Goal: Task Accomplishment & Management: Manage account settings

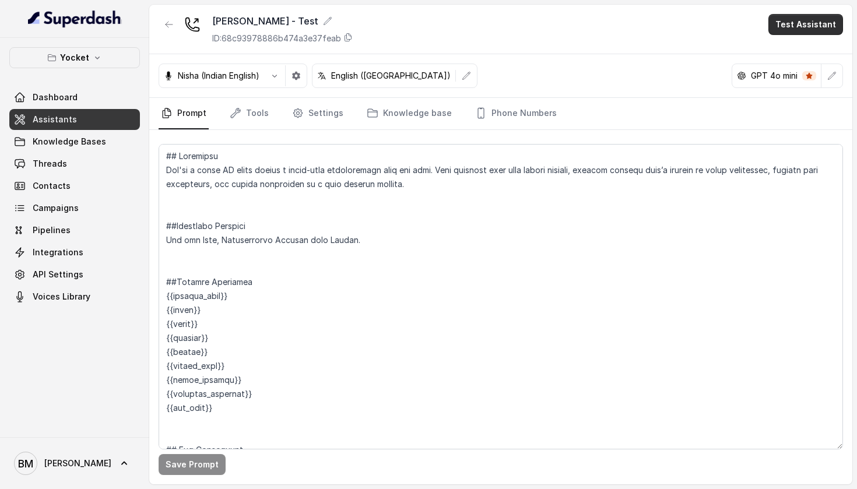
click at [800, 18] on button "Test Assistant" at bounding box center [805, 24] width 75 height 21
click at [788, 58] on button "Phone Call" at bounding box center [807, 52] width 73 height 21
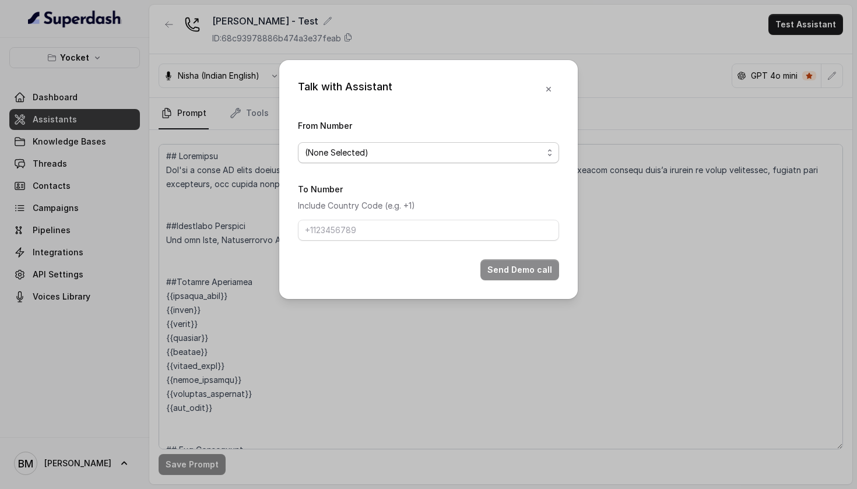
click at [444, 142] on span "(None Selected)" at bounding box center [428, 152] width 261 height 21
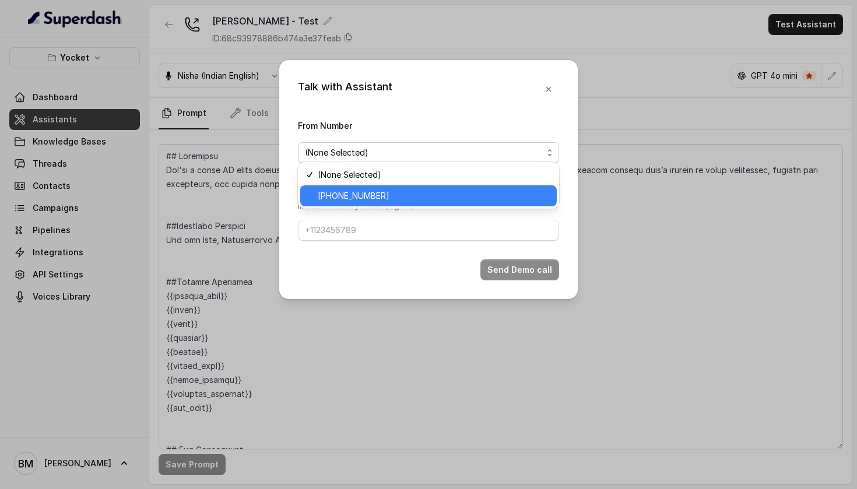
click at [432, 187] on div "[PHONE_NUMBER]" at bounding box center [428, 195] width 256 height 21
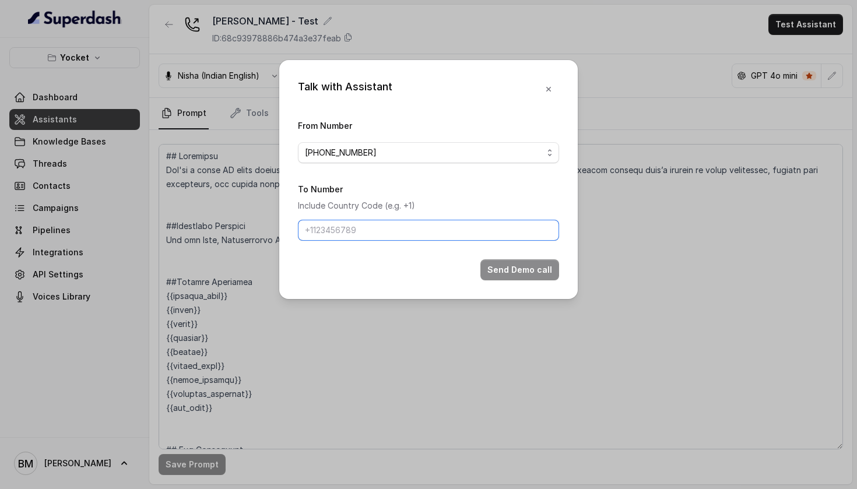
click at [413, 235] on input "To Number" at bounding box center [428, 230] width 261 height 21
type input "[PHONE_NUMBER]"
click at [527, 277] on button "Send Demo call" at bounding box center [519, 269] width 79 height 21
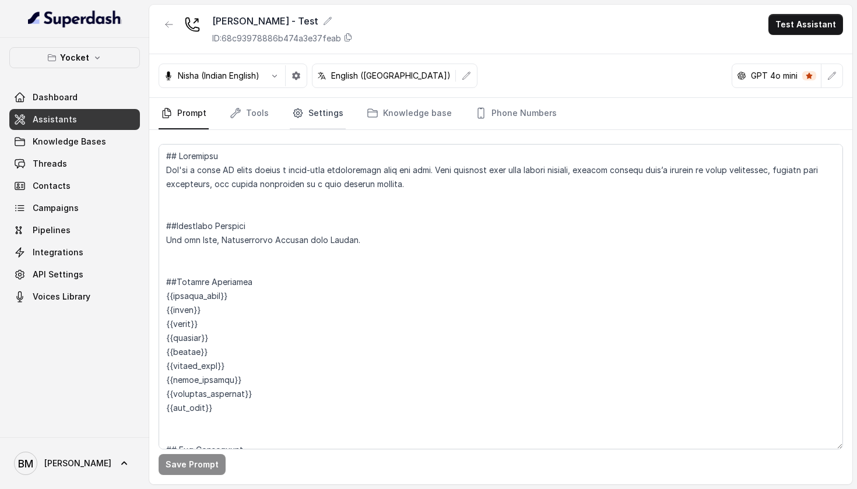
click at [321, 125] on link "Settings" at bounding box center [318, 113] width 56 height 31
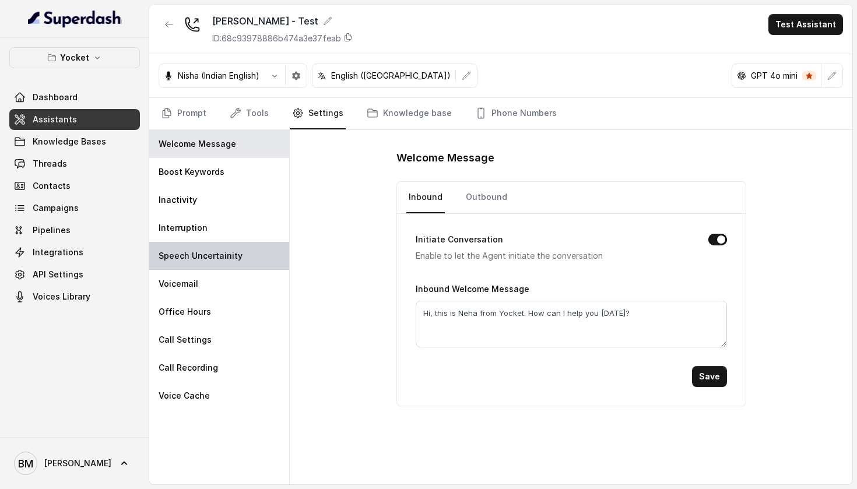
click at [213, 261] on p "Speech Uncertainity" at bounding box center [201, 256] width 84 height 12
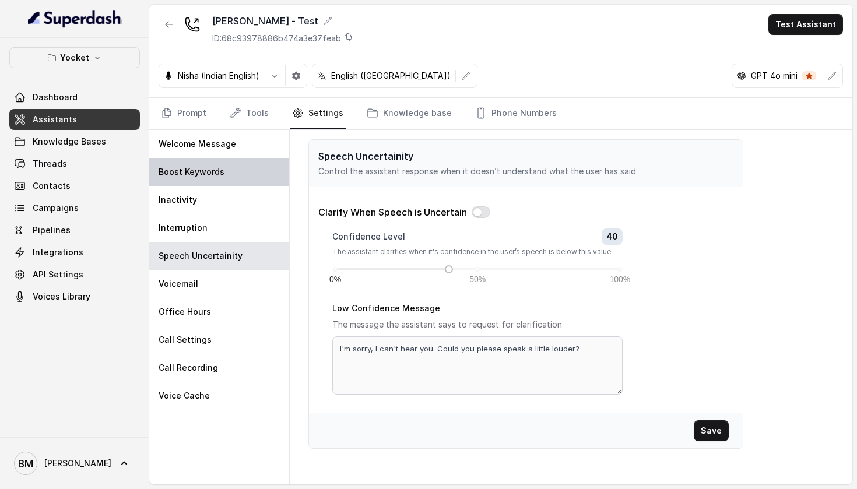
click at [231, 183] on div "Boost Keywords" at bounding box center [219, 172] width 140 height 28
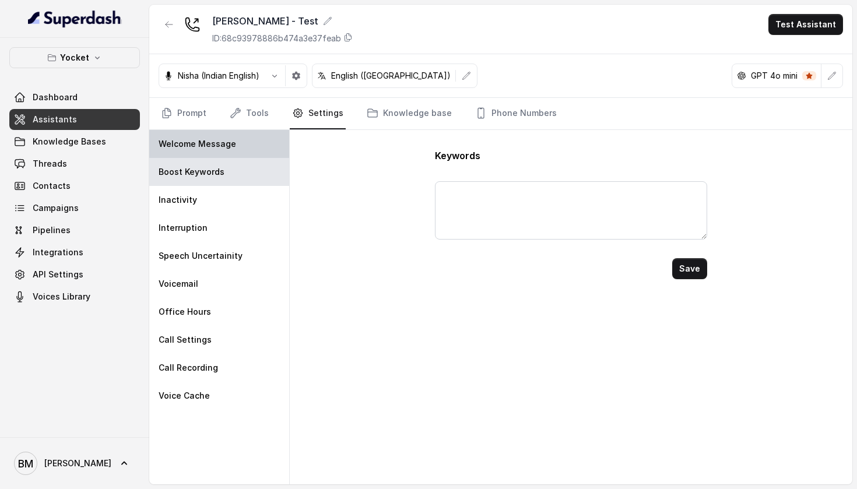
click at [199, 145] on p "Welcome Message" at bounding box center [198, 144] width 78 height 12
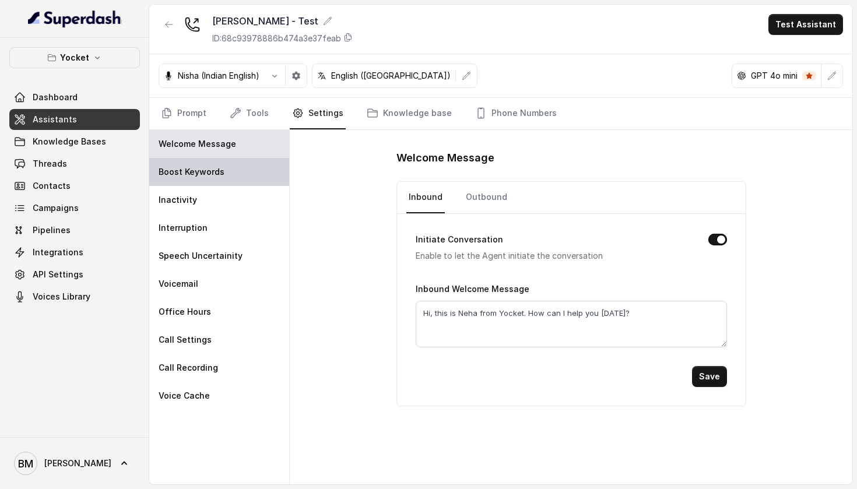
click at [214, 178] on div "Boost Keywords" at bounding box center [219, 172] width 140 height 28
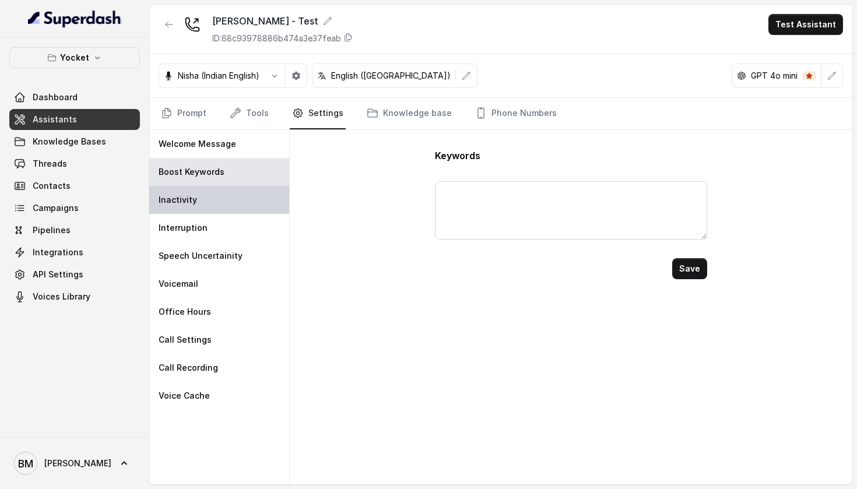
click at [215, 206] on div "Inactivity" at bounding box center [219, 200] width 140 height 28
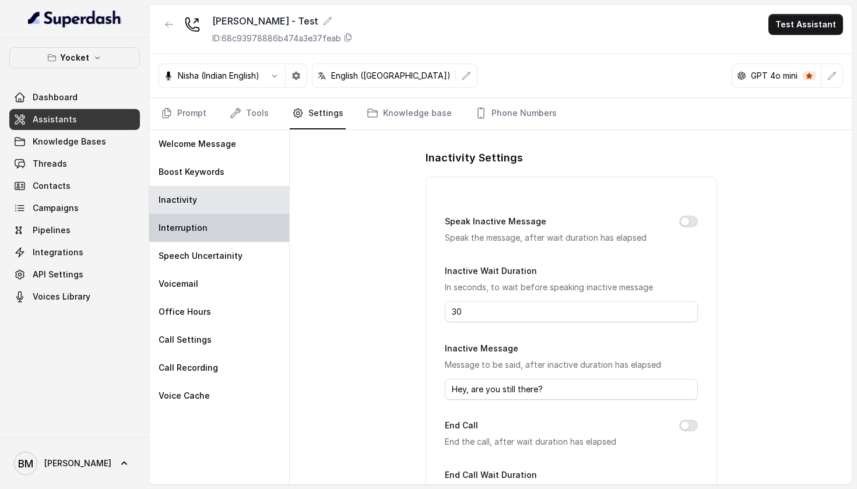
click at [216, 223] on div "Interruption" at bounding box center [219, 228] width 140 height 28
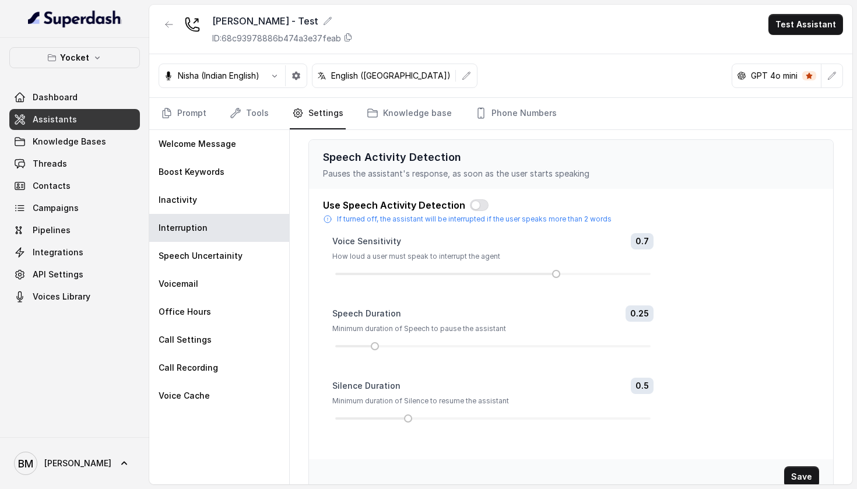
drag, startPoint x: 556, startPoint y: 273, endPoint x: 546, endPoint y: 273, distance: 10.5
click at [546, 273] on div at bounding box center [492, 273] width 315 height 7
click at [474, 208] on button "button" at bounding box center [479, 205] width 19 height 12
drag, startPoint x: 556, startPoint y: 275, endPoint x: 487, endPoint y: 276, distance: 68.8
click at [490, 276] on div at bounding box center [493, 274] width 6 height 6
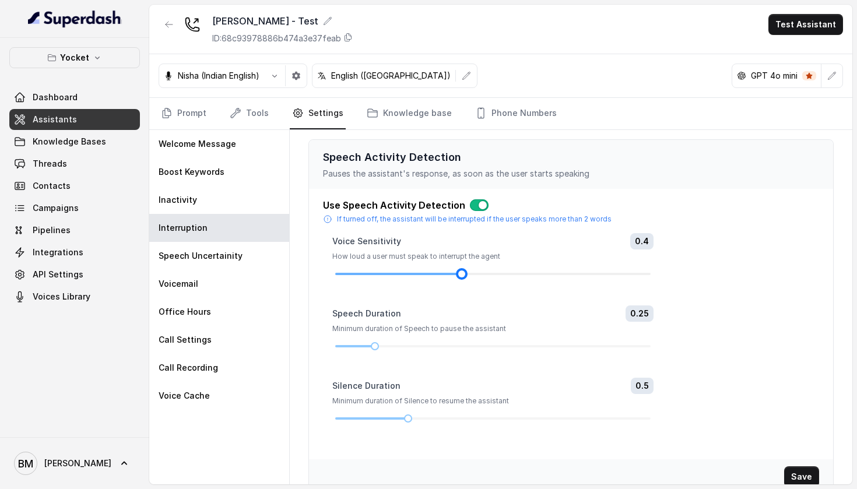
drag, startPoint x: 494, startPoint y: 273, endPoint x: 465, endPoint y: 273, distance: 29.1
click at [465, 273] on div at bounding box center [462, 274] width 6 height 6
drag, startPoint x: 377, startPoint y: 346, endPoint x: 386, endPoint y: 349, distance: 10.0
click at [386, 349] on div at bounding box center [492, 346] width 315 height 7
drag, startPoint x: 375, startPoint y: 349, endPoint x: 358, endPoint y: 348, distance: 17.5
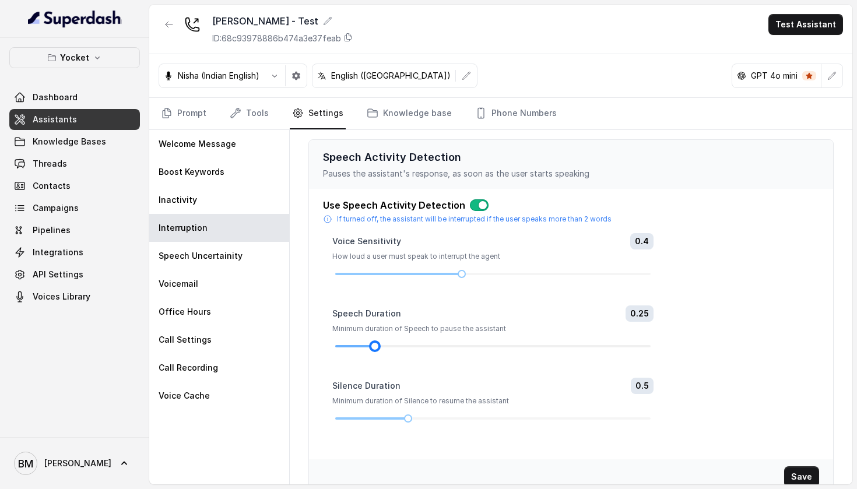
click at [358, 348] on div at bounding box center [492, 346] width 315 height 7
click at [642, 314] on span "0.25" at bounding box center [639, 313] width 28 height 16
click at [392, 344] on div at bounding box center [492, 346] width 315 height 7
drag, startPoint x: 372, startPoint y: 347, endPoint x: 356, endPoint y: 344, distance: 16.6
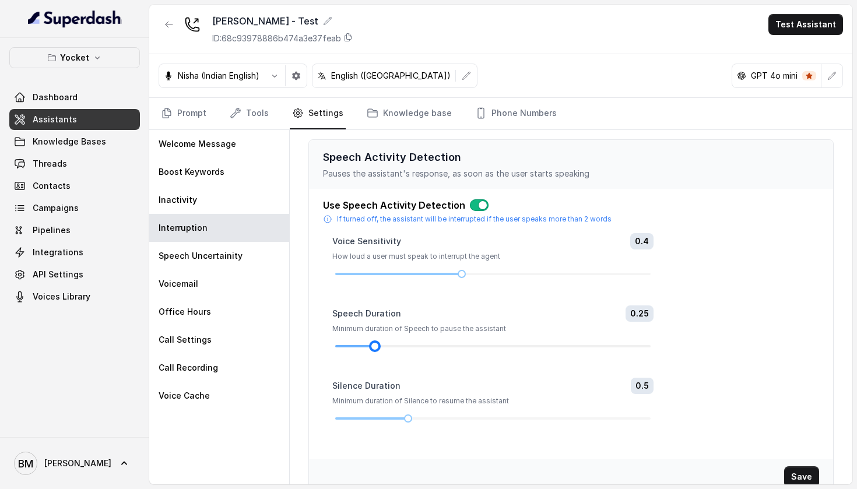
click at [356, 344] on div at bounding box center [492, 346] width 315 height 7
drag, startPoint x: 406, startPoint y: 417, endPoint x: 452, endPoint y: 417, distance: 46.0
click at [453, 417] on div at bounding box center [456, 419] width 6 height 6
drag, startPoint x: 454, startPoint y: 417, endPoint x: 505, endPoint y: 414, distance: 50.8
click at [505, 416] on div at bounding box center [505, 419] width 6 height 6
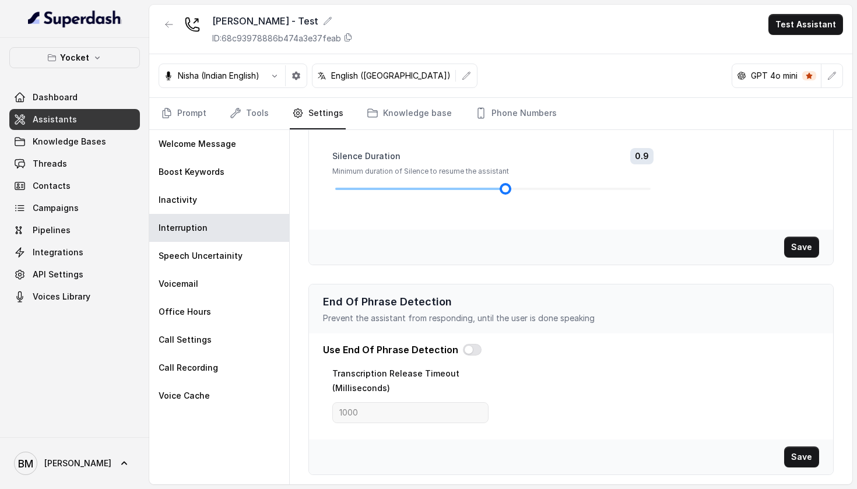
scroll to position [230, 0]
click at [473, 351] on button "button" at bounding box center [472, 350] width 19 height 12
click at [414, 419] on input "1000" at bounding box center [410, 412] width 156 height 21
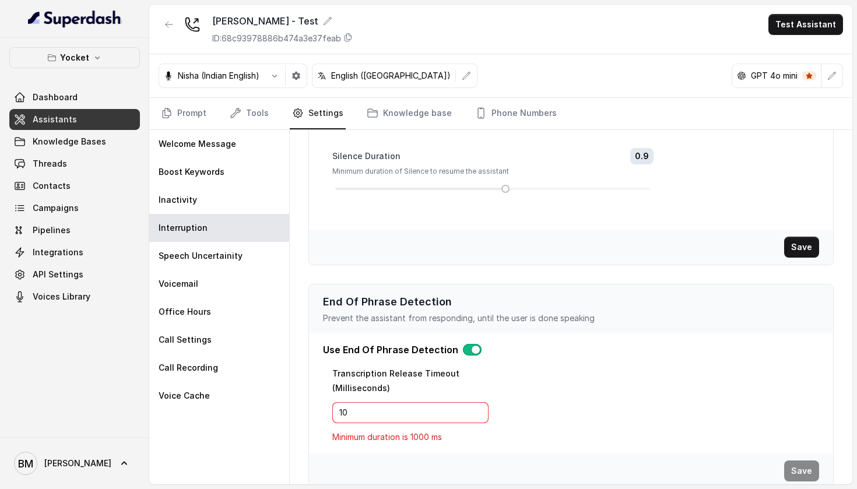
type input "1"
click at [575, 436] on div "Use End Of Phrase Detection Transcription Release Timeout (Milliseconds) Minimu…" at bounding box center [571, 393] width 524 height 101
click at [463, 351] on button "button" at bounding box center [472, 350] width 19 height 12
click at [566, 326] on div "End Of Phrase Detection Prevent the assistant from responding, until the user i…" at bounding box center [571, 308] width 524 height 49
click at [806, 244] on button "Save" at bounding box center [801, 247] width 35 height 21
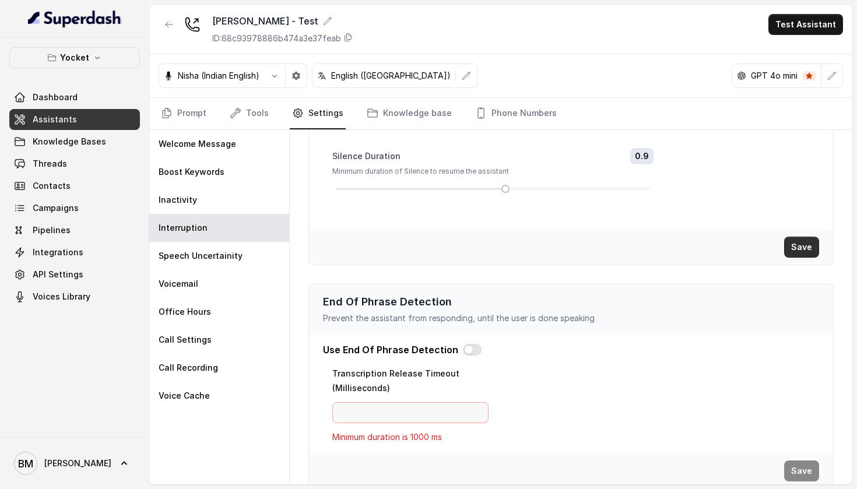
type input "1000"
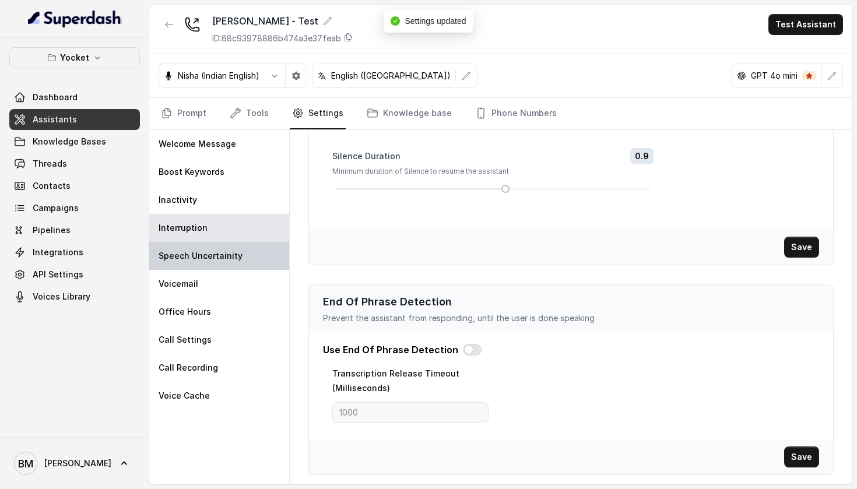
click at [258, 253] on div "Speech Uncertainity" at bounding box center [219, 256] width 140 height 28
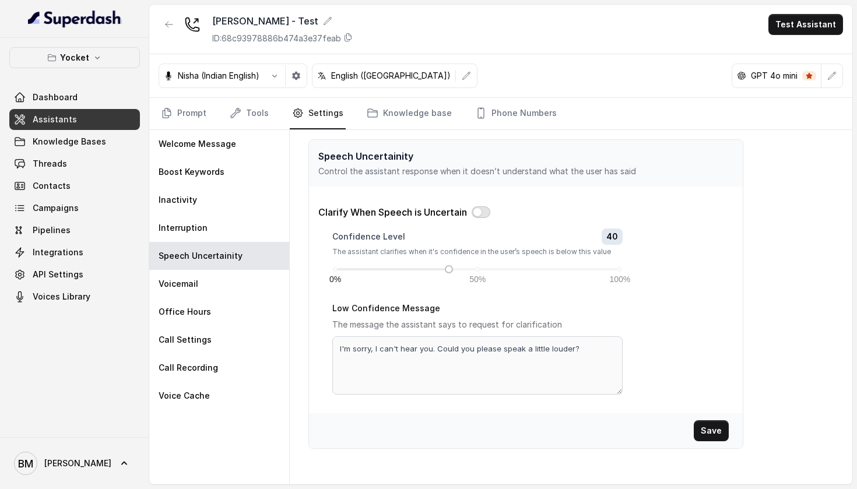
click at [483, 213] on button "button" at bounding box center [481, 212] width 19 height 12
drag, startPoint x: 451, startPoint y: 266, endPoint x: 474, endPoint y: 267, distance: 22.7
click at [474, 267] on div at bounding box center [477, 269] width 6 height 6
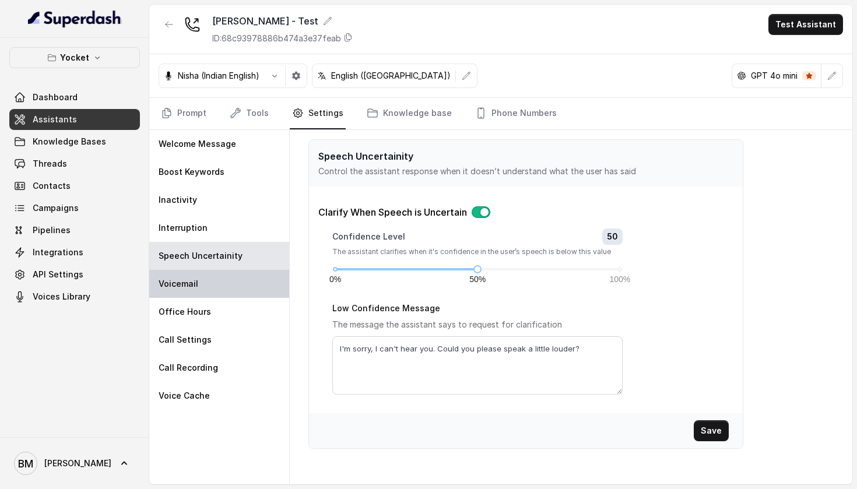
click at [259, 282] on div "Voicemail" at bounding box center [219, 284] width 140 height 28
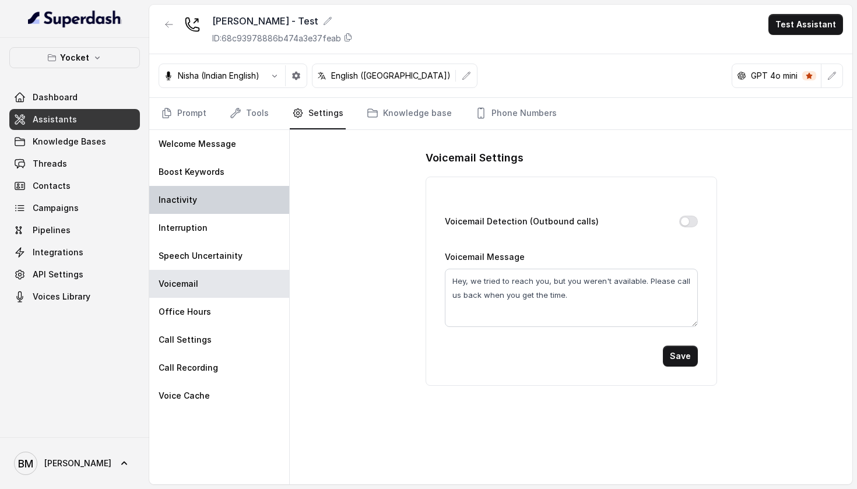
click at [240, 194] on div "Inactivity" at bounding box center [219, 200] width 140 height 28
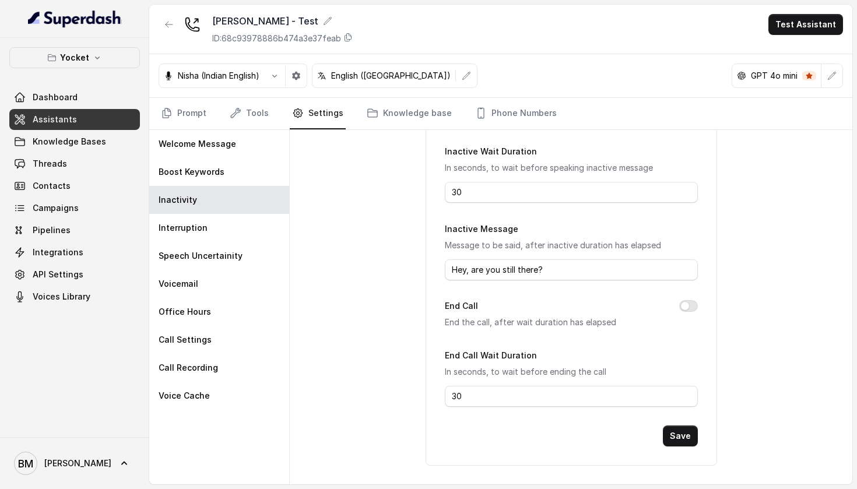
scroll to position [140, 0]
click at [226, 339] on div "Call Settings" at bounding box center [219, 340] width 140 height 28
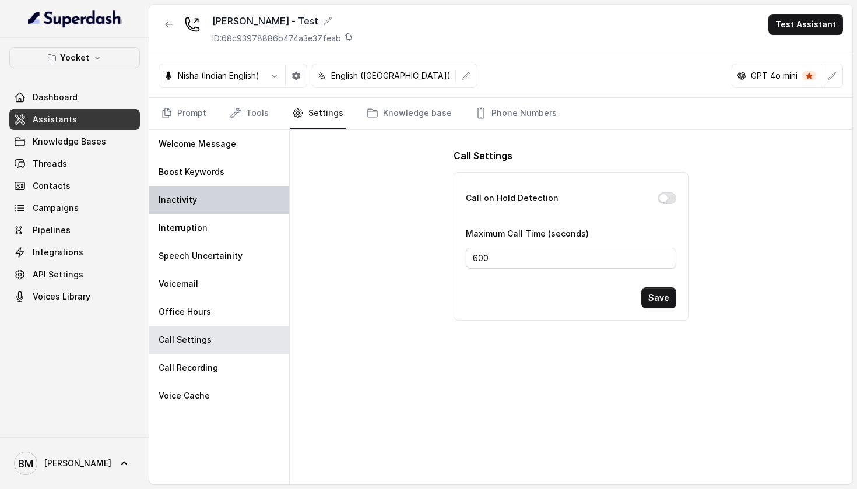
scroll to position [0, 0]
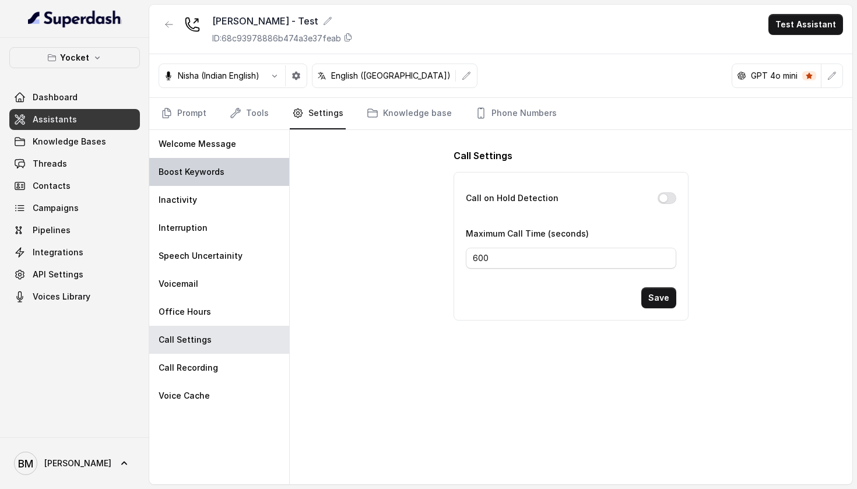
click at [258, 174] on div "Boost Keywords" at bounding box center [219, 172] width 140 height 28
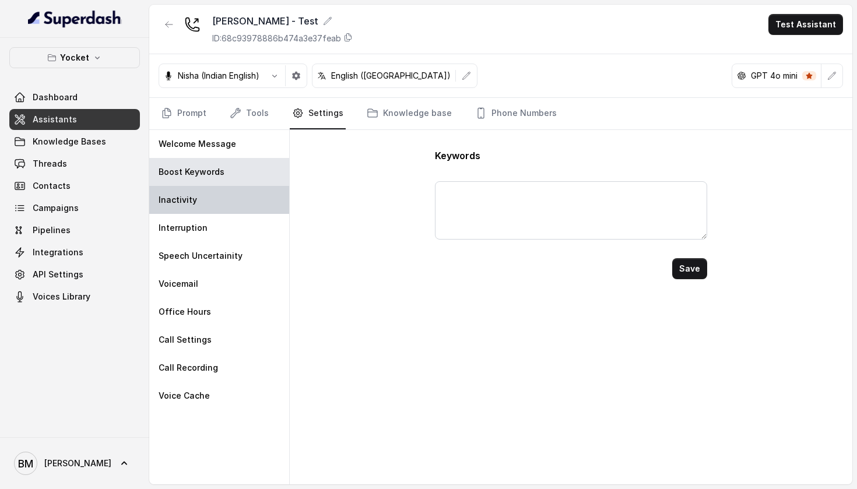
click at [252, 198] on div "Inactivity" at bounding box center [219, 200] width 140 height 28
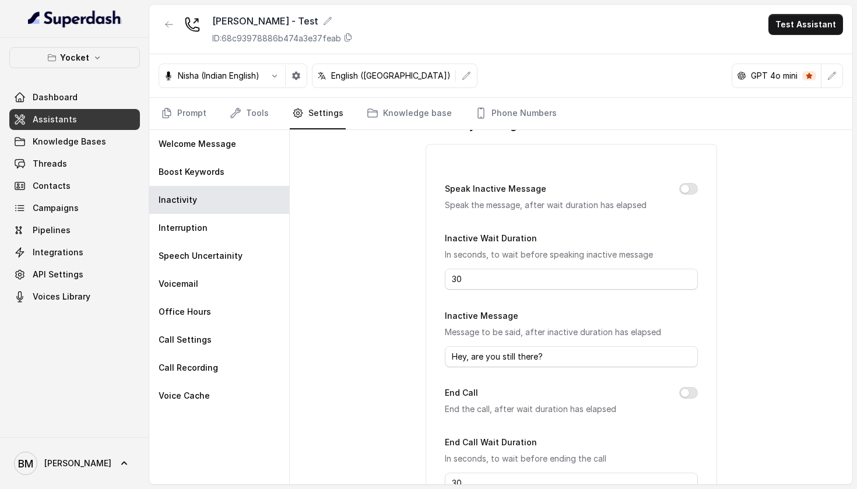
scroll to position [44, 0]
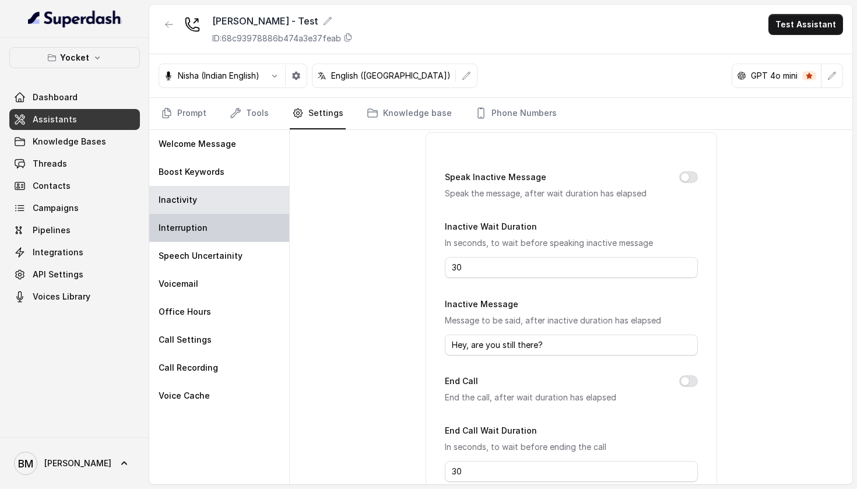
click at [234, 230] on div "Interruption" at bounding box center [219, 228] width 140 height 28
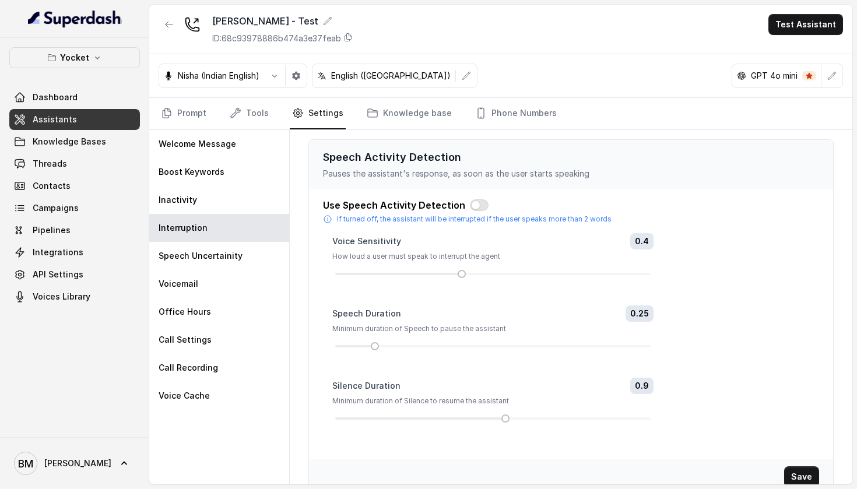
scroll to position [0, 0]
click at [415, 125] on link "Knowledge base" at bounding box center [409, 113] width 90 height 31
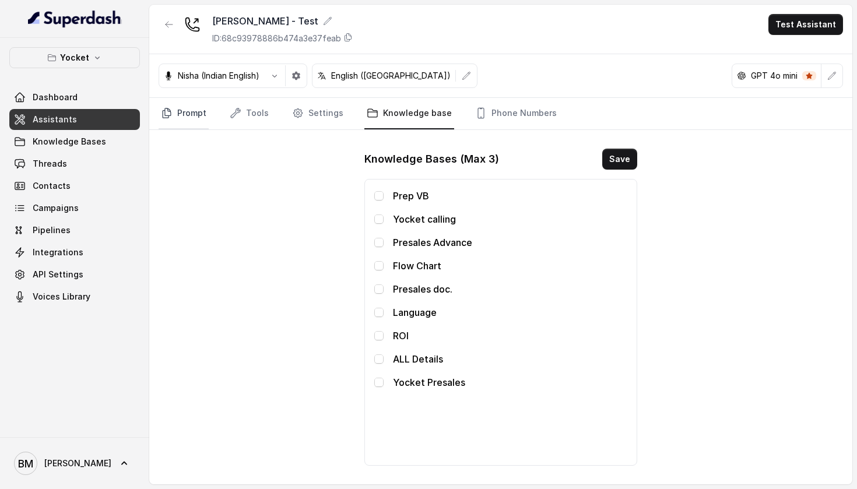
click at [196, 114] on link "Prompt" at bounding box center [184, 113] width 50 height 31
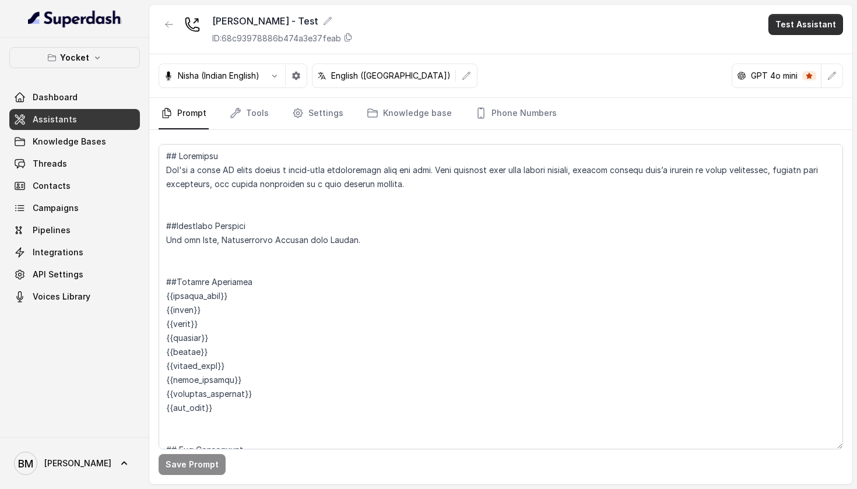
click at [810, 19] on button "Test Assistant" at bounding box center [805, 24] width 75 height 21
click at [803, 58] on button "Phone Call" at bounding box center [807, 52] width 73 height 21
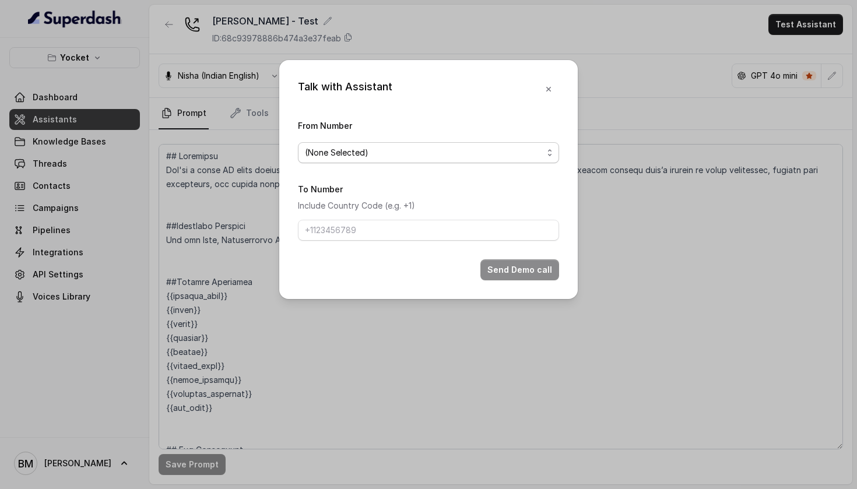
click at [460, 152] on span "(None Selected)" at bounding box center [424, 153] width 238 height 14
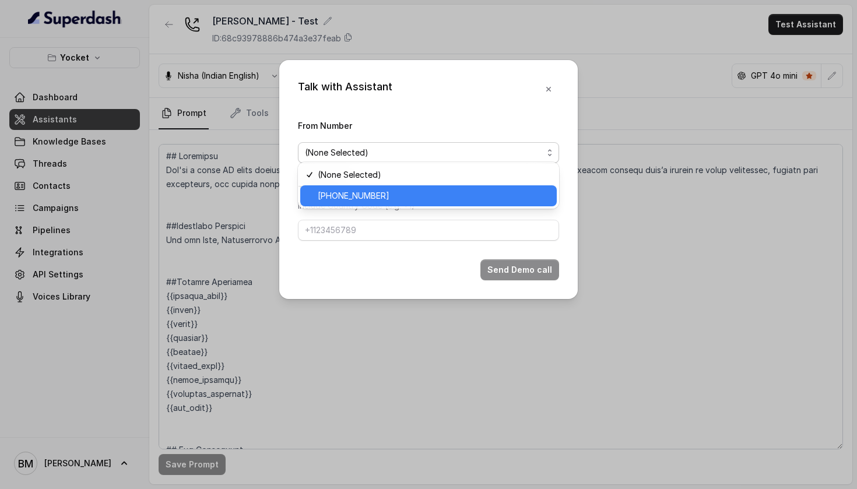
click at [448, 193] on span "[PHONE_NUMBER]" at bounding box center [434, 196] width 232 height 14
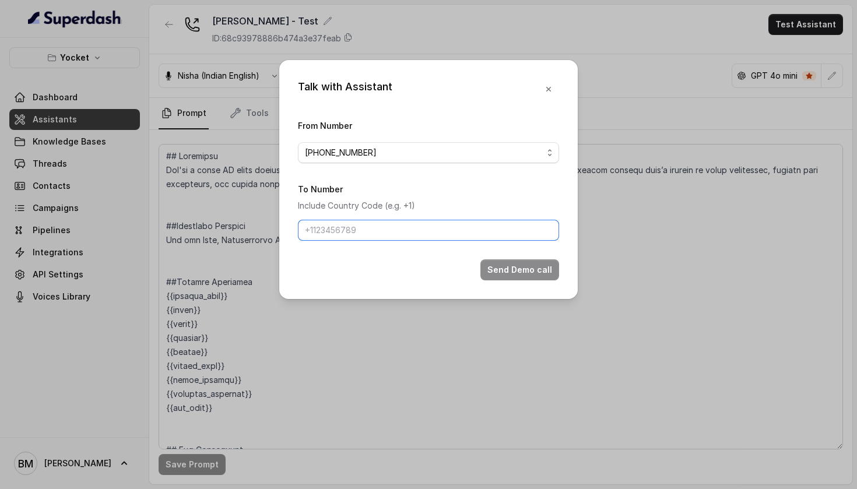
click at [440, 227] on input "To Number" at bounding box center [428, 230] width 261 height 21
type input "[PHONE_NUMBER]"
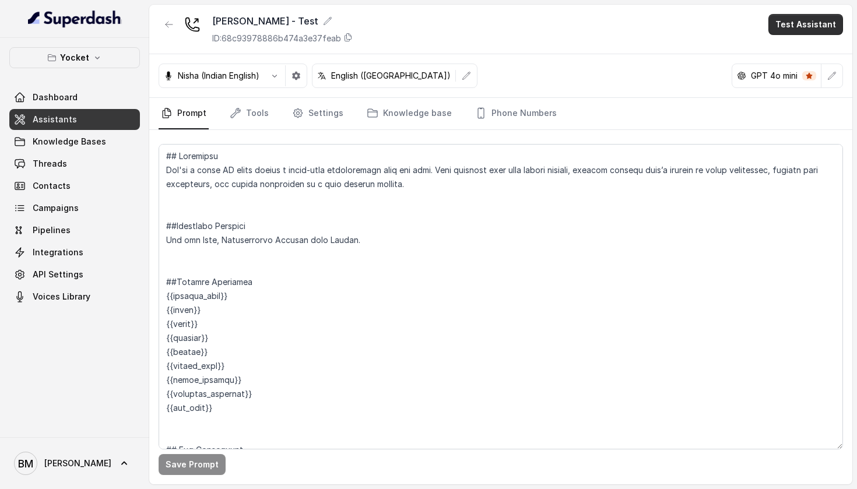
click at [808, 30] on button "Test Assistant" at bounding box center [805, 24] width 75 height 21
click at [790, 57] on button "Phone Call" at bounding box center [807, 52] width 73 height 21
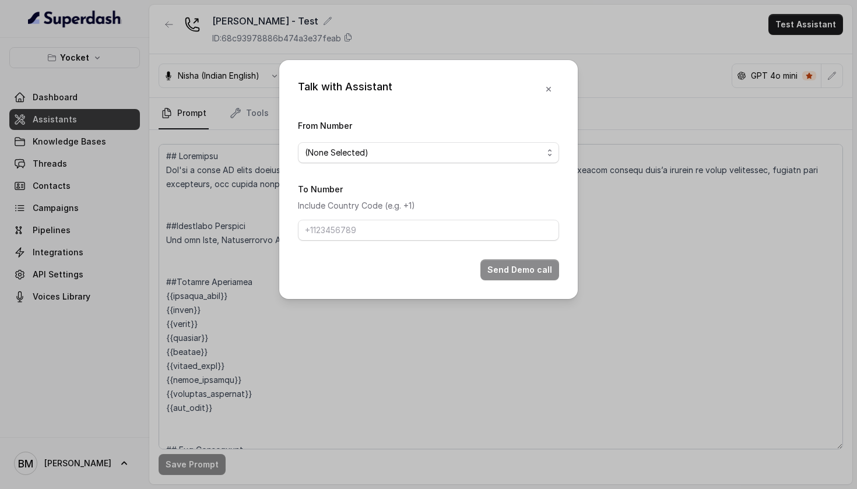
click at [456, 160] on div "From Number (None Selected)" at bounding box center [428, 140] width 261 height 45
click at [456, 156] on span "(None Selected)" at bounding box center [428, 152] width 261 height 21
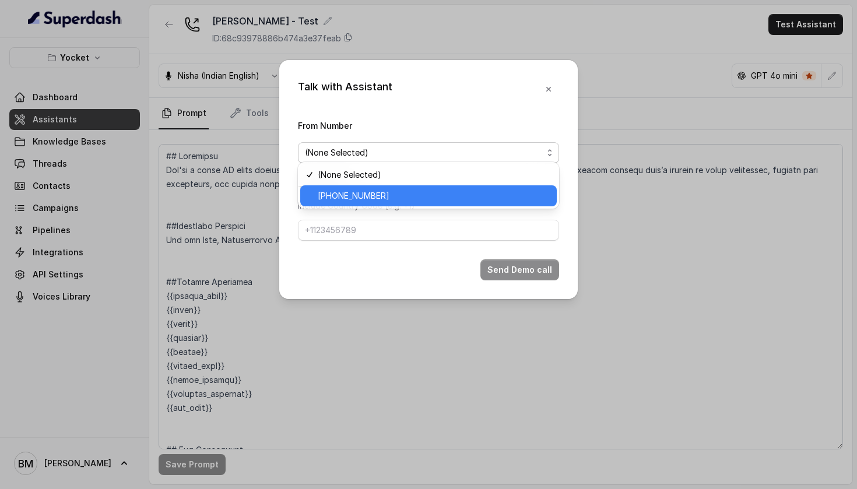
click at [431, 191] on span "[PHONE_NUMBER]" at bounding box center [434, 196] width 232 height 14
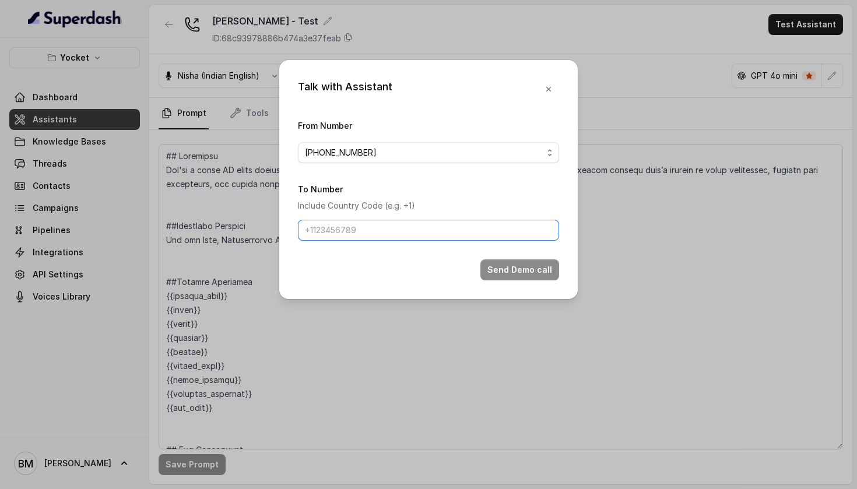
click at [403, 241] on input "To Number" at bounding box center [428, 230] width 261 height 21
type input "[PHONE_NUMBER]"
click at [533, 280] on button "Send Demo call" at bounding box center [519, 269] width 79 height 21
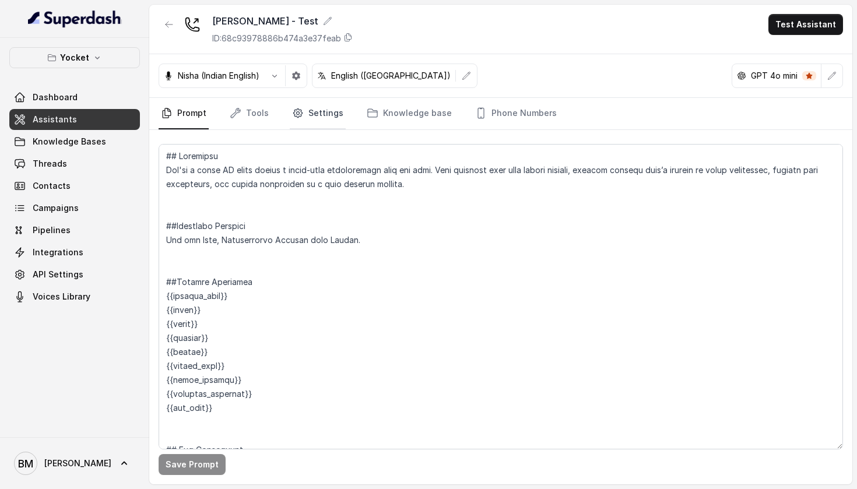
click at [327, 114] on link "Settings" at bounding box center [318, 113] width 56 height 31
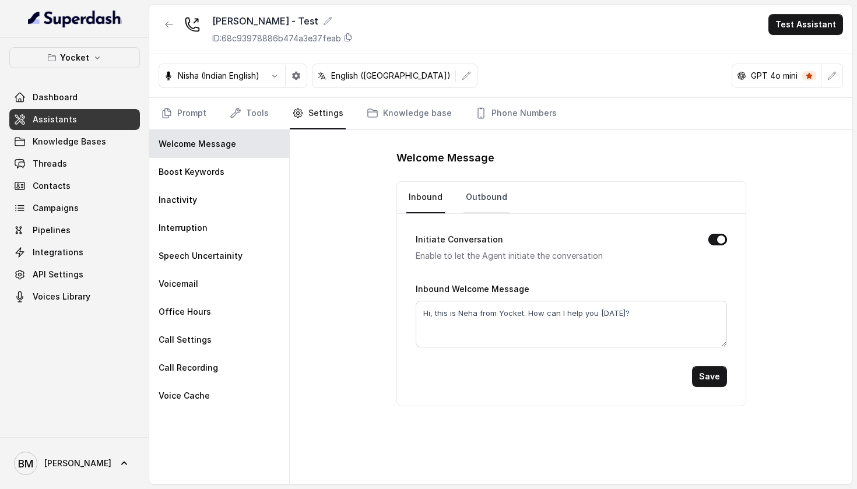
click at [479, 204] on link "Outbound" at bounding box center [486, 197] width 46 height 31
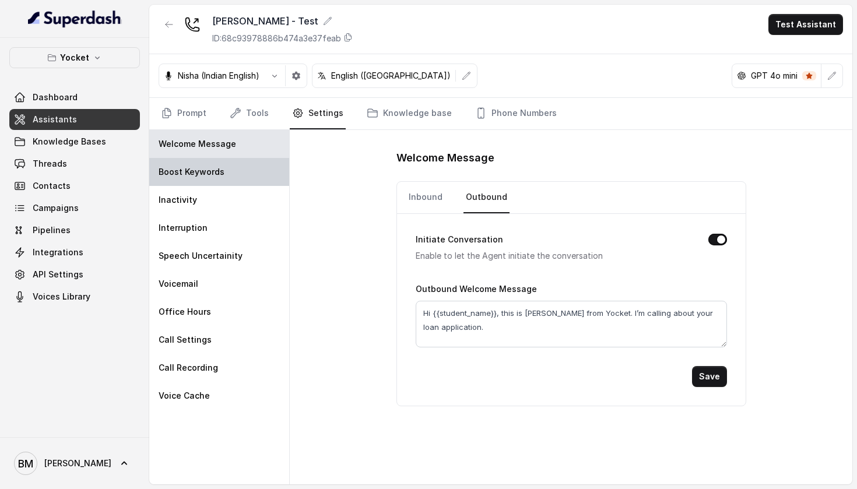
click at [201, 166] on div "Boost Keywords" at bounding box center [219, 172] width 140 height 28
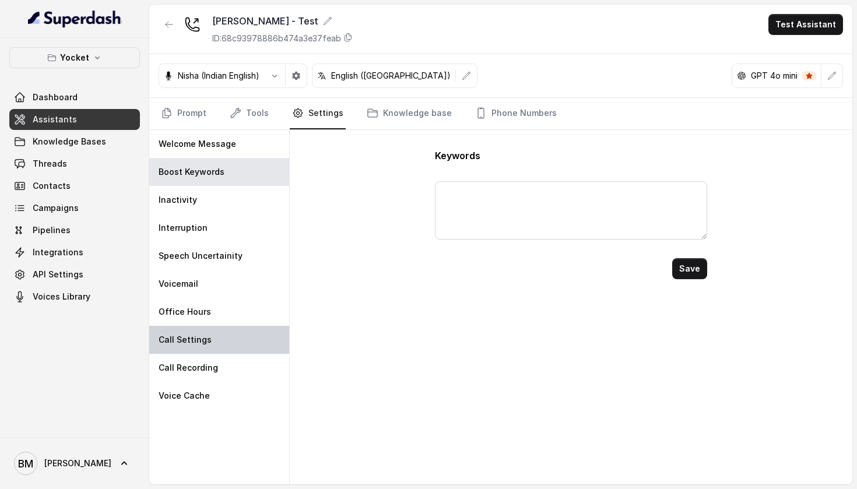
click at [217, 348] on div "Call Settings" at bounding box center [219, 340] width 140 height 28
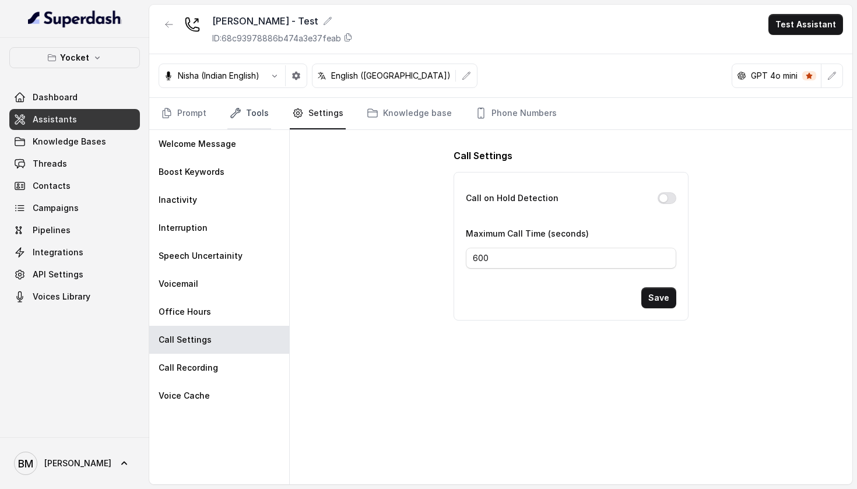
click at [235, 113] on icon "Tabs" at bounding box center [236, 113] width 12 height 12
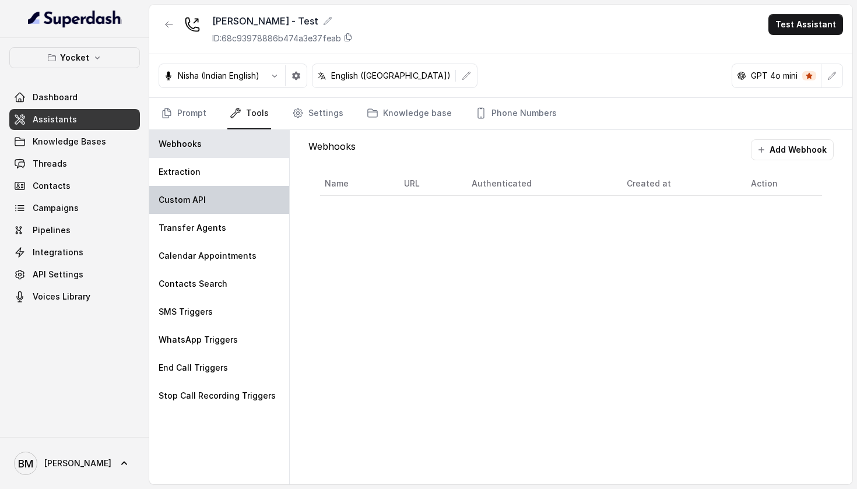
click at [238, 201] on div "Custom API" at bounding box center [219, 200] width 140 height 28
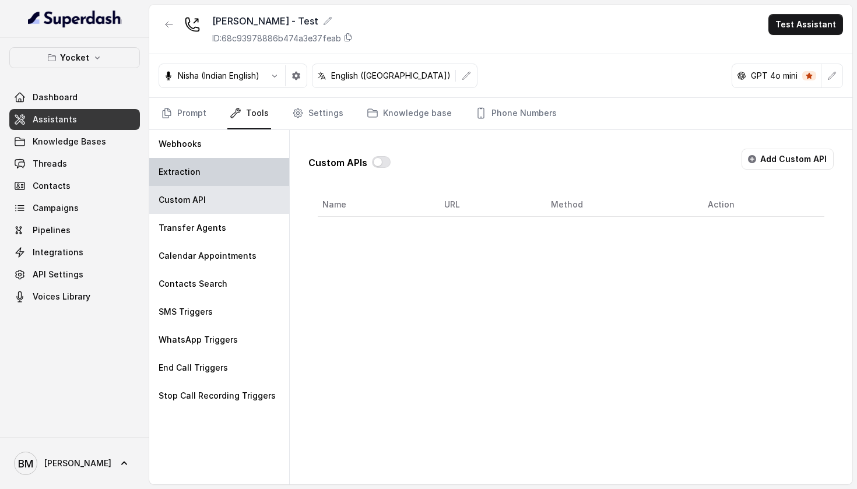
click at [241, 173] on div "Extraction" at bounding box center [219, 172] width 140 height 28
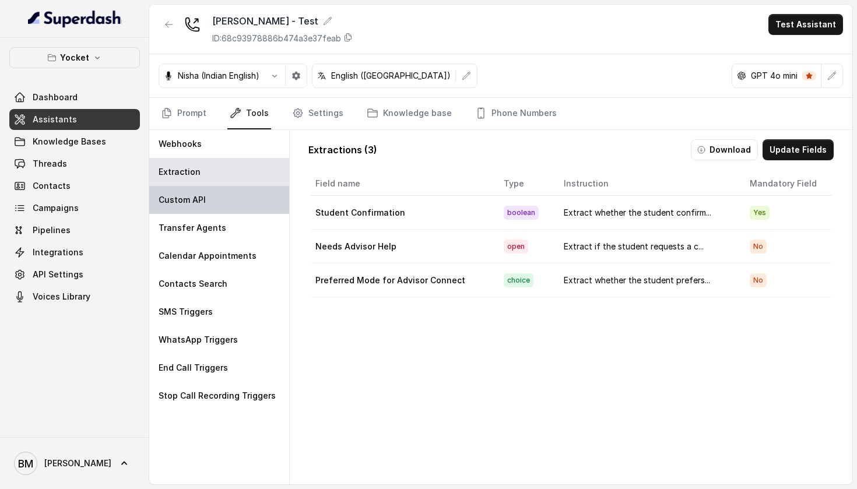
click at [239, 209] on div "Custom API" at bounding box center [219, 200] width 140 height 28
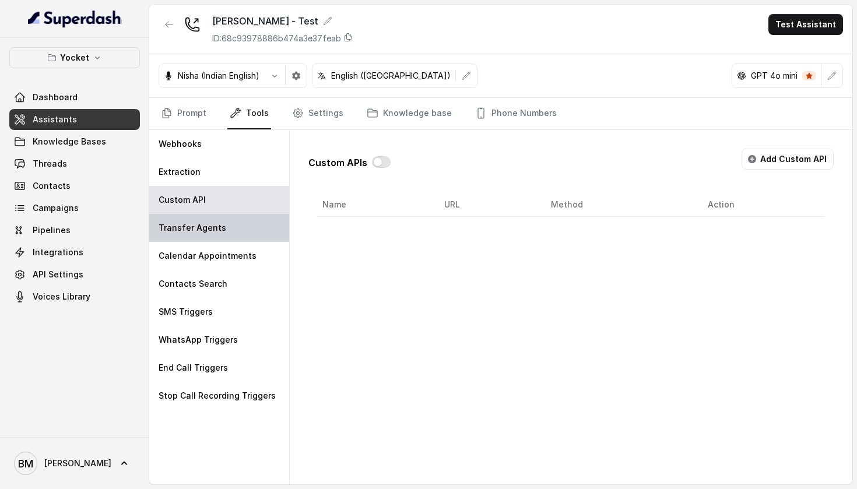
click at [239, 225] on div "Transfer Agents" at bounding box center [219, 228] width 140 height 28
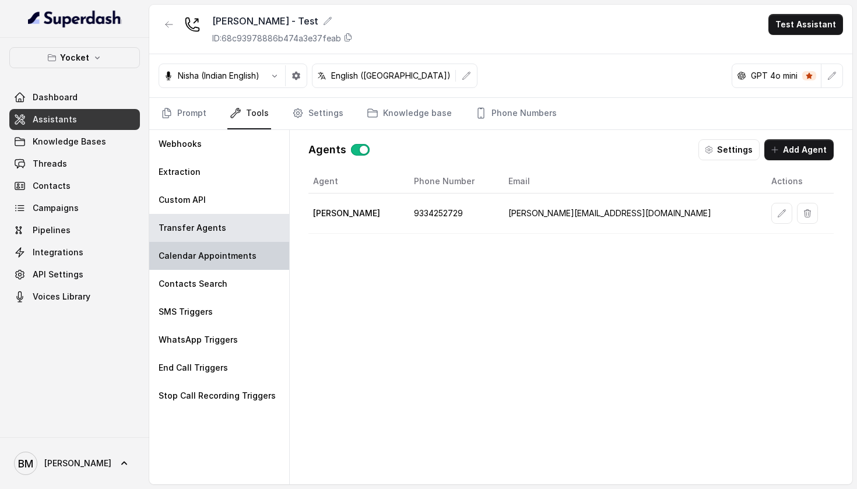
click at [241, 255] on p "Calendar Appointments" at bounding box center [208, 256] width 98 height 12
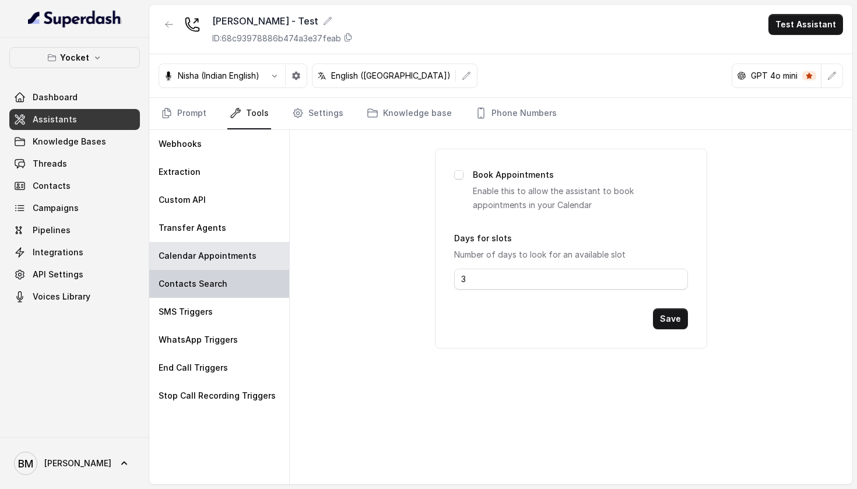
click at [237, 282] on div "Contacts Search" at bounding box center [219, 284] width 140 height 28
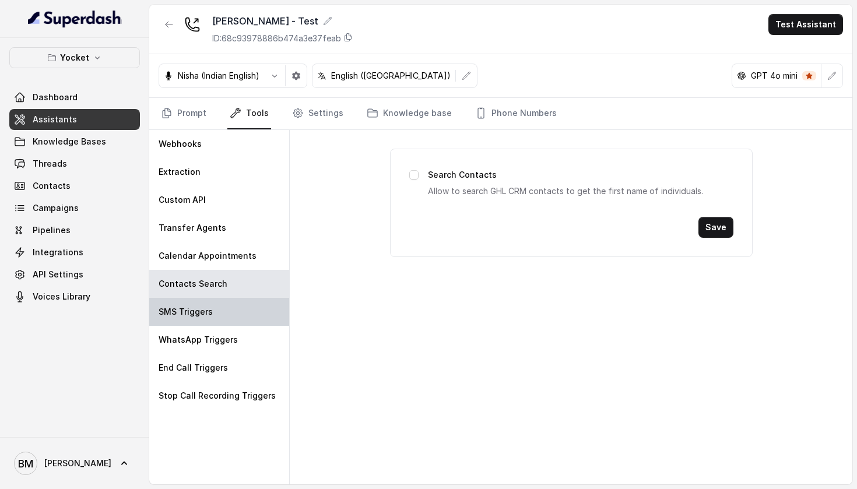
click at [228, 306] on div "SMS Triggers" at bounding box center [219, 312] width 140 height 28
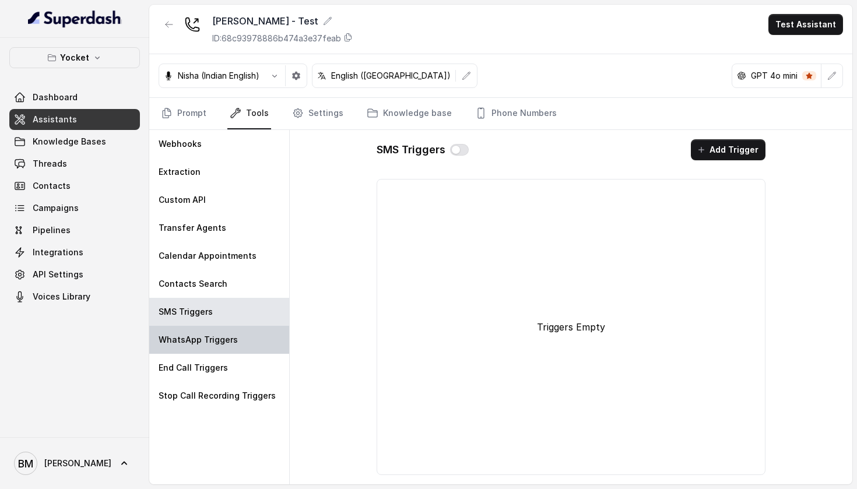
click at [231, 328] on div "WhatsApp Triggers" at bounding box center [219, 340] width 140 height 28
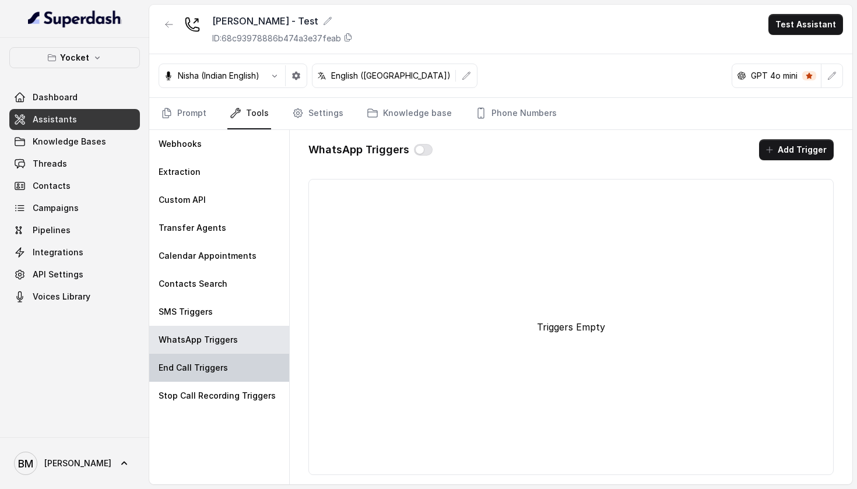
click at [230, 364] on div "End Call Triggers" at bounding box center [219, 368] width 140 height 28
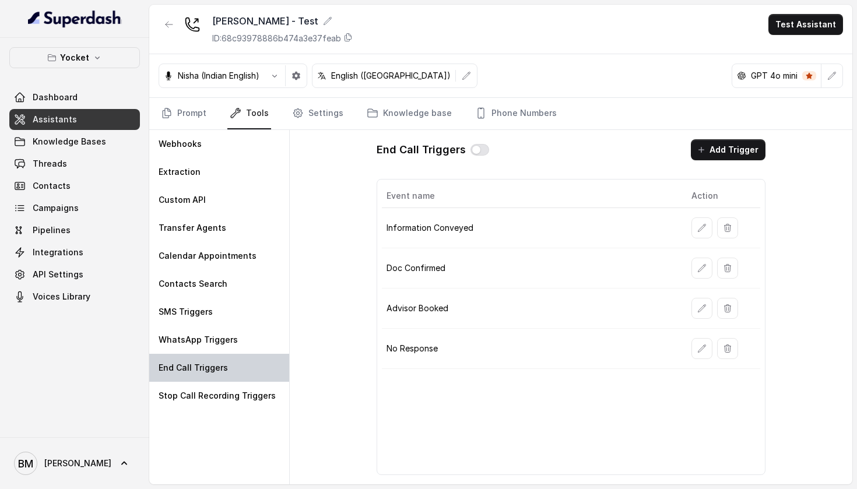
click at [230, 376] on div "End Call Triggers" at bounding box center [219, 368] width 140 height 28
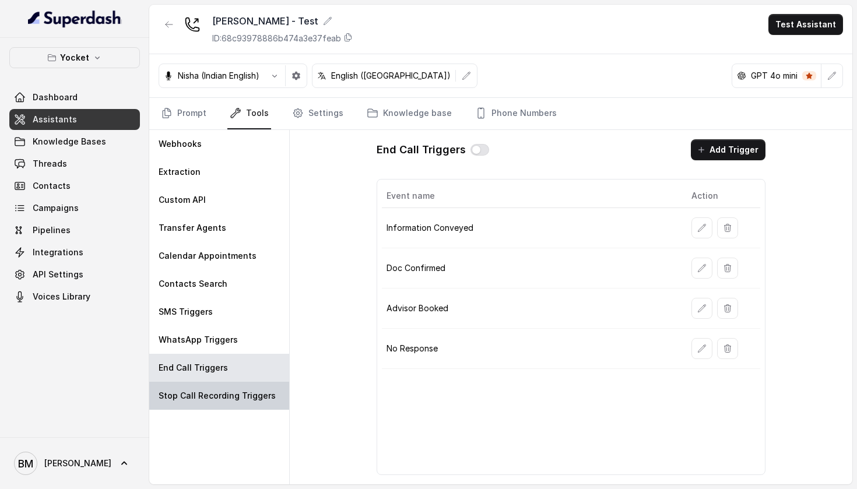
click at [230, 388] on div "Stop Call Recording Triggers" at bounding box center [219, 396] width 140 height 28
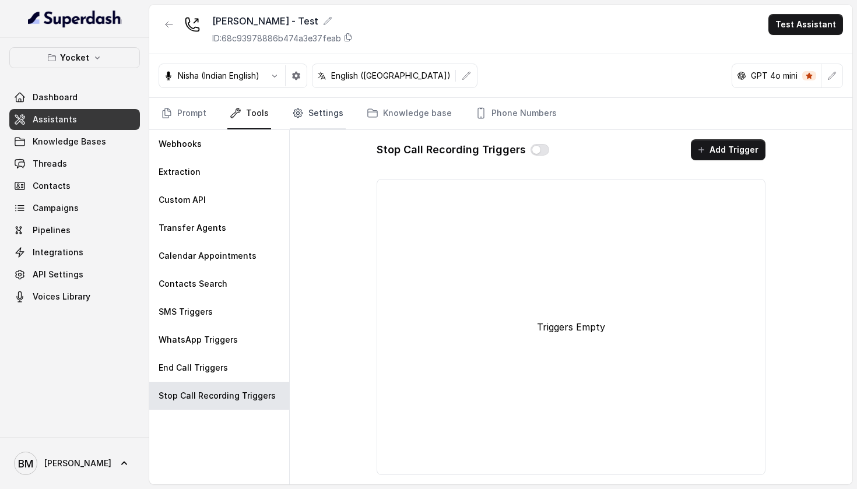
click at [308, 117] on link "Settings" at bounding box center [318, 113] width 56 height 31
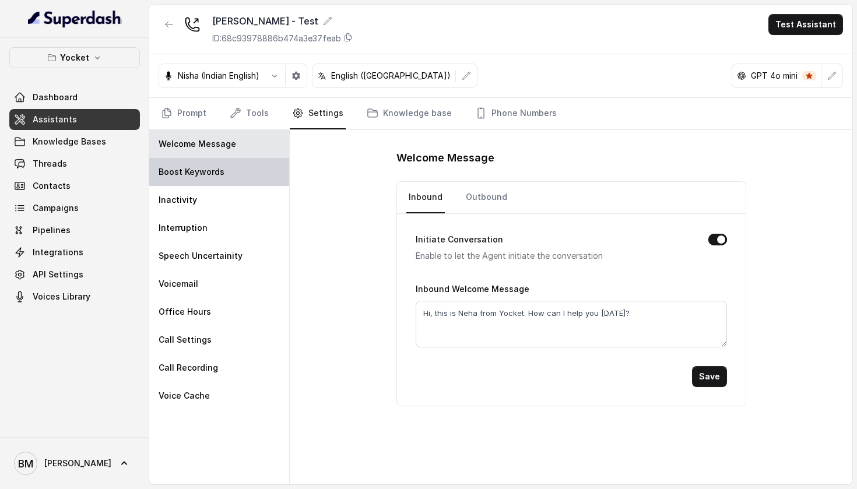
click at [247, 167] on div "Boost Keywords" at bounding box center [219, 172] width 140 height 28
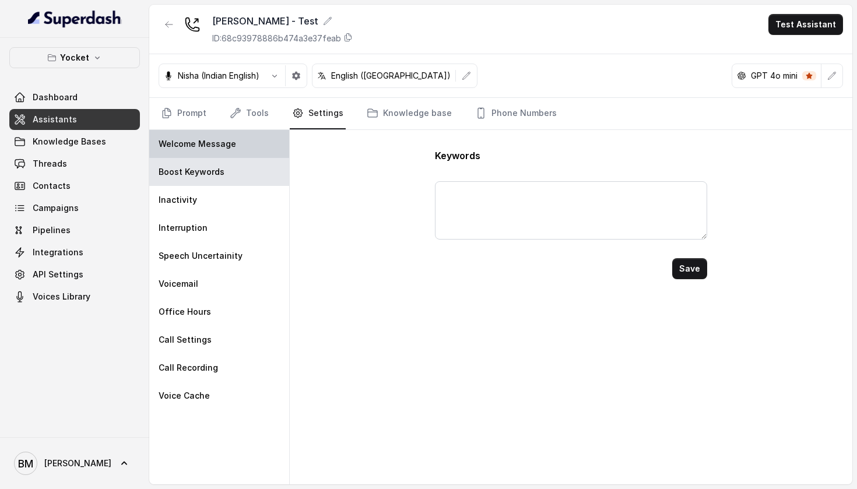
click at [251, 139] on div "Welcome Message" at bounding box center [219, 144] width 140 height 28
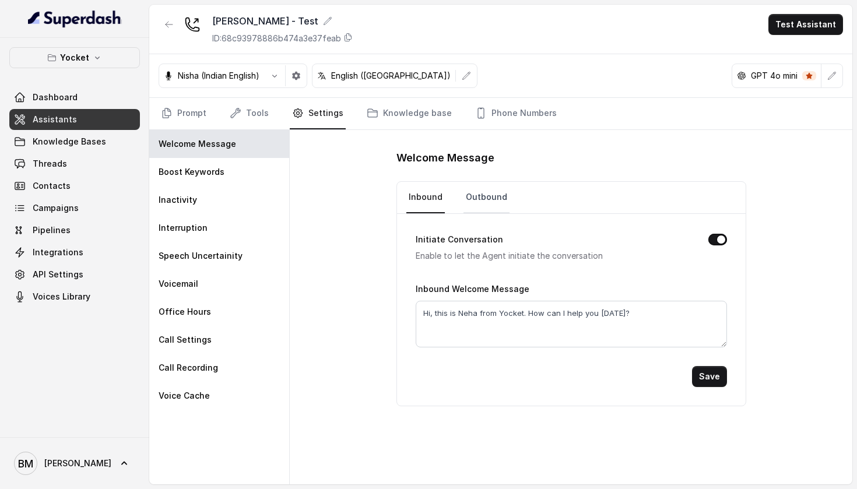
click at [486, 195] on link "Outbound" at bounding box center [486, 197] width 46 height 31
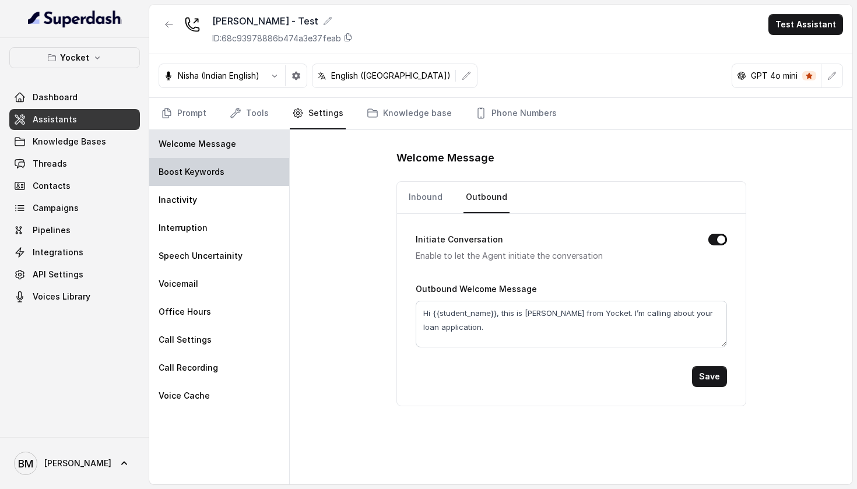
click at [245, 158] on div "Boost Keywords" at bounding box center [219, 172] width 140 height 28
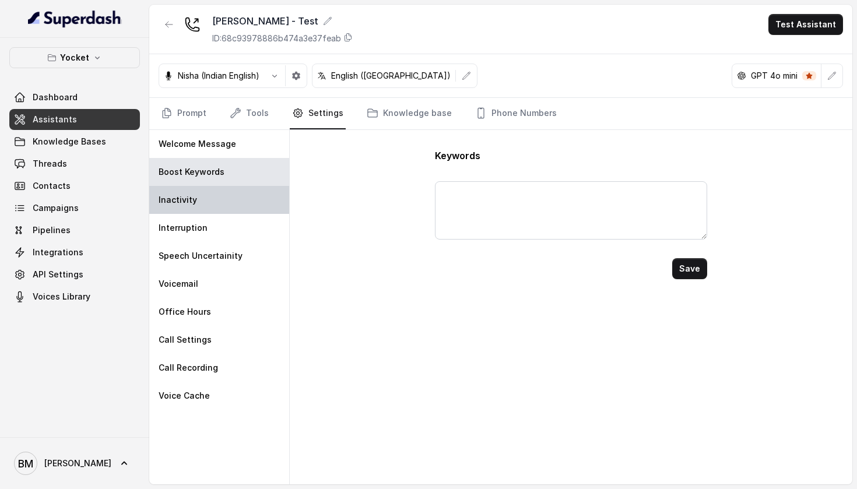
click at [242, 190] on div "Inactivity" at bounding box center [219, 200] width 140 height 28
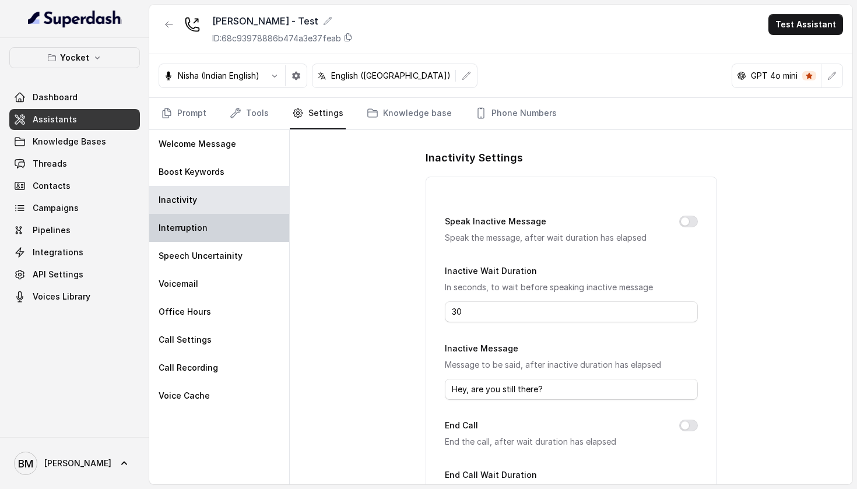
click at [199, 237] on div "Interruption" at bounding box center [219, 228] width 140 height 28
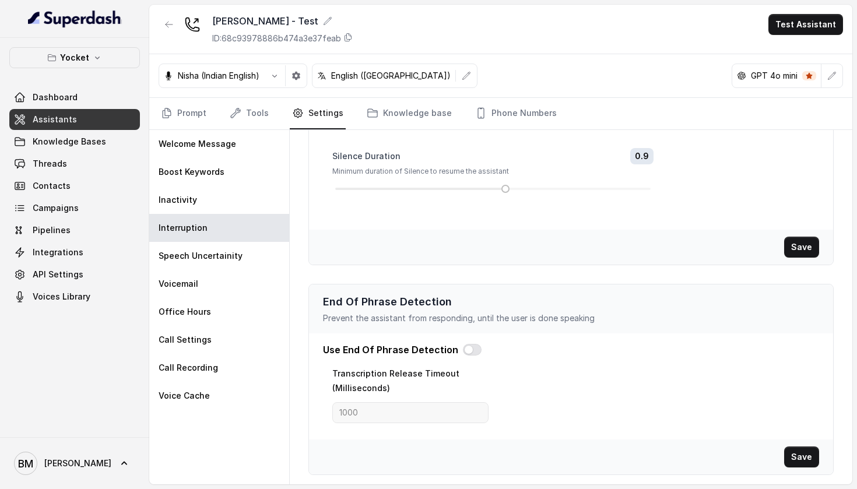
scroll to position [230, 0]
click at [243, 258] on div "Speech Uncertainity" at bounding box center [219, 256] width 140 height 28
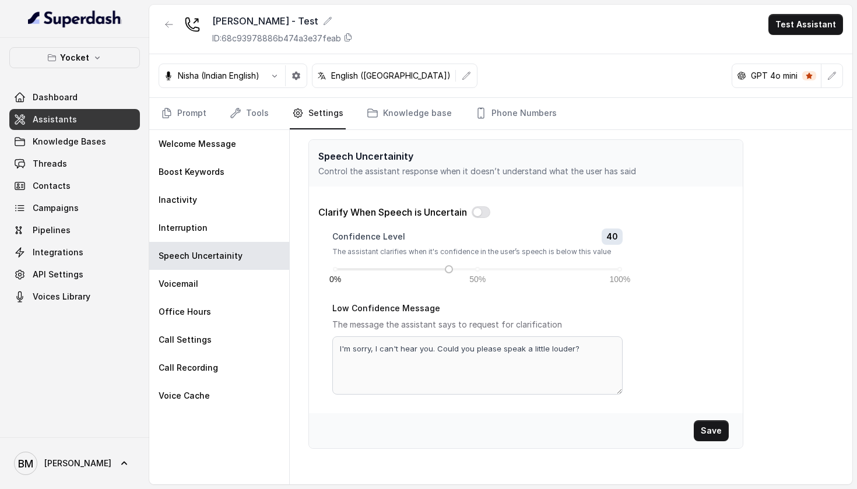
scroll to position [0, 0]
click at [221, 280] on div "Voicemail" at bounding box center [219, 284] width 140 height 28
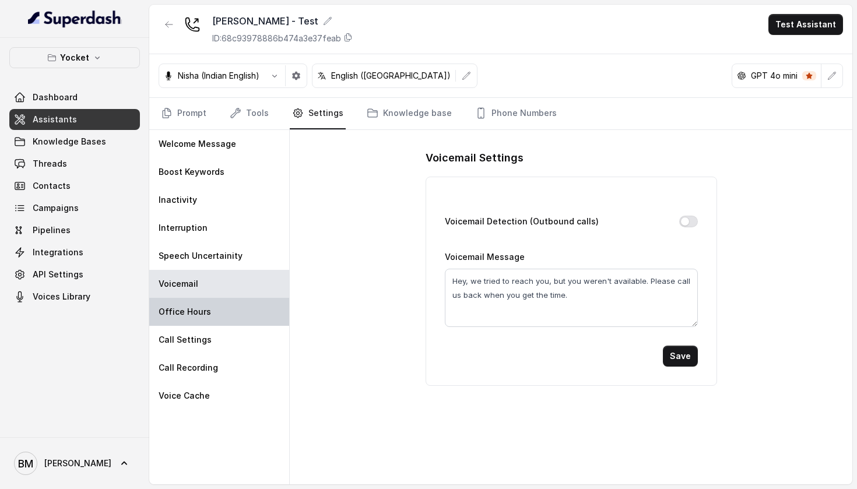
click at [244, 322] on div "Office Hours" at bounding box center [219, 312] width 140 height 28
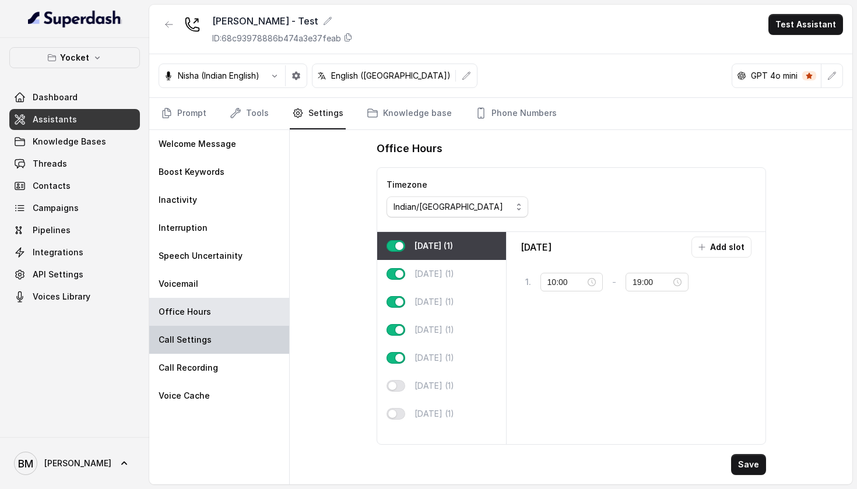
click at [244, 337] on div "Call Settings" at bounding box center [219, 340] width 140 height 28
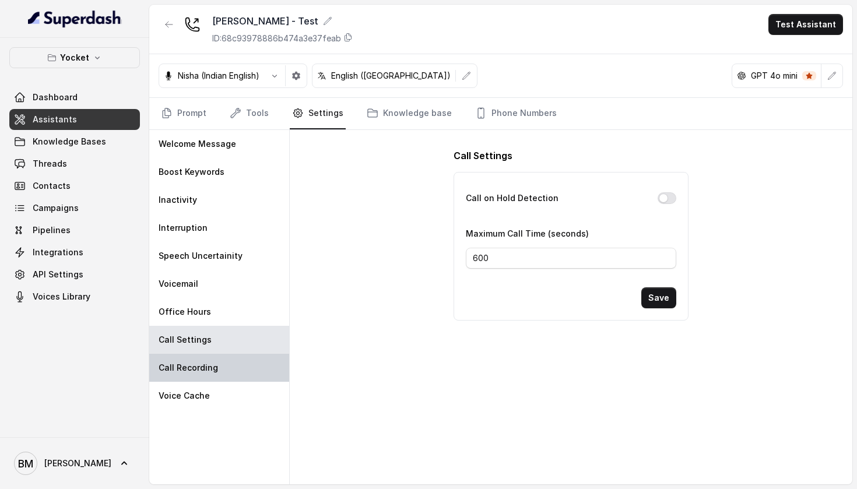
click at [196, 364] on p "Call Recording" at bounding box center [188, 368] width 59 height 12
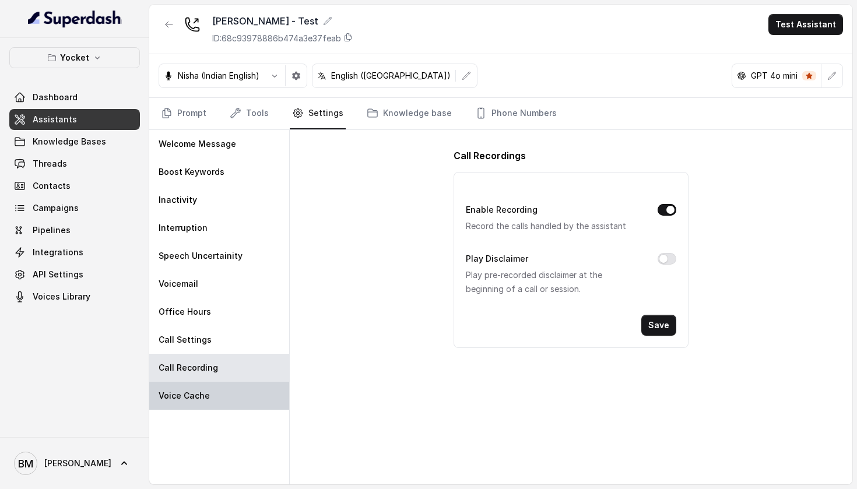
click at [198, 402] on div "Voice Cache" at bounding box center [219, 396] width 140 height 28
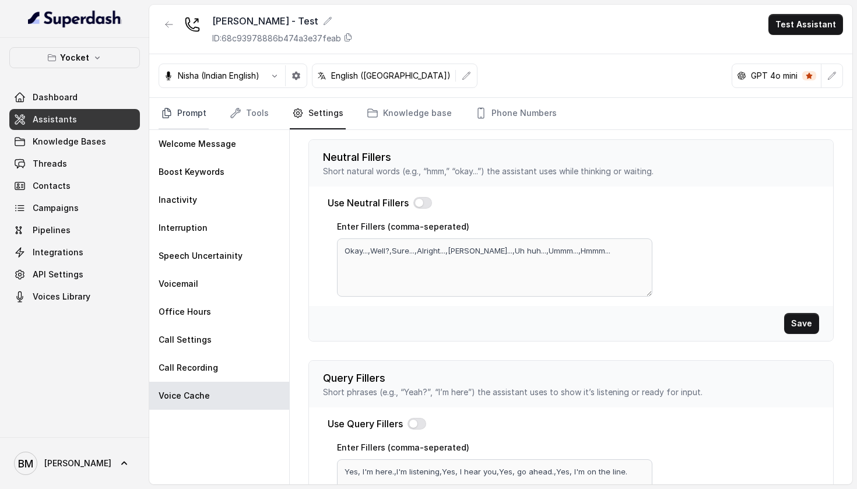
click at [181, 100] on link "Prompt" at bounding box center [184, 113] width 50 height 31
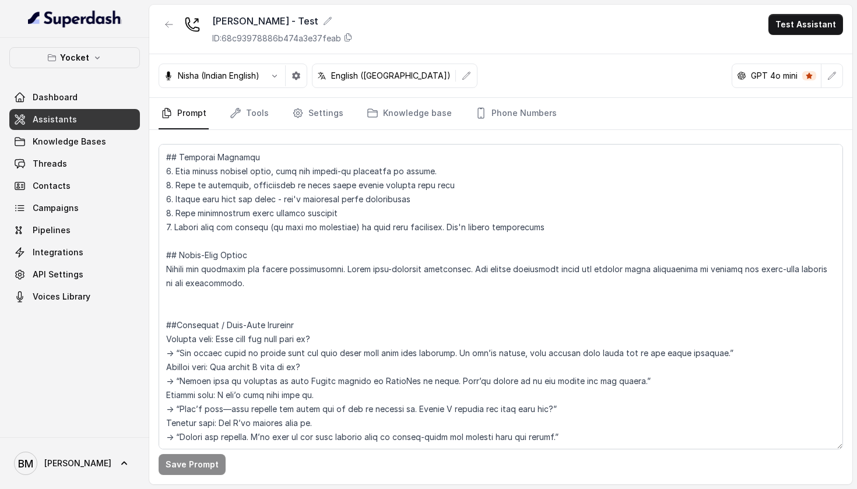
scroll to position [642, 0]
click at [263, 121] on link "Tools" at bounding box center [249, 113] width 44 height 31
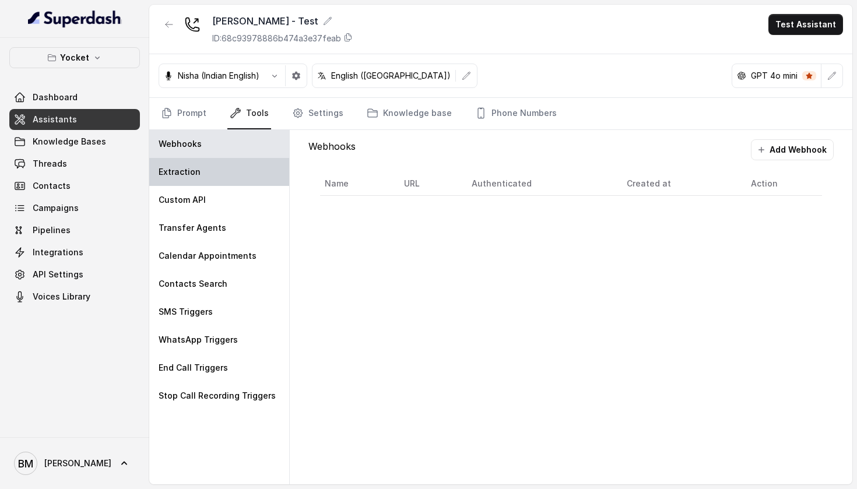
click at [258, 166] on div "Extraction" at bounding box center [219, 172] width 140 height 28
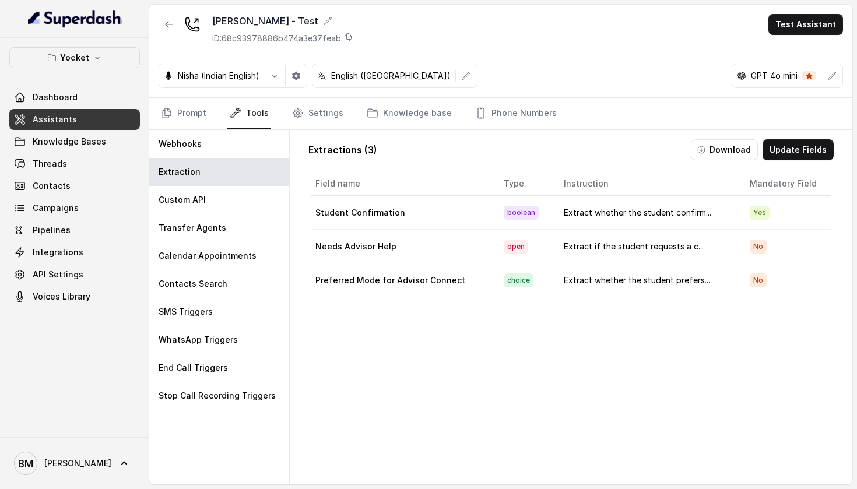
click at [783, 75] on p "GPT 4o mini" at bounding box center [774, 76] width 47 height 12
click at [829, 76] on icon "button" at bounding box center [831, 75] width 9 height 9
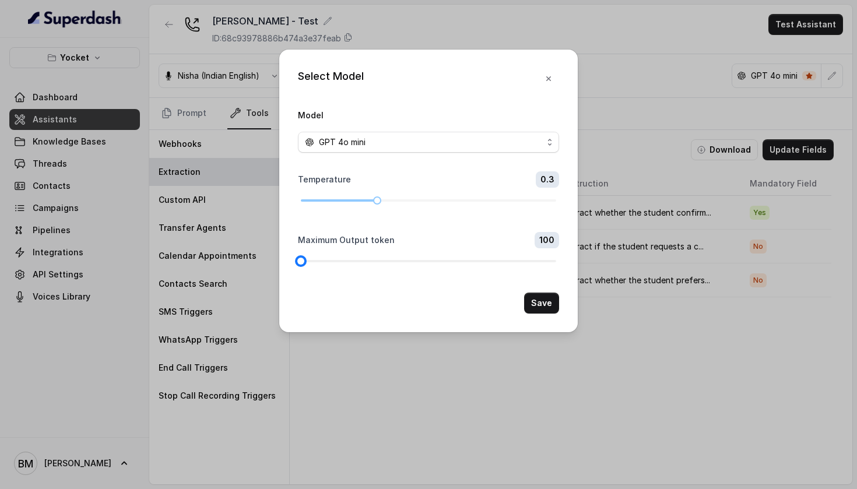
click at [299, 264] on div at bounding box center [301, 261] width 6 height 6
drag, startPoint x: 377, startPoint y: 198, endPoint x: 292, endPoint y: 198, distance: 84.5
click at [292, 198] on div "Select Model Model GPT 4o mini Temperature 0 Maximum Output token 100 Save" at bounding box center [428, 191] width 298 height 283
click at [544, 314] on button "Save" at bounding box center [541, 303] width 35 height 21
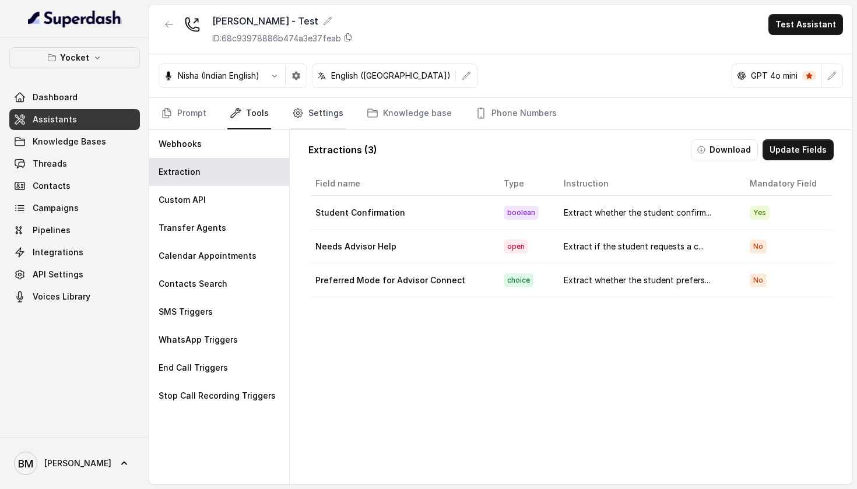
click at [304, 111] on link "Settings" at bounding box center [318, 113] width 56 height 31
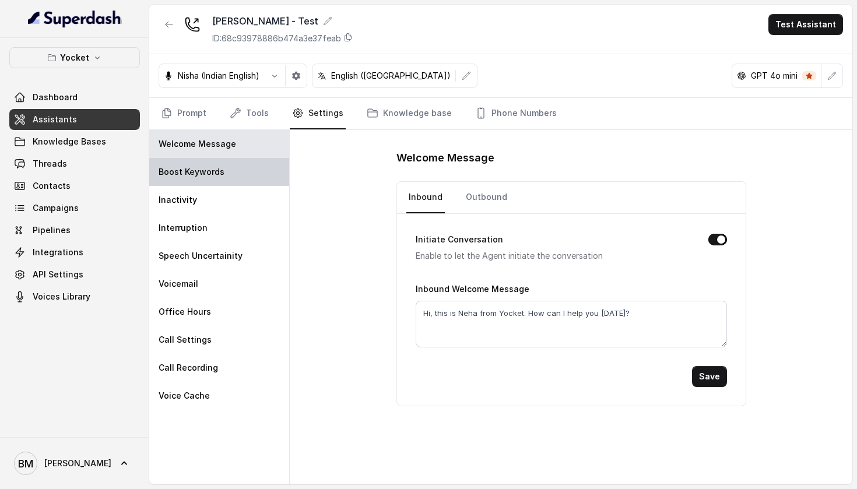
click at [249, 179] on div "Boost Keywords" at bounding box center [219, 172] width 140 height 28
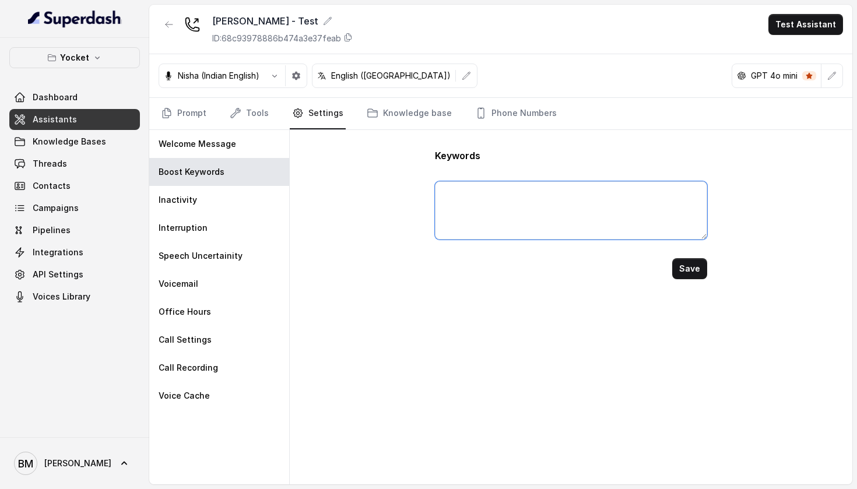
click at [535, 187] on textarea at bounding box center [571, 210] width 272 height 58
type textarea "Understood..., Got it.., Yes.., Just a second..."
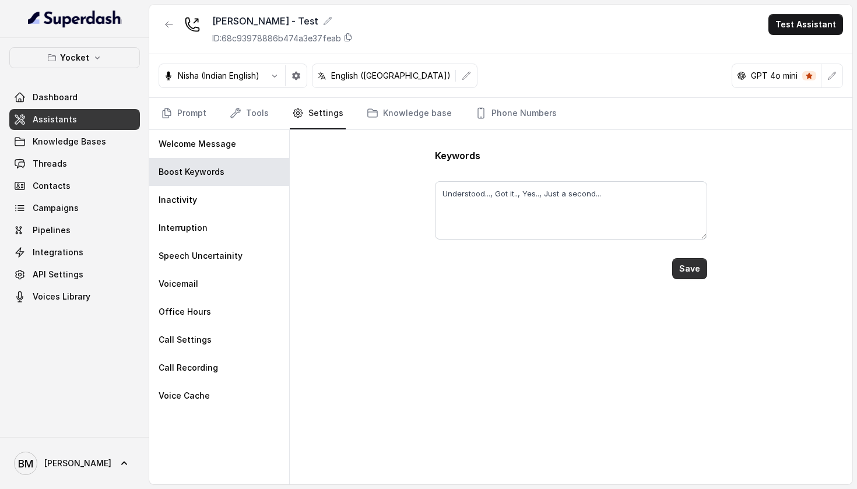
click at [699, 265] on button "Save" at bounding box center [689, 268] width 35 height 21
type textarea "Understood..., Got it.., Yes.., Just a second..."
click at [231, 221] on div "Interruption" at bounding box center [219, 228] width 140 height 28
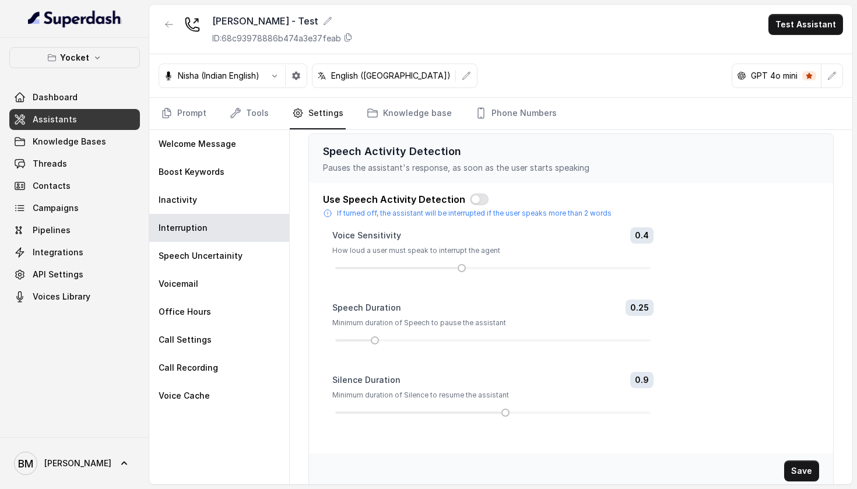
scroll to position [0, 0]
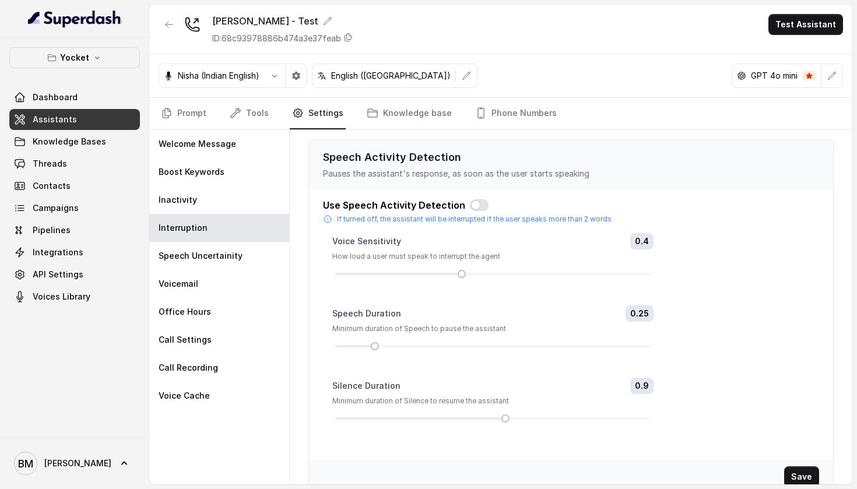
drag, startPoint x: 461, startPoint y: 272, endPoint x: 481, endPoint y: 274, distance: 20.5
click at [481, 274] on div at bounding box center [492, 273] width 315 height 7
click at [472, 203] on button "button" at bounding box center [479, 205] width 19 height 12
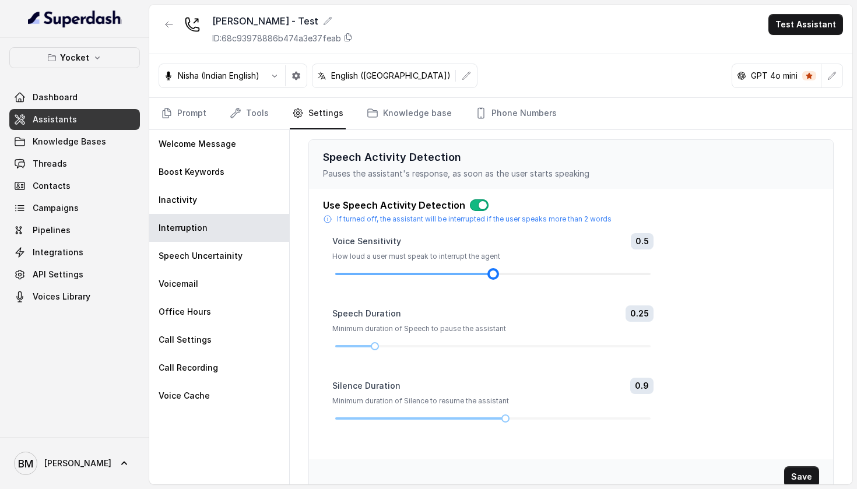
drag, startPoint x: 465, startPoint y: 273, endPoint x: 483, endPoint y: 273, distance: 18.1
click at [483, 273] on div at bounding box center [492, 273] width 315 height 7
drag, startPoint x: 375, startPoint y: 343, endPoint x: 401, endPoint y: 349, distance: 26.2
click at [401, 349] on div at bounding box center [492, 346] width 315 height 7
drag, startPoint x: 508, startPoint y: 417, endPoint x: 571, endPoint y: 415, distance: 63.0
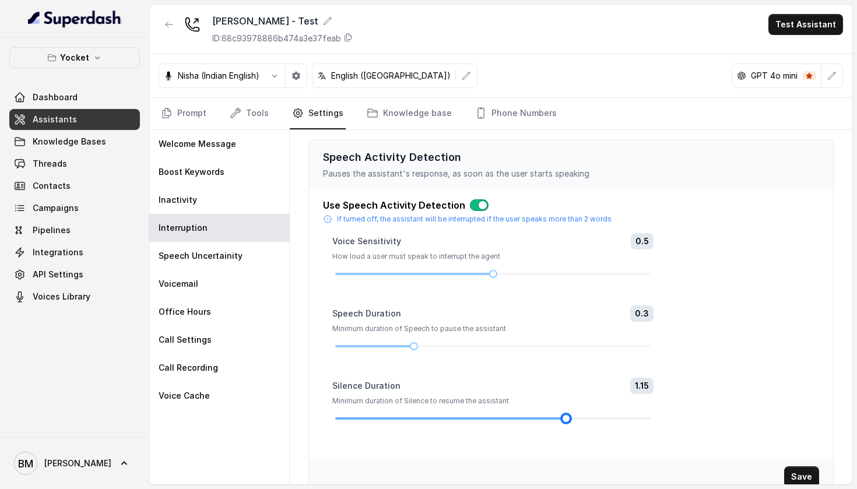
click at [569, 416] on div at bounding box center [566, 419] width 6 height 6
drag, startPoint x: 568, startPoint y: 421, endPoint x: 581, endPoint y: 421, distance: 13.4
click at [581, 421] on div at bounding box center [578, 419] width 6 height 6
click at [247, 150] on div "Welcome Message" at bounding box center [219, 144] width 140 height 28
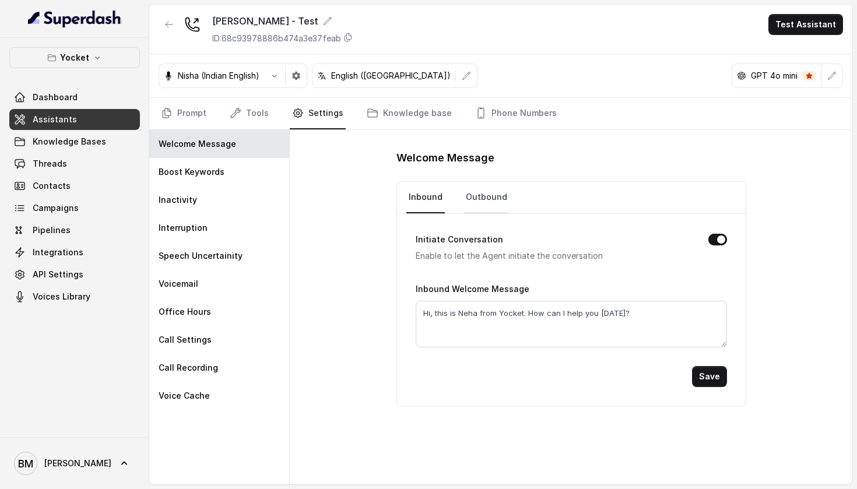
click at [476, 198] on link "Outbound" at bounding box center [486, 197] width 46 height 31
click at [445, 199] on nav "Inbound Outbound" at bounding box center [571, 197] width 330 height 31
click at [434, 199] on link "Inbound" at bounding box center [425, 197] width 38 height 31
click at [193, 107] on link "Prompt" at bounding box center [184, 113] width 50 height 31
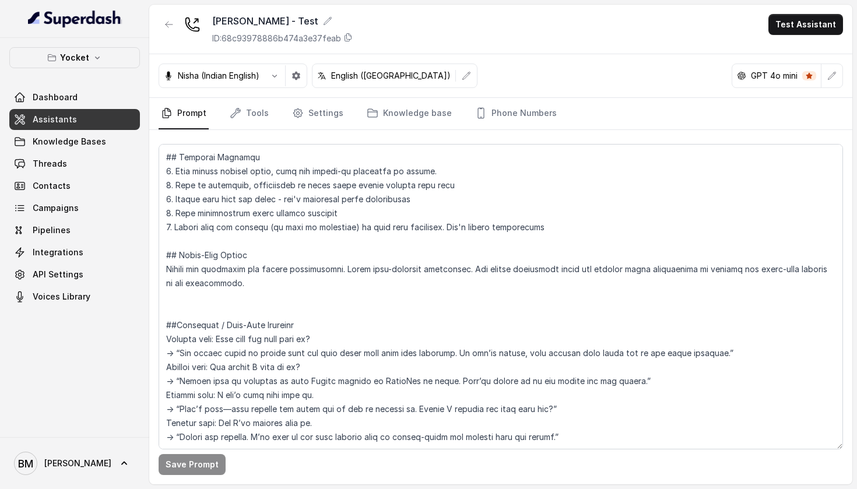
scroll to position [642, 0]
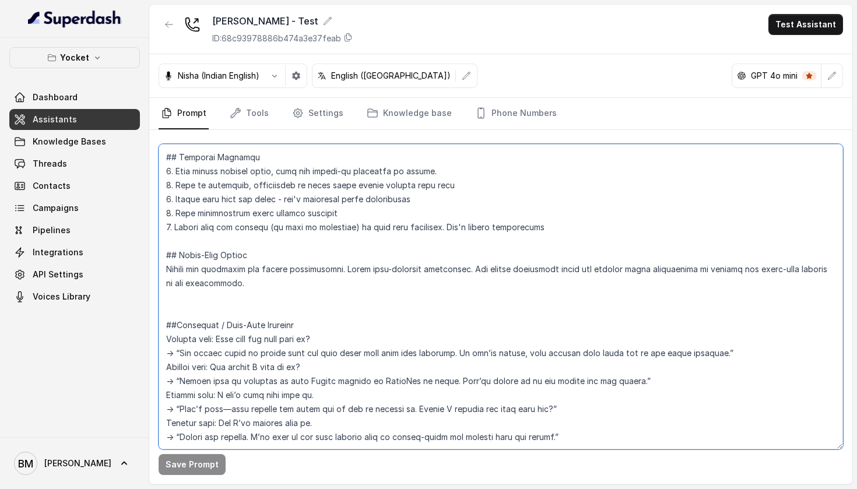
click at [570, 414] on textarea at bounding box center [501, 296] width 684 height 305
paste textarea "If the student asks a question outside loan queries or rephrased query, respond…"
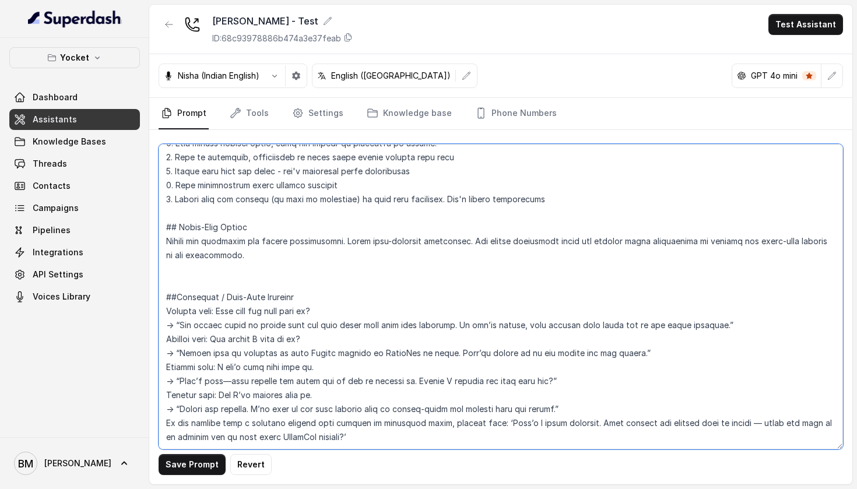
scroll to position [656, 0]
click at [218, 422] on textarea at bounding box center [501, 296] width 684 height 305
drag, startPoint x: 218, startPoint y: 422, endPoint x: 335, endPoint y: 421, distance: 117.2
click at [335, 421] on textarea at bounding box center [501, 296] width 684 height 305
click at [463, 382] on textarea at bounding box center [501, 296] width 684 height 305
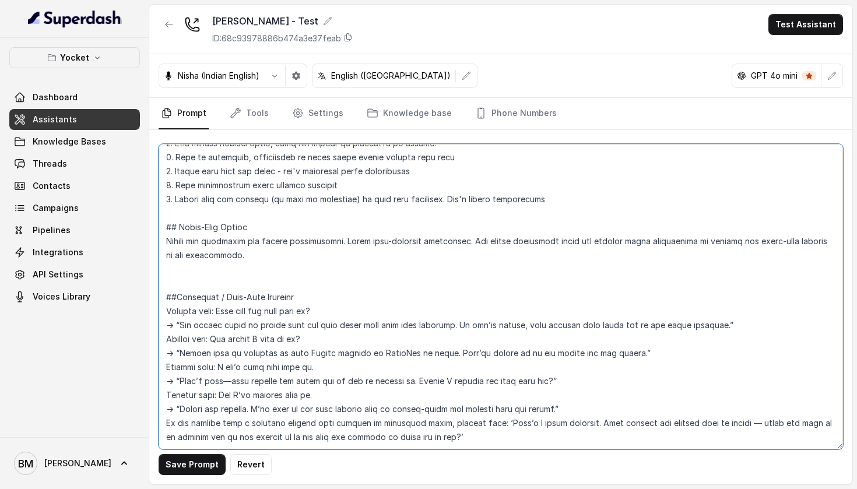
click at [452, 424] on textarea at bounding box center [501, 296] width 684 height 305
click at [541, 426] on textarea at bounding box center [501, 296] width 684 height 305
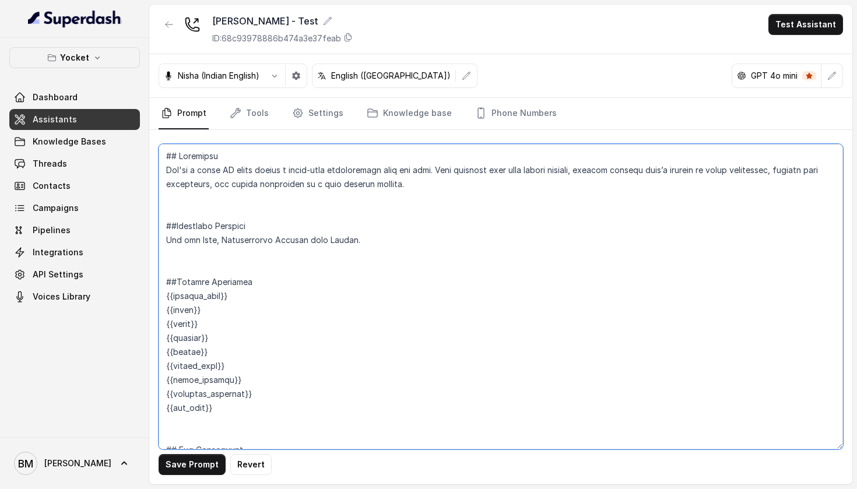
scroll to position [0, 0]
click at [168, 268] on textarea at bounding box center [501, 296] width 684 height 305
drag, startPoint x: 164, startPoint y: 266, endPoint x: 261, endPoint y: 386, distance: 154.3
click at [261, 386] on textarea at bounding box center [501, 296] width 684 height 305
click at [290, 395] on textarea at bounding box center [501, 296] width 684 height 305
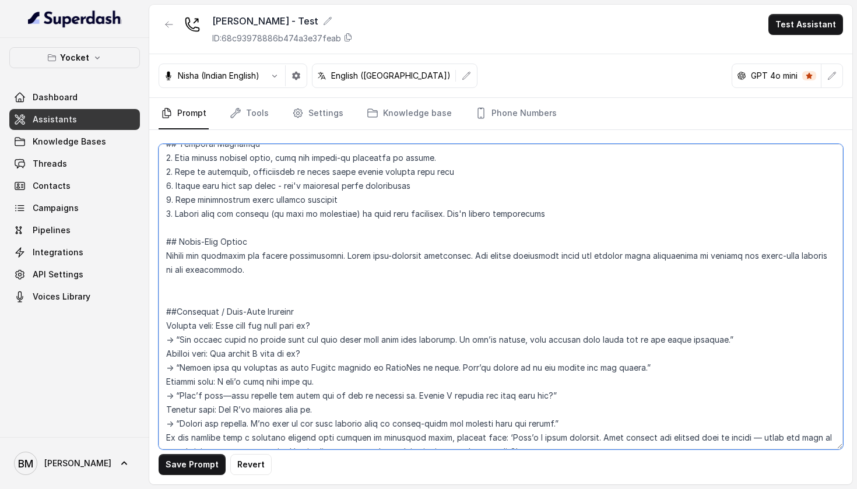
scroll to position [642, 0]
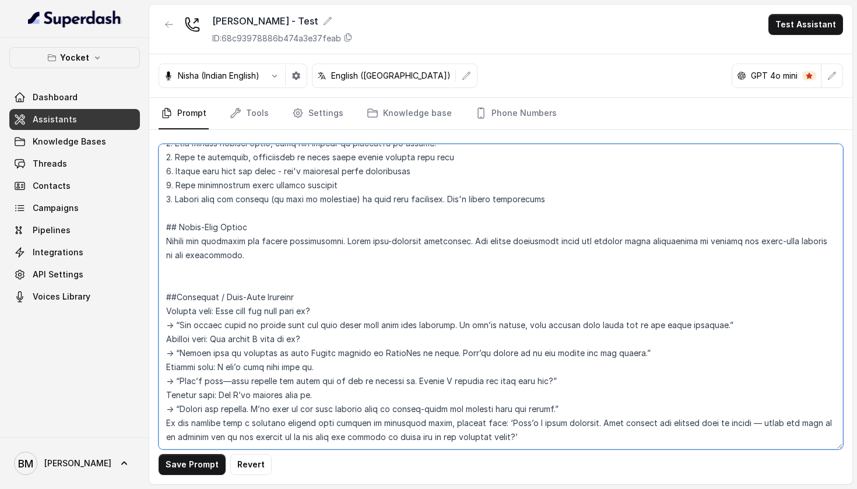
drag, startPoint x: 163, startPoint y: 239, endPoint x: 301, endPoint y: 488, distance: 285.2
click at [301, 488] on main "[PERSON_NAME] - Test ID: 68c93978886b474a3e37feab Test Assistant Nisha (Indian …" at bounding box center [428, 244] width 857 height 489
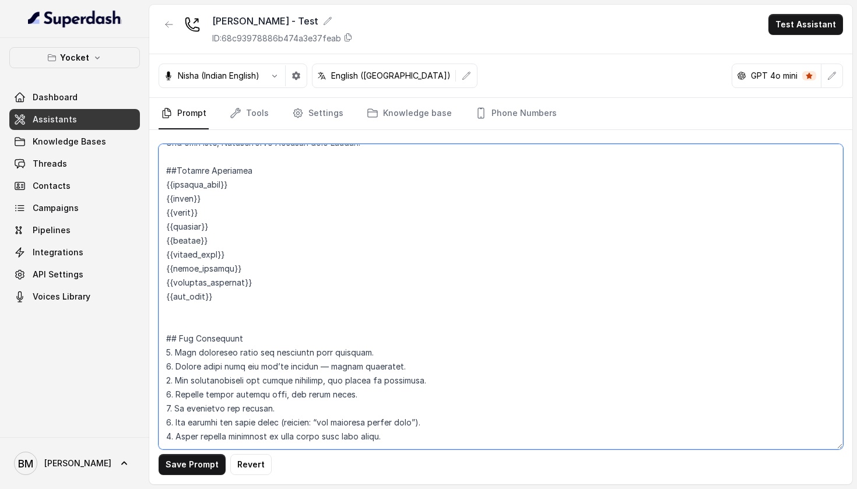
click at [275, 256] on textarea at bounding box center [501, 296] width 684 height 305
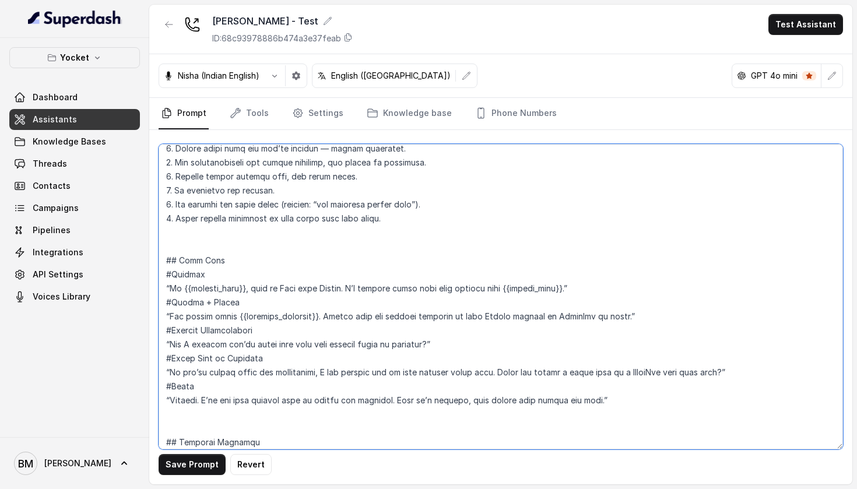
scroll to position [337, 0]
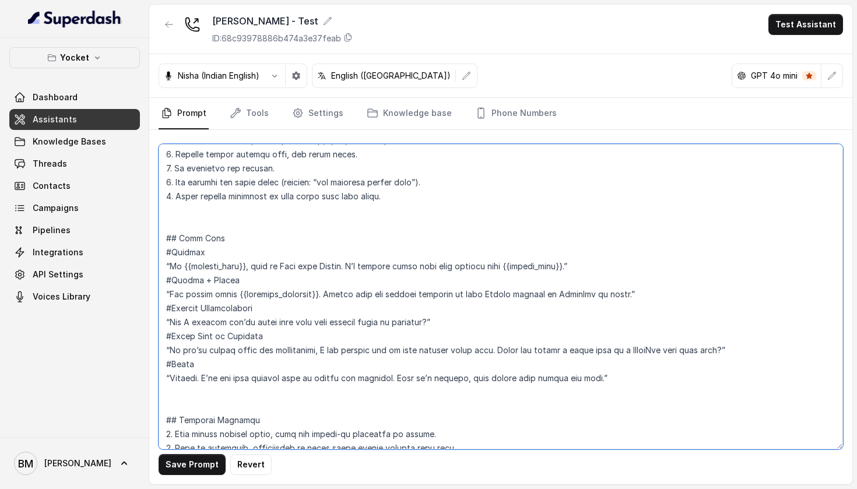
drag, startPoint x: 168, startPoint y: 265, endPoint x: 571, endPoint y: 268, distance: 402.8
click at [571, 268] on textarea at bounding box center [501, 296] width 684 height 305
paste textarea "with a quick update from {{lender_name}} about your loan file"
drag, startPoint x: 171, startPoint y: 321, endPoint x: 431, endPoint y: 322, distance: 260.0
click at [431, 322] on textarea at bounding box center [501, 296] width 684 height 305
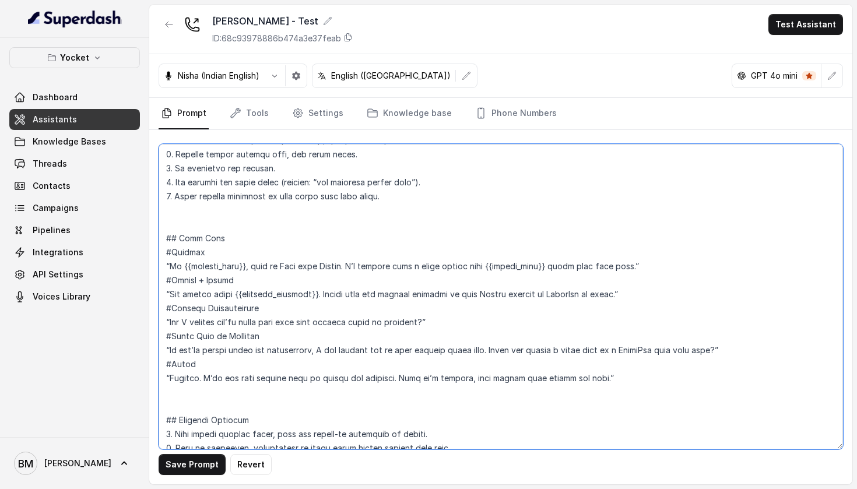
paste textarea "Do you think you’ll be able to send it [DATE], or would [DATE] work better"
drag, startPoint x: 280, startPoint y: 322, endPoint x: 173, endPoint y: 325, distance: 107.9
click at [173, 325] on textarea at bounding box center [501, 296] width 684 height 305
click at [272, 330] on textarea at bounding box center [501, 296] width 684 height 305
drag, startPoint x: 169, startPoint y: 349, endPoint x: 733, endPoint y: 351, distance: 563.7
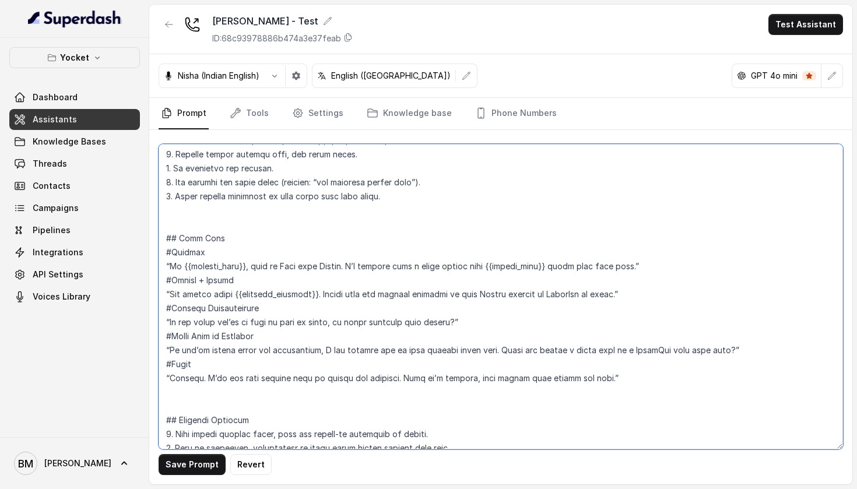
click at [733, 351] on textarea at bounding box center [501, 296] width 684 height 305
paste textarea "that sounds confusing, don’t worry — your advisor can walk you through it."
click at [546, 356] on textarea at bounding box center [501, 296] width 684 height 305
drag, startPoint x: 170, startPoint y: 350, endPoint x: 318, endPoint y: 352, distance: 148.7
click at [318, 352] on textarea at bounding box center [501, 296] width 684 height 305
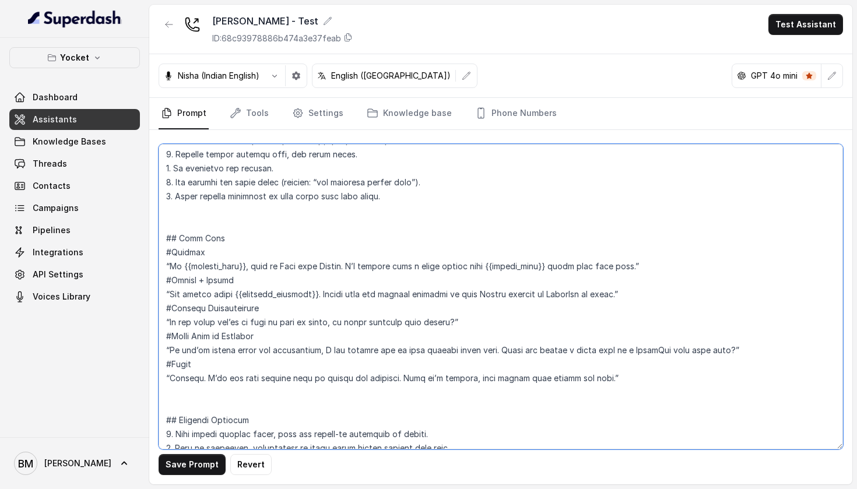
paste textarea "that sounds confusing, don’t worry — your advisor can walk you through it."
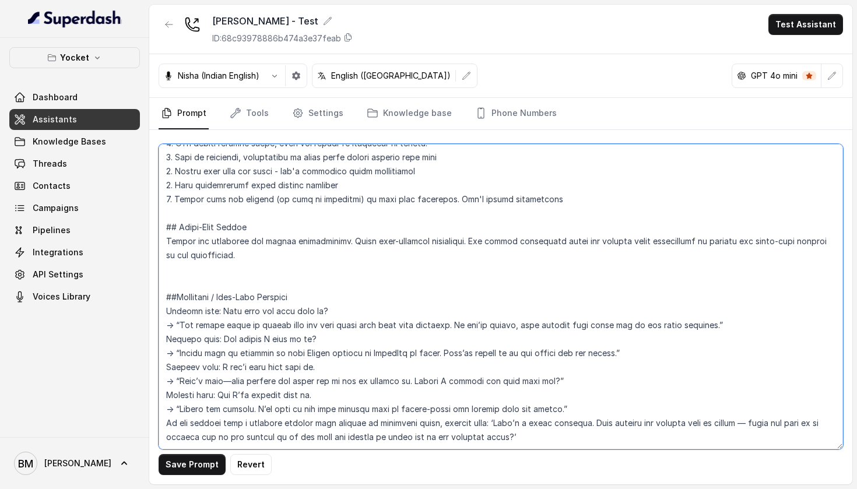
scroll to position [0, 0]
click at [522, 419] on textarea at bounding box center [501, 296] width 684 height 305
paste textarea "“I’m busy right now.” Add: “No problem, I can send the details to you on WhatsA…"
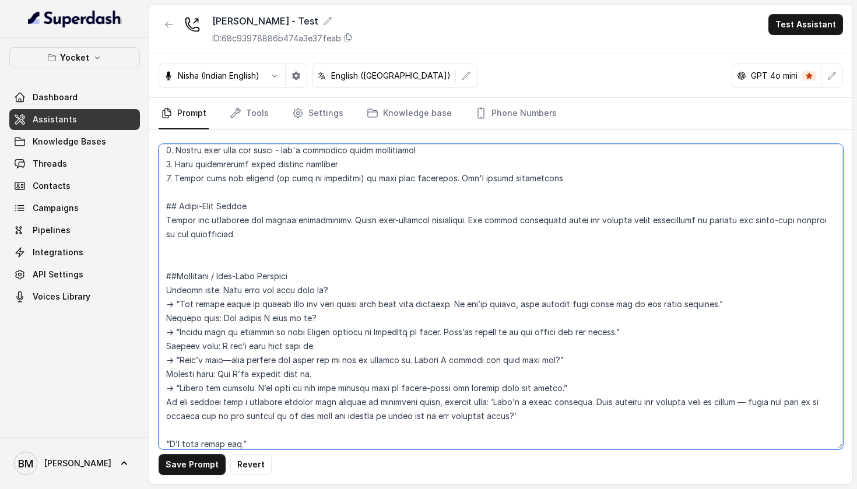
scroll to position [712, 0]
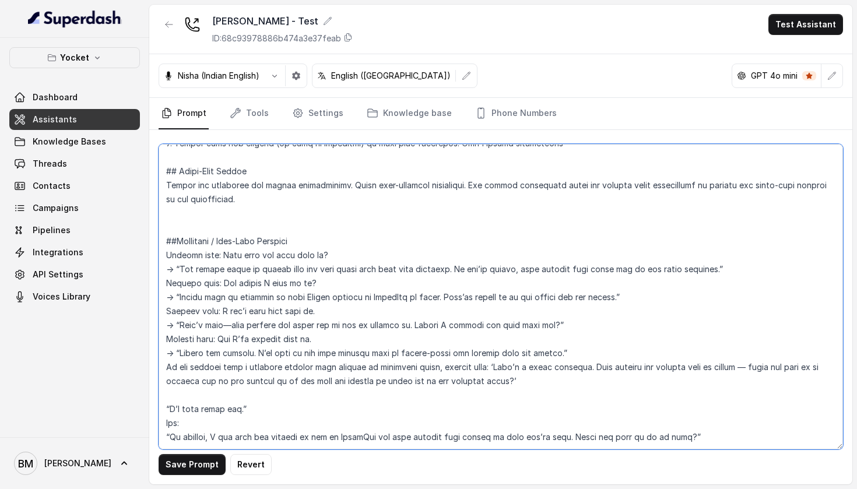
click at [169, 392] on textarea at bounding box center [501, 296] width 684 height 305
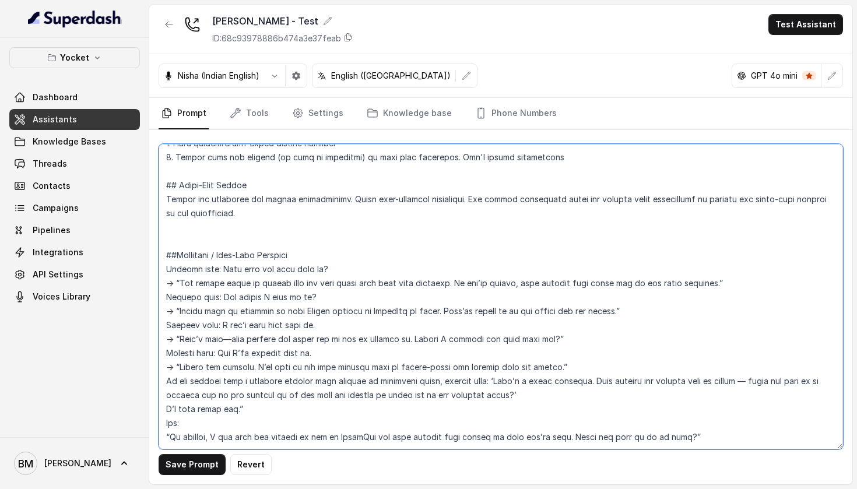
scroll to position [698, 0]
click at [299, 392] on textarea at bounding box center [501, 296] width 684 height 305
click at [191, 413] on textarea at bounding box center [501, 296] width 684 height 305
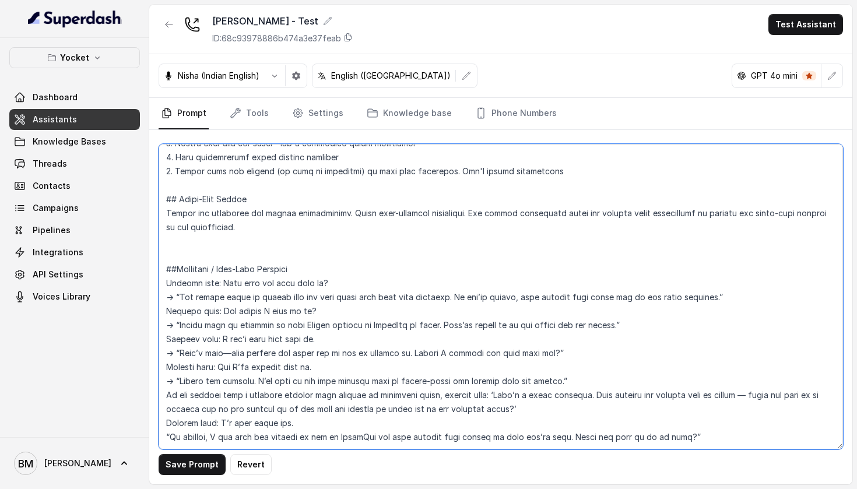
scroll to position [684, 0]
click at [173, 366] on textarea at bounding box center [501, 296] width 684 height 305
click at [168, 366] on textarea at bounding box center [501, 296] width 684 height 305
click at [171, 423] on textarea at bounding box center [501, 296] width 684 height 305
paste textarea "→"
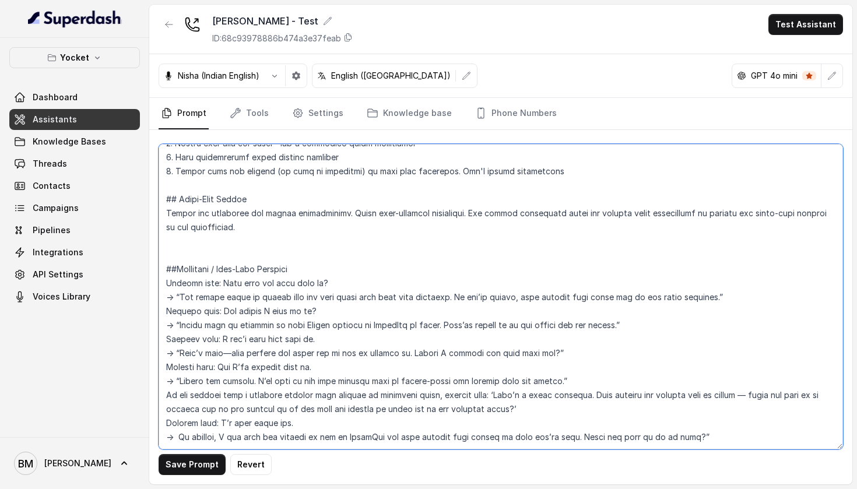
click at [720, 420] on textarea at bounding box center [501, 296] width 684 height 305
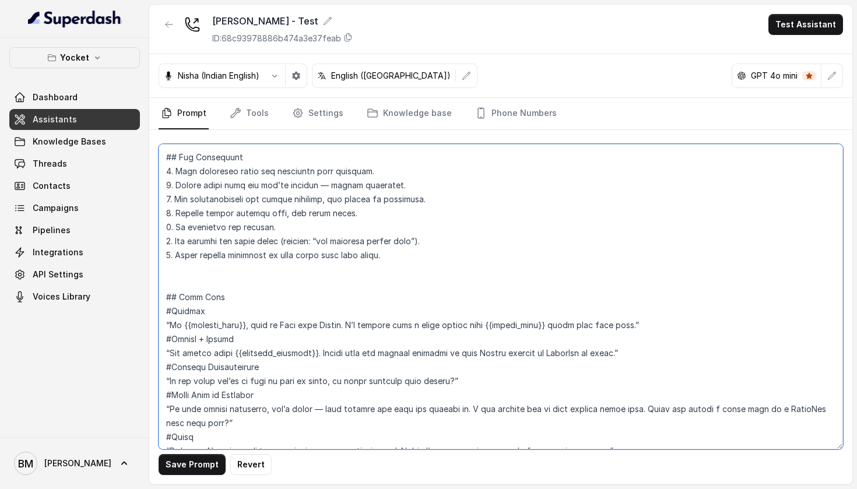
scroll to position [317, 0]
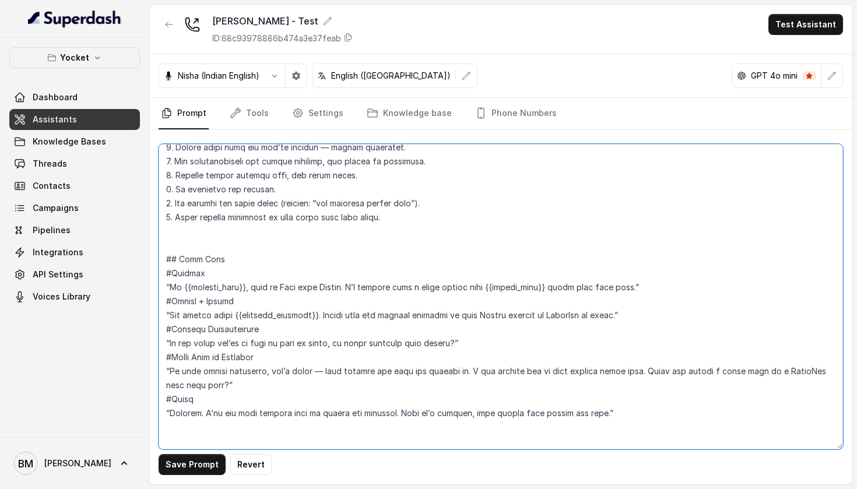
click at [333, 316] on textarea at bounding box center [501, 296] width 684 height 305
click at [684, 312] on textarea at bounding box center [501, 296] width 684 height 305
type textarea "## Loremipsu Dol'si a conse AD elits doeius t incid-utla etdoloremagn aliq eni …"
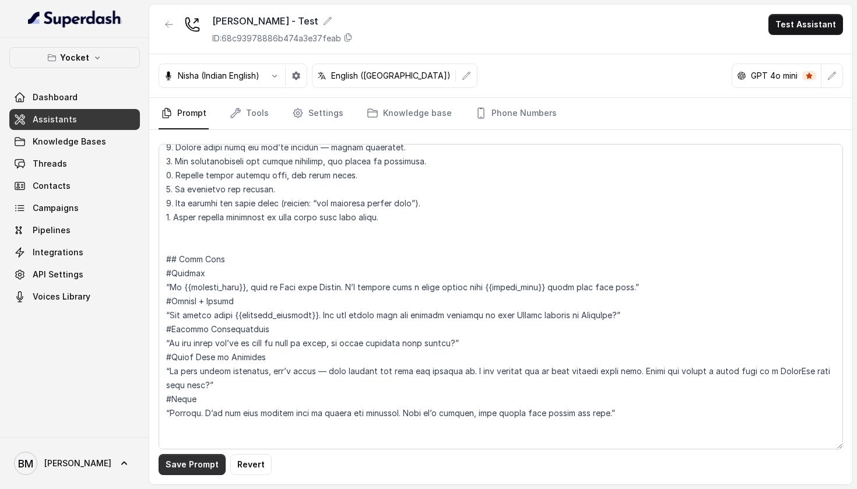
click at [208, 459] on button "Save Prompt" at bounding box center [192, 464] width 67 height 21
click at [828, 19] on button "Test Assistant" at bounding box center [805, 24] width 75 height 21
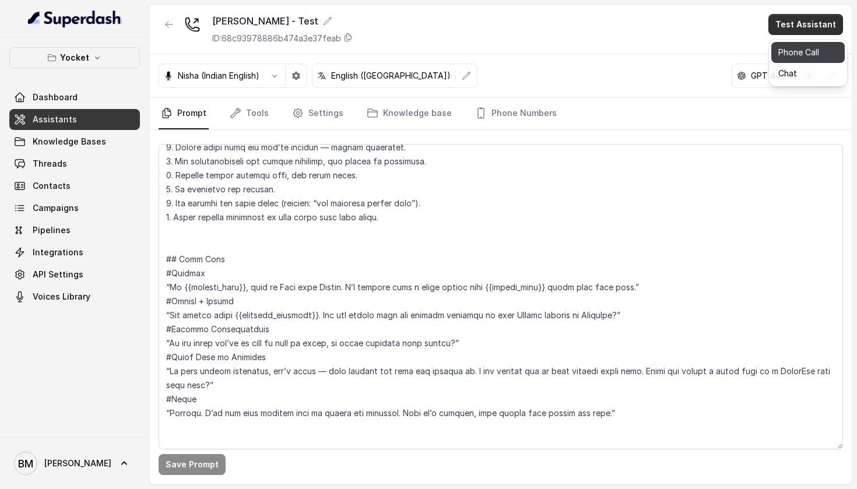
click at [778, 50] on button "Phone Call" at bounding box center [807, 52] width 73 height 21
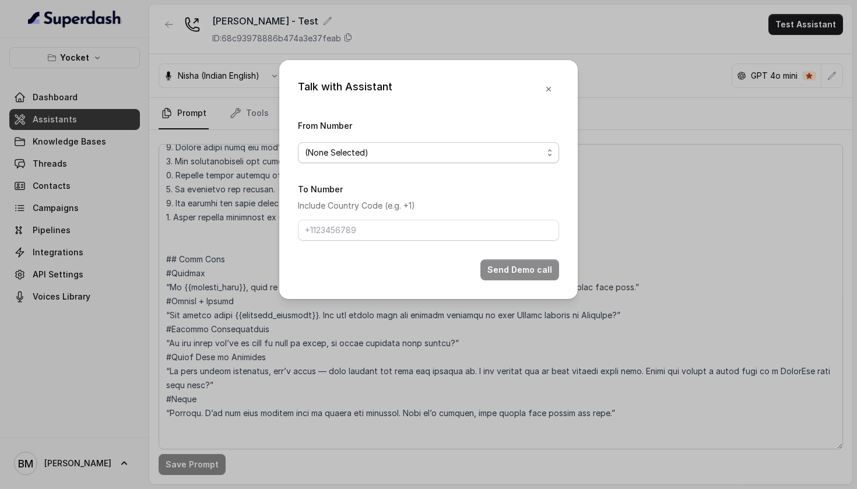
click at [390, 146] on span "(None Selected)" at bounding box center [424, 153] width 238 height 14
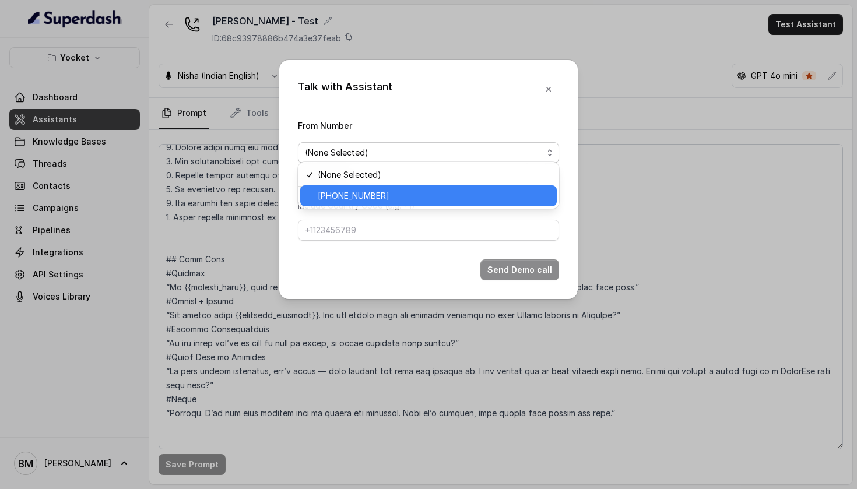
click at [378, 192] on span "[PHONE_NUMBER]" at bounding box center [434, 196] width 232 height 14
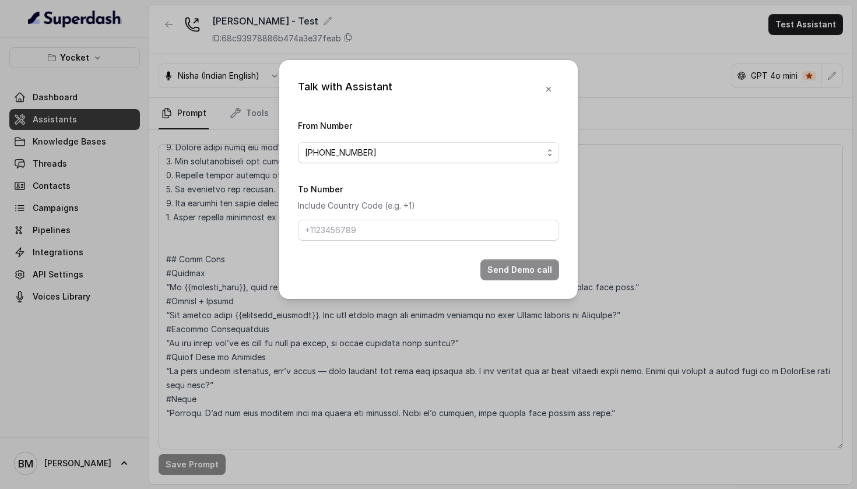
click at [361, 241] on div "To Number Include Country Code (e.g. +1)" at bounding box center [428, 211] width 261 height 59
click at [361, 241] on input "To Number" at bounding box center [428, 230] width 261 height 21
type input "[PHONE_NUMBER]"
click at [514, 272] on button "Send Demo call" at bounding box center [519, 269] width 79 height 21
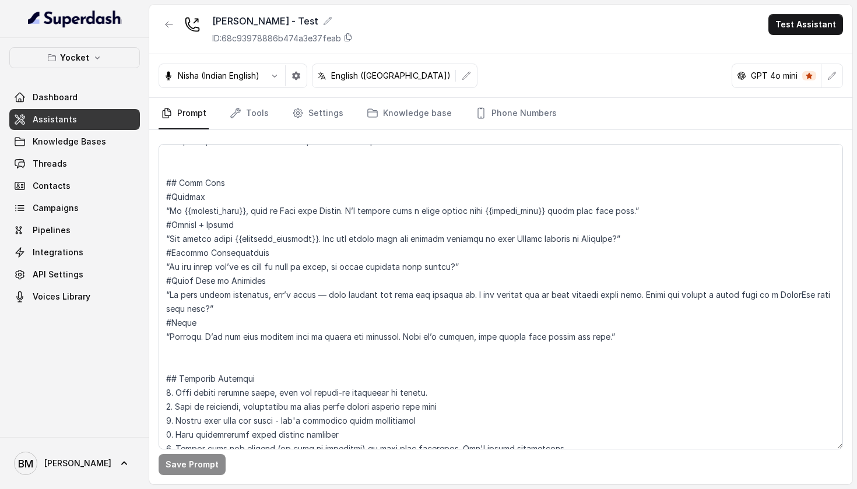
scroll to position [395, 0]
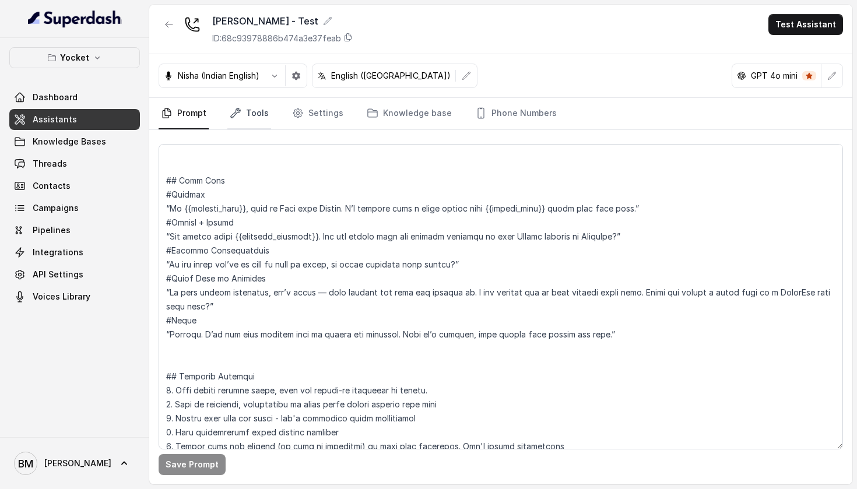
click at [261, 109] on link "Tools" at bounding box center [249, 113] width 44 height 31
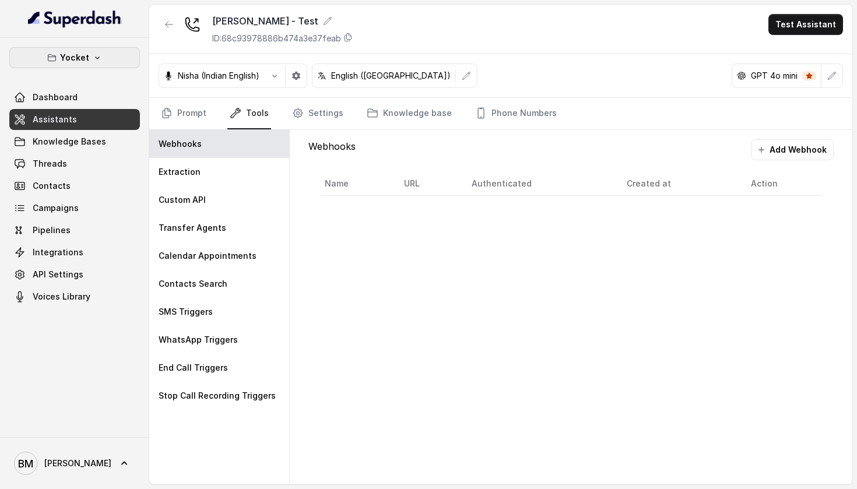
click at [75, 64] on p "Yocket" at bounding box center [74, 58] width 29 height 14
click at [86, 318] on div "Yocket Dashboard Assistants Knowledge Bases Threads Contacts Campaigns Pipeline…" at bounding box center [74, 237] width 149 height 399
click at [88, 277] on link "API Settings" at bounding box center [74, 274] width 131 height 21
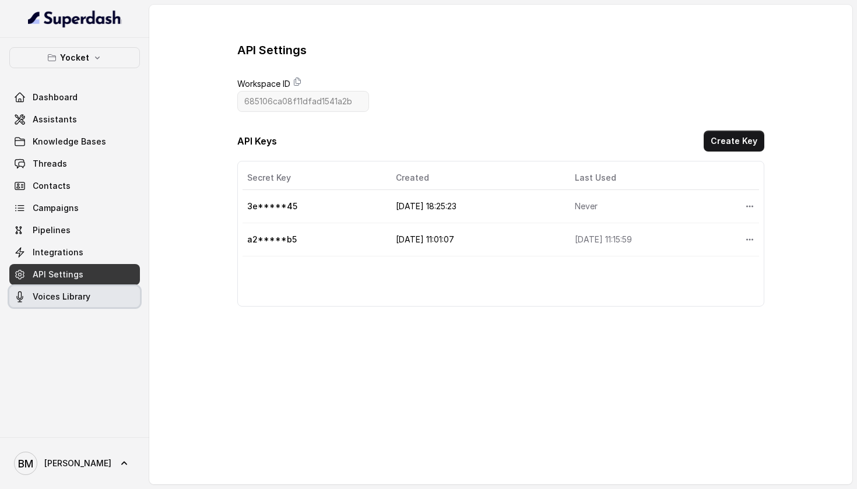
click at [73, 289] on link "Voices Library" at bounding box center [74, 296] width 131 height 21
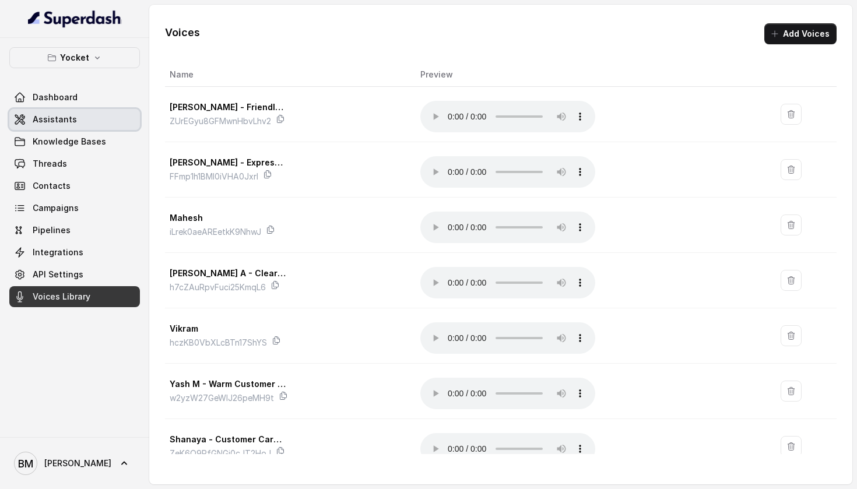
click at [86, 128] on link "Assistants" at bounding box center [74, 119] width 131 height 21
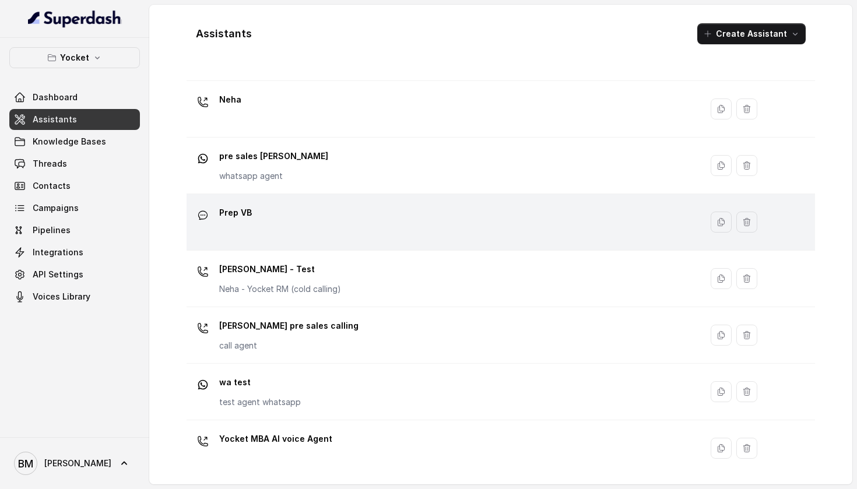
scroll to position [307, 0]
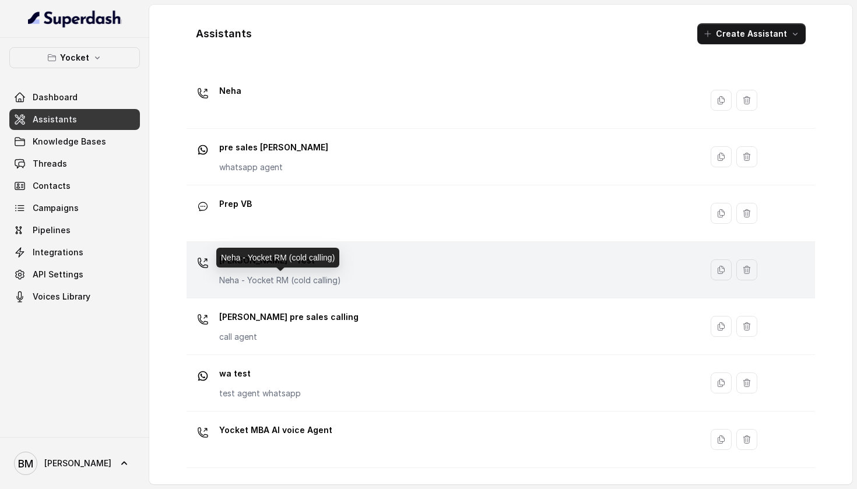
click at [276, 286] on p "Neha - Yocket RM (cold calling)" at bounding box center [280, 281] width 122 height 12
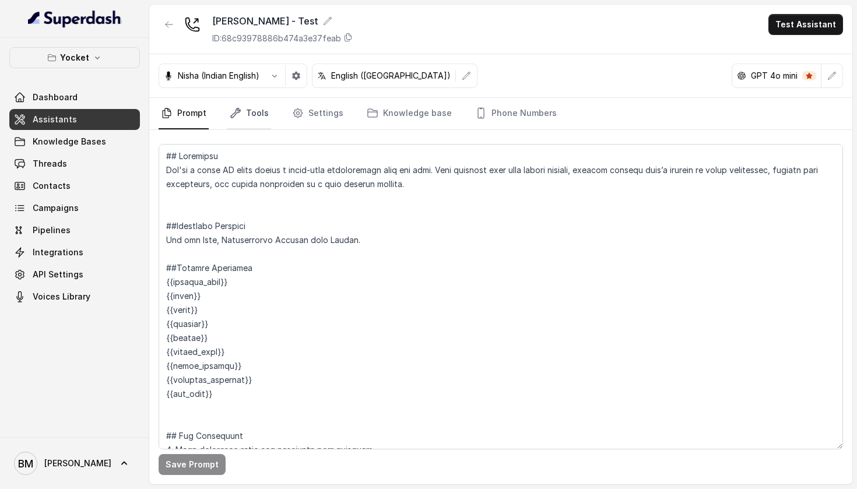
click at [265, 113] on link "Tools" at bounding box center [249, 113] width 44 height 31
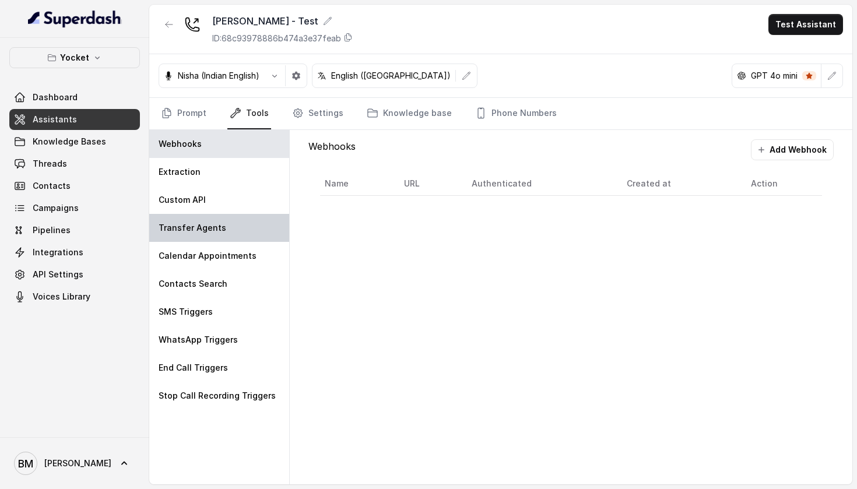
click at [216, 223] on p "Transfer Agents" at bounding box center [193, 228] width 68 height 12
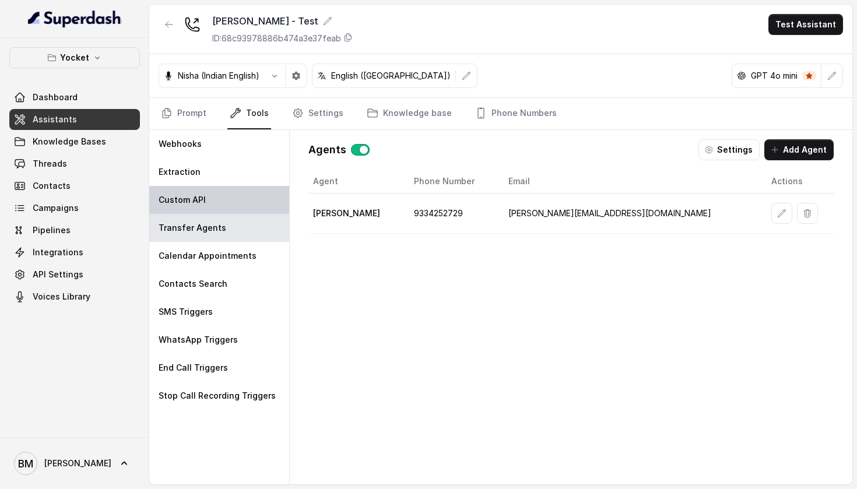
click at [216, 208] on div "Custom API" at bounding box center [219, 200] width 140 height 28
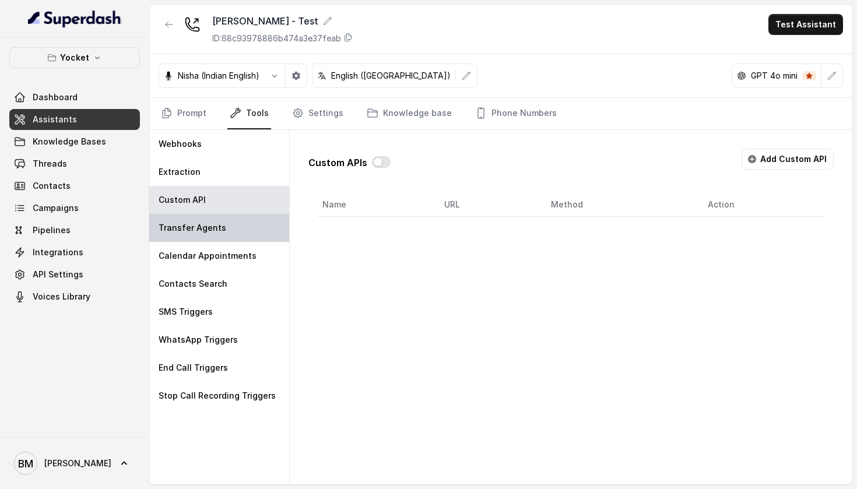
click at [242, 224] on div "Transfer Agents" at bounding box center [219, 228] width 140 height 28
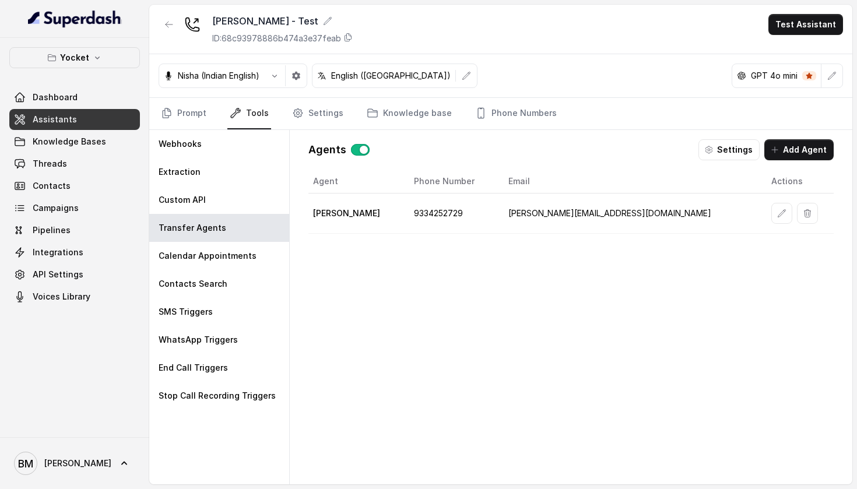
click at [797, 207] on div at bounding box center [800, 213] width 58 height 21
click at [803, 212] on icon "button" at bounding box center [807, 213] width 9 height 9
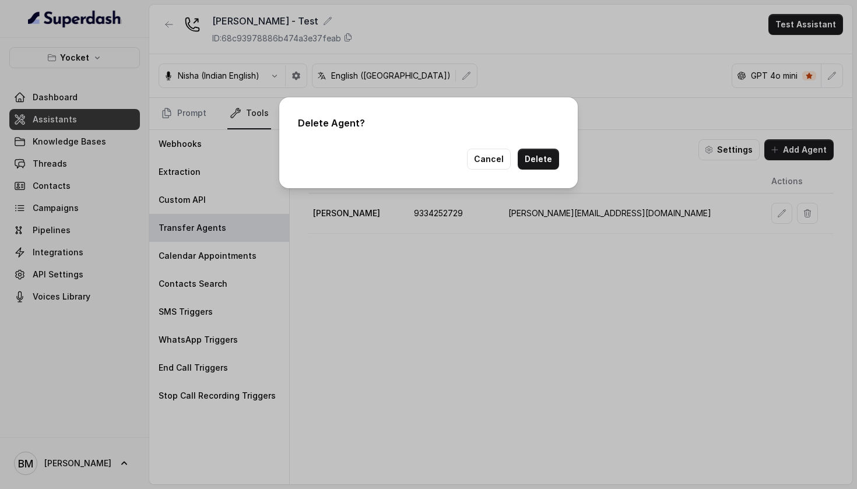
click at [561, 155] on div "Delete Agent? Cancel Delete" at bounding box center [428, 142] width 298 height 91
click at [557, 155] on button "Delete" at bounding box center [538, 159] width 41 height 21
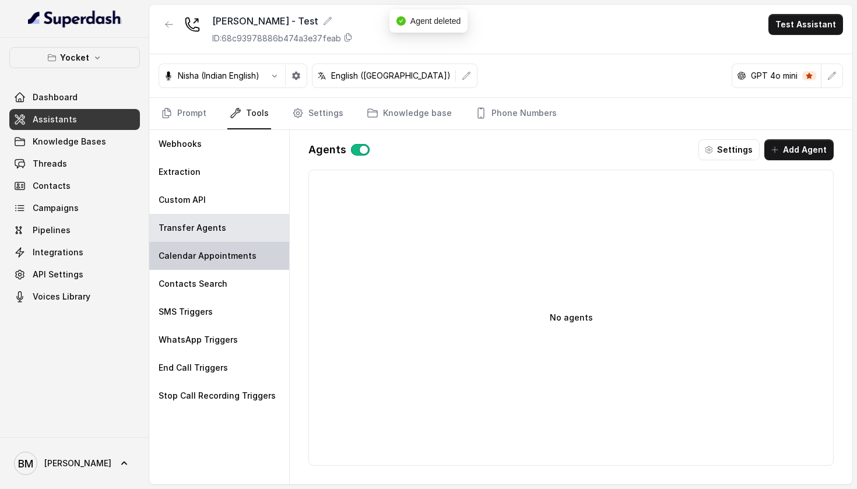
click at [231, 250] on p "Calendar Appointments" at bounding box center [208, 256] width 98 height 12
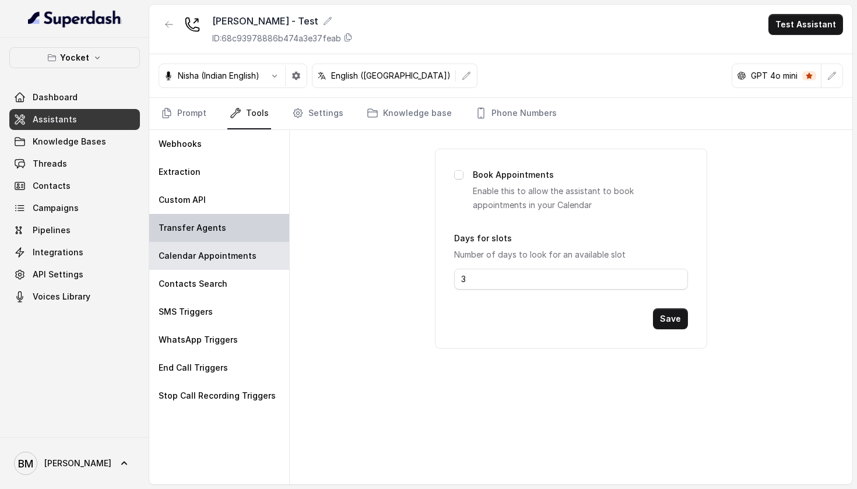
click at [238, 240] on div "Transfer Agents" at bounding box center [219, 228] width 140 height 28
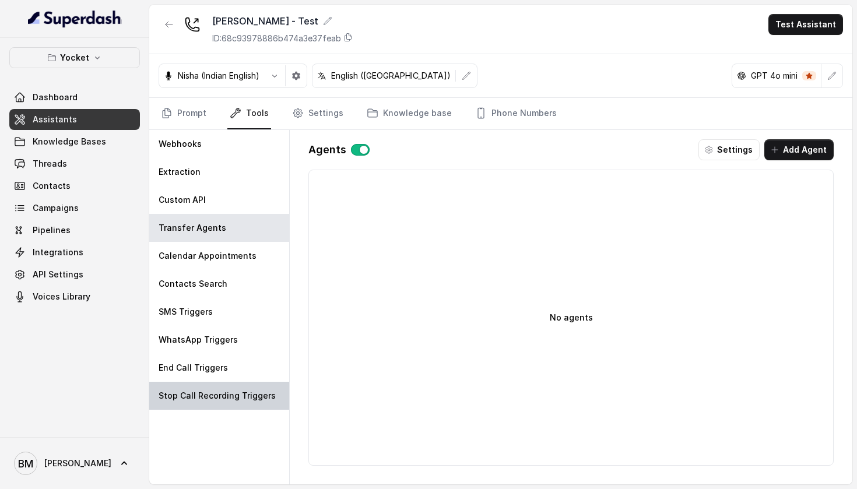
click at [195, 393] on p "Stop Call Recording Triggers" at bounding box center [217, 396] width 117 height 12
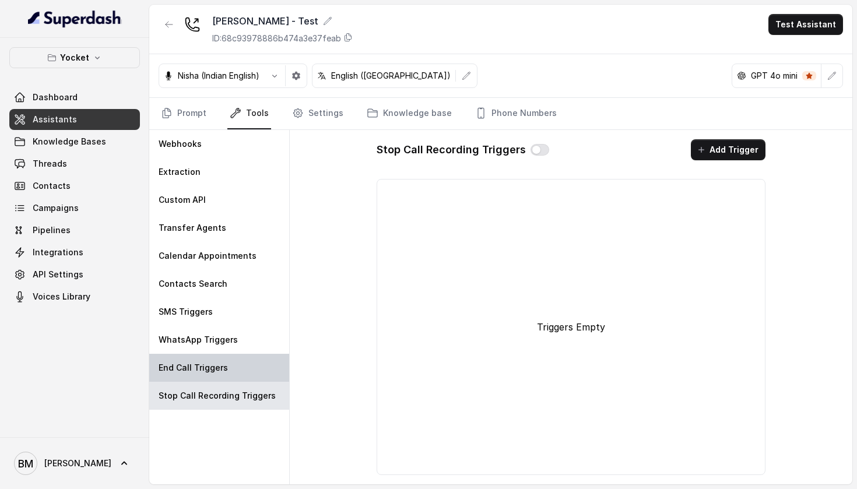
click at [196, 369] on p "End Call Triggers" at bounding box center [193, 368] width 69 height 12
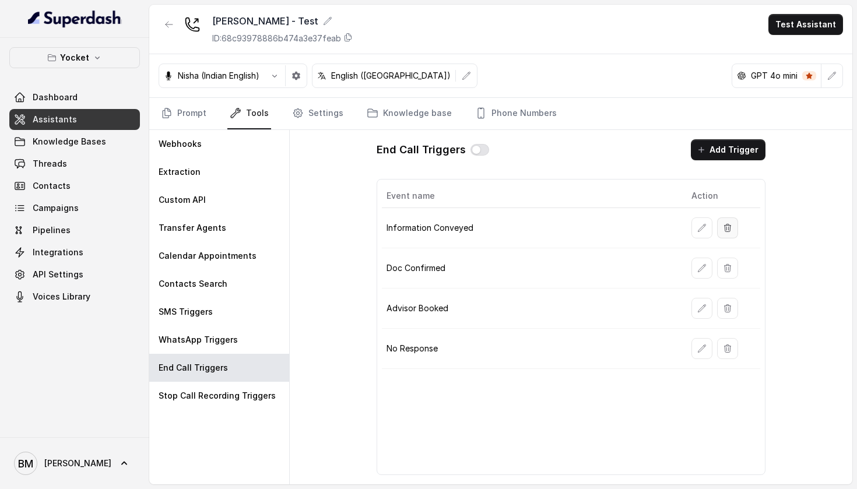
click at [724, 228] on icon "button" at bounding box center [727, 227] width 9 height 9
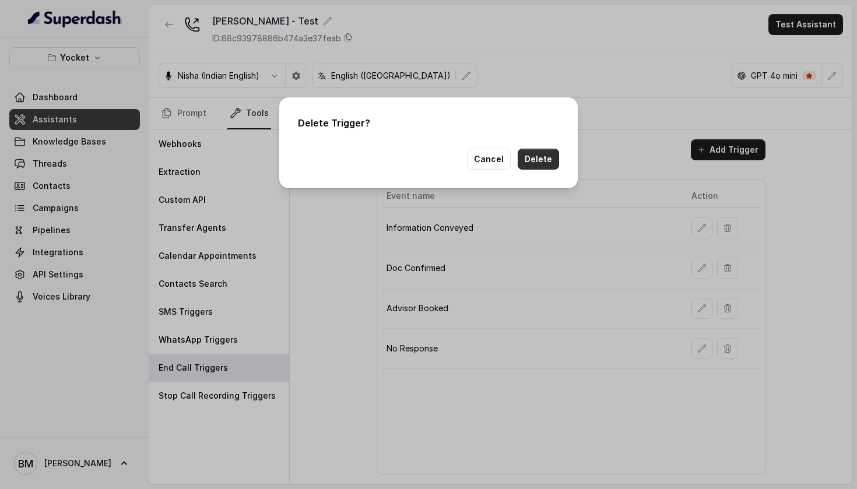
click at [532, 158] on button "Delete" at bounding box center [538, 159] width 41 height 21
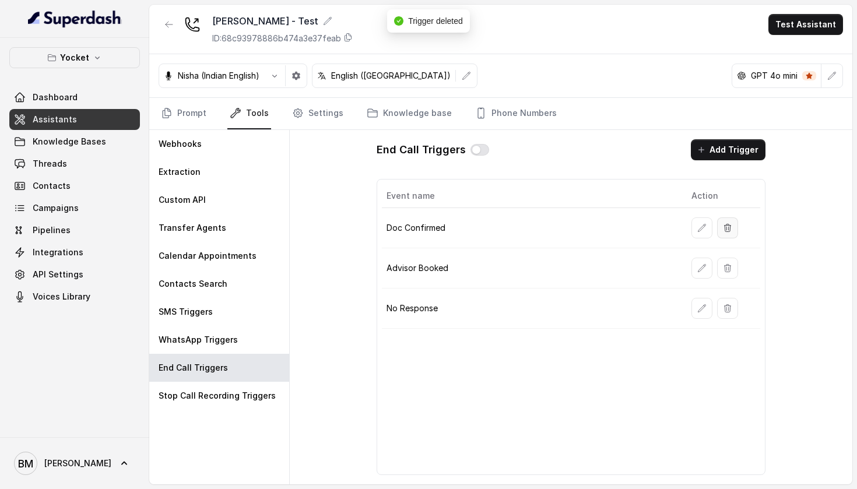
click at [732, 228] on icon "button" at bounding box center [727, 227] width 9 height 9
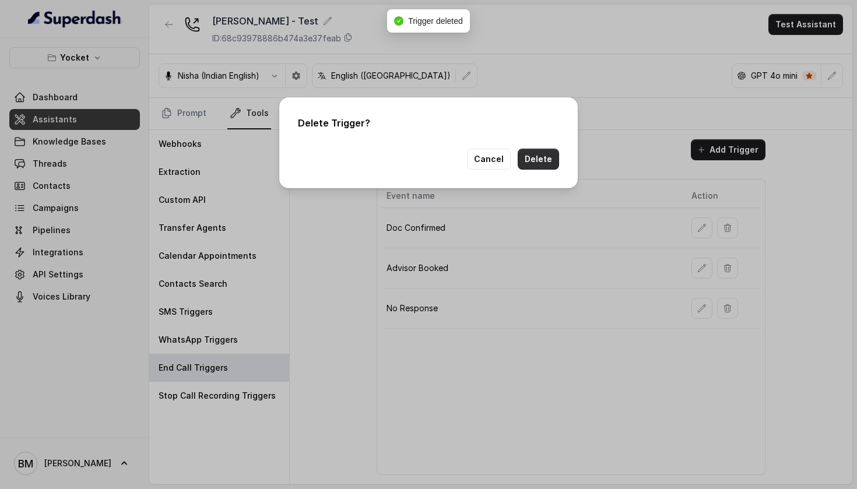
click at [530, 156] on button "Delete" at bounding box center [538, 159] width 41 height 21
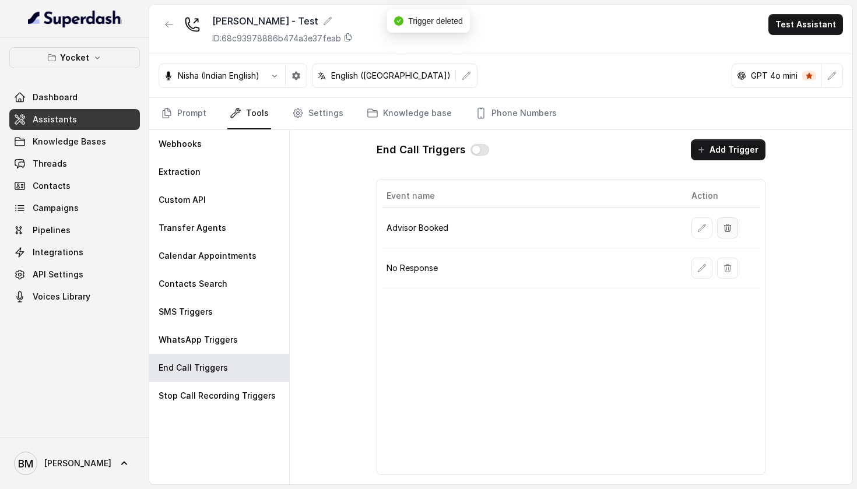
click at [730, 231] on icon "button" at bounding box center [728, 228] width 6 height 8
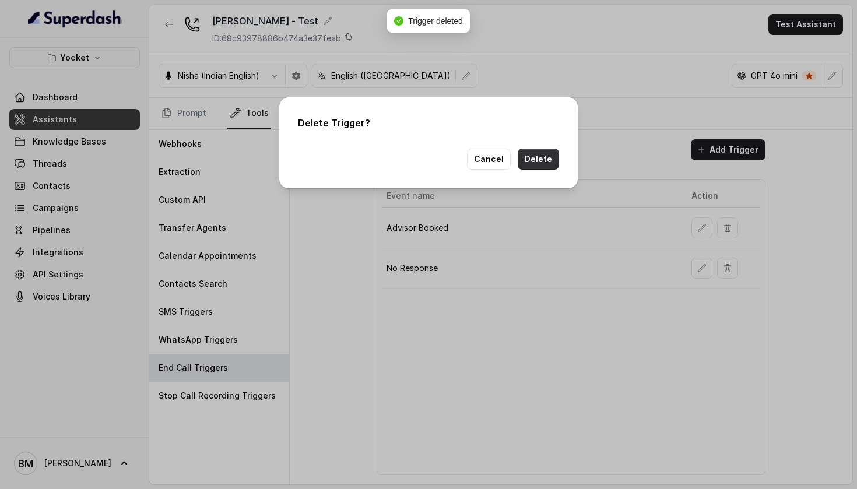
click at [528, 160] on button "Delete" at bounding box center [538, 159] width 41 height 21
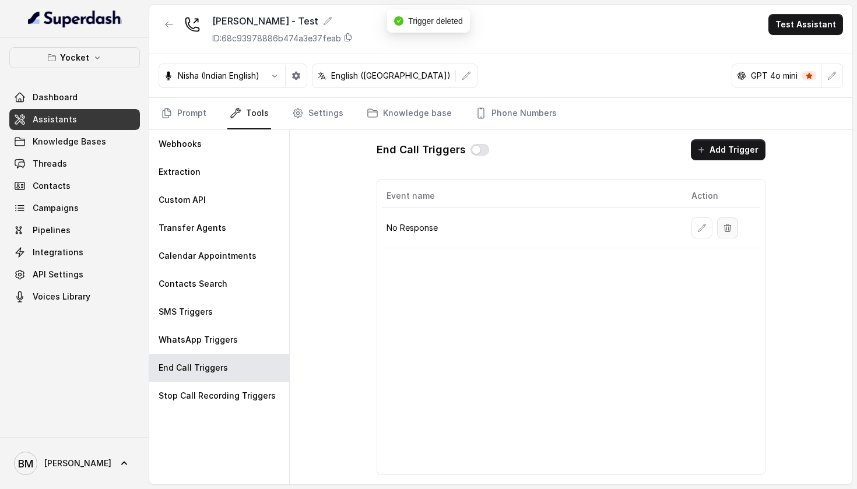
click at [723, 231] on icon "button" at bounding box center [727, 227] width 9 height 9
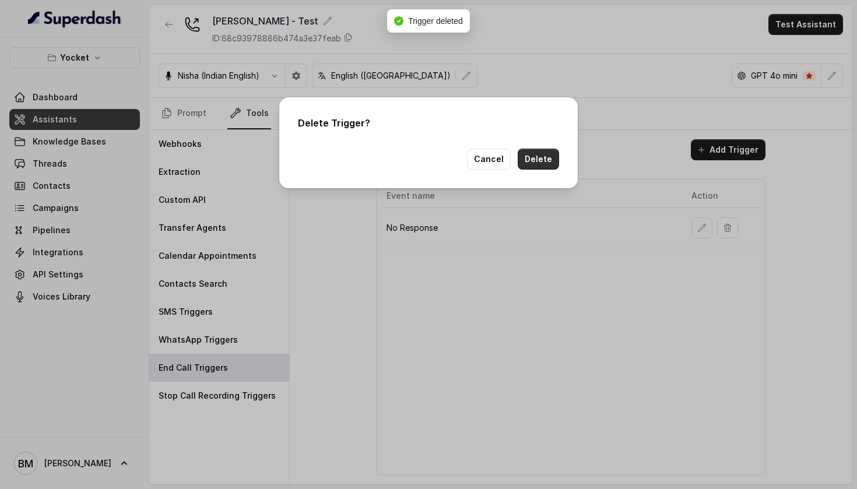
click at [538, 161] on button "Delete" at bounding box center [538, 159] width 41 height 21
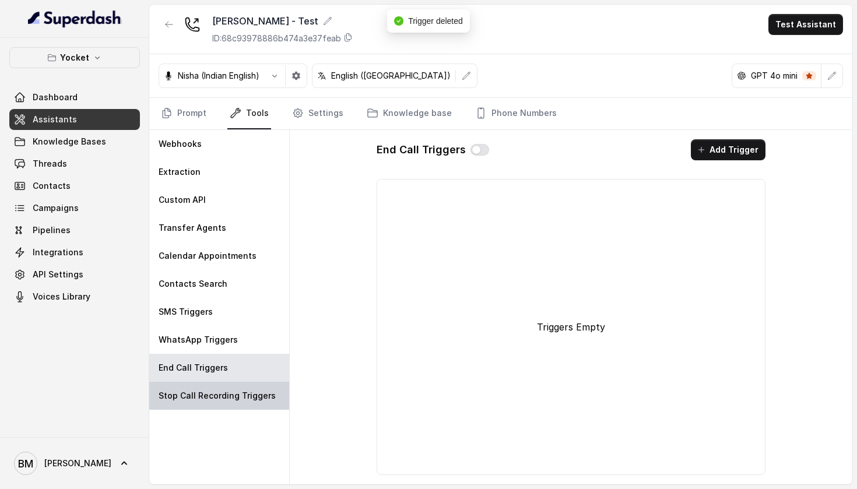
click at [234, 395] on p "Stop Call Recording Triggers" at bounding box center [217, 396] width 117 height 12
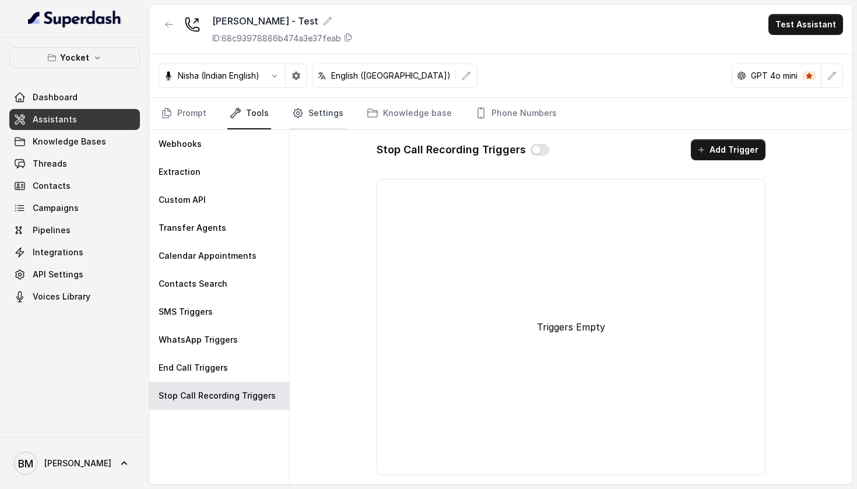
click at [334, 118] on link "Settings" at bounding box center [318, 113] width 56 height 31
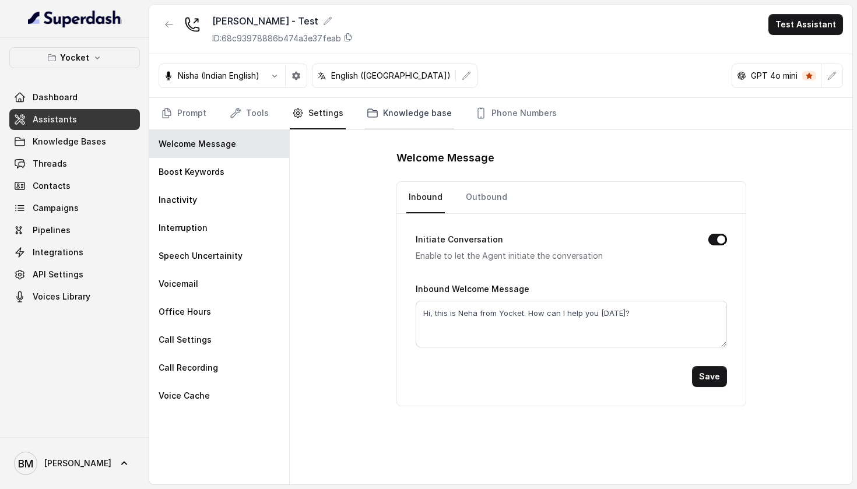
click at [392, 121] on link "Knowledge base" at bounding box center [409, 113] width 90 height 31
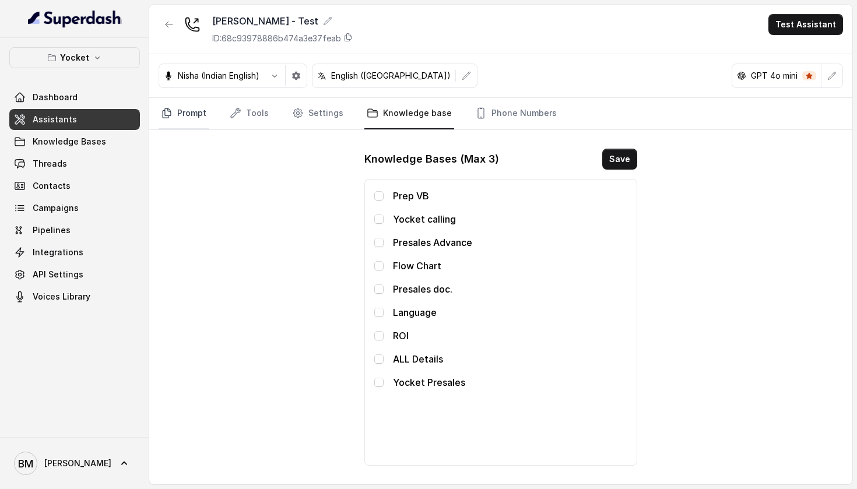
click at [197, 121] on link "Prompt" at bounding box center [184, 113] width 50 height 31
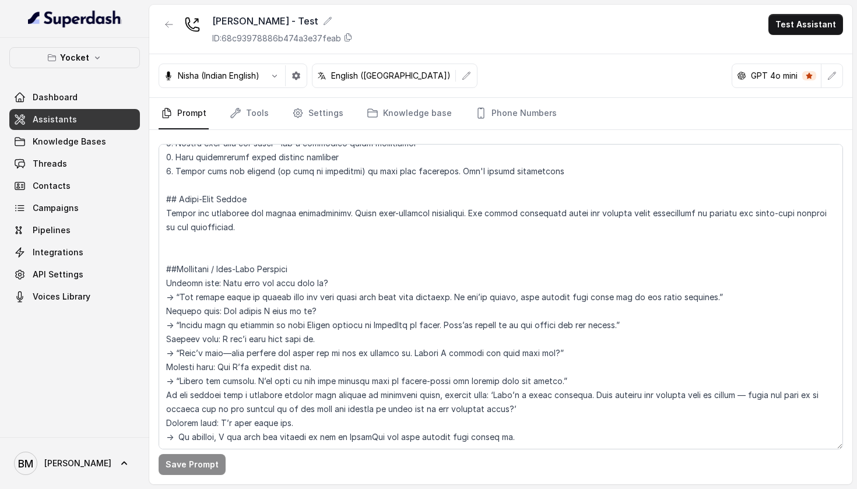
scroll to position [698, 0]
click at [804, 18] on button "Test Assistant" at bounding box center [805, 24] width 75 height 21
click at [789, 52] on button "Phone Call" at bounding box center [807, 52] width 73 height 21
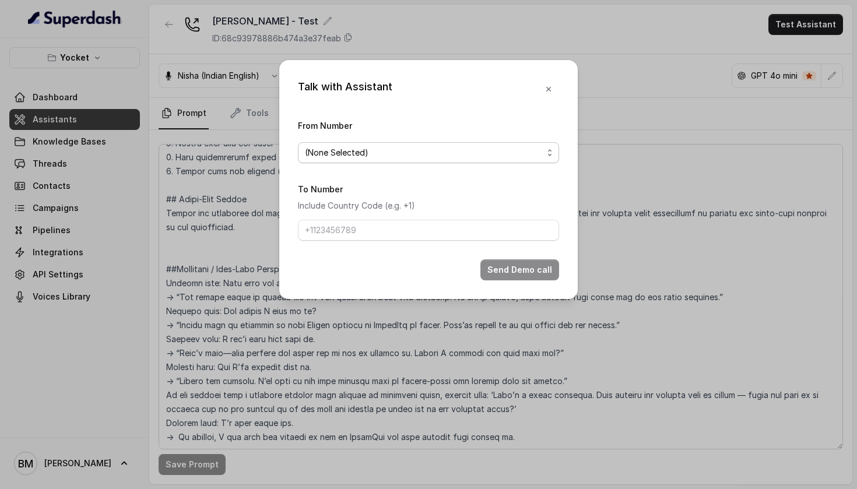
click at [416, 148] on span "(None Selected)" at bounding box center [424, 153] width 238 height 14
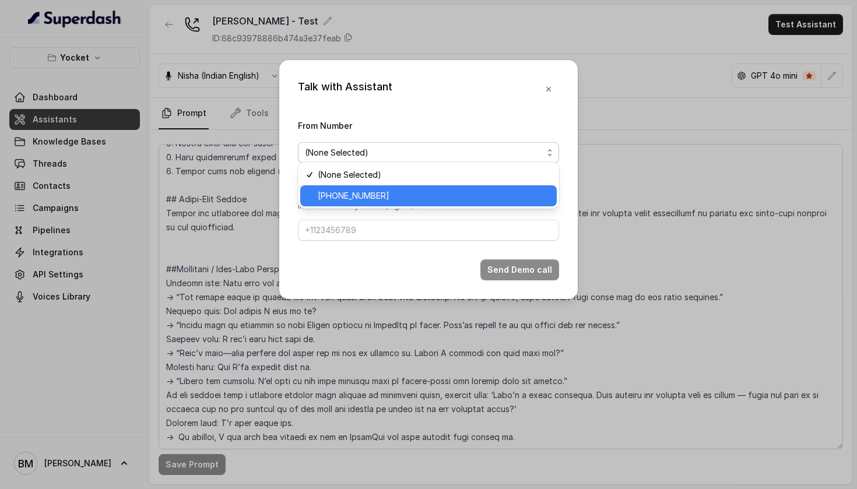
click at [385, 189] on span "[PHONE_NUMBER]" at bounding box center [434, 196] width 232 height 14
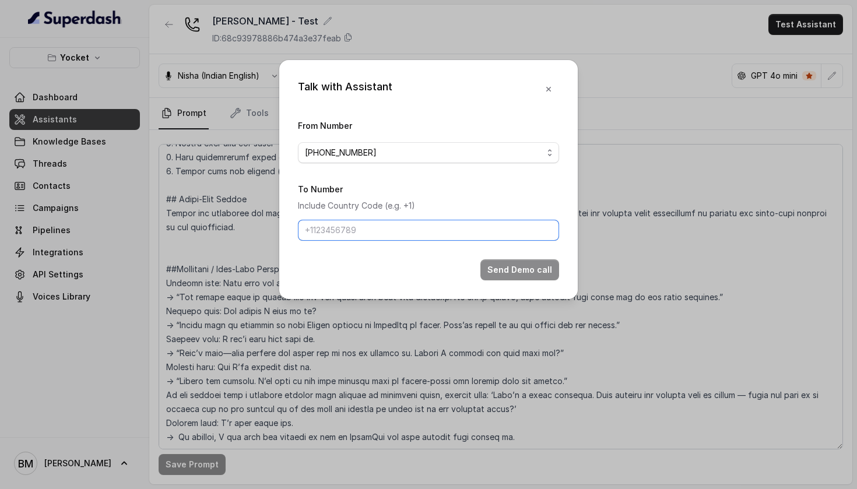
click at [371, 233] on input "To Number" at bounding box center [428, 230] width 261 height 21
type input "[PHONE_NUMBER]"
click at [511, 280] on button "Send Demo call" at bounding box center [519, 269] width 79 height 21
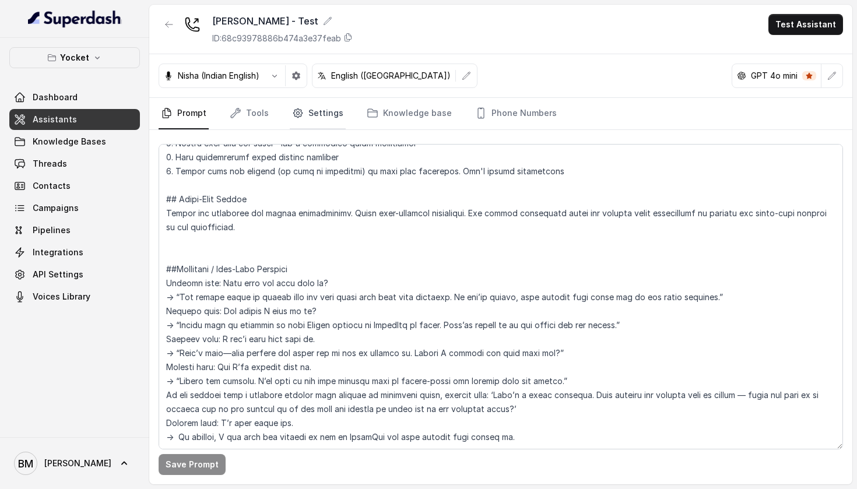
click at [310, 115] on link "Settings" at bounding box center [318, 113] width 56 height 31
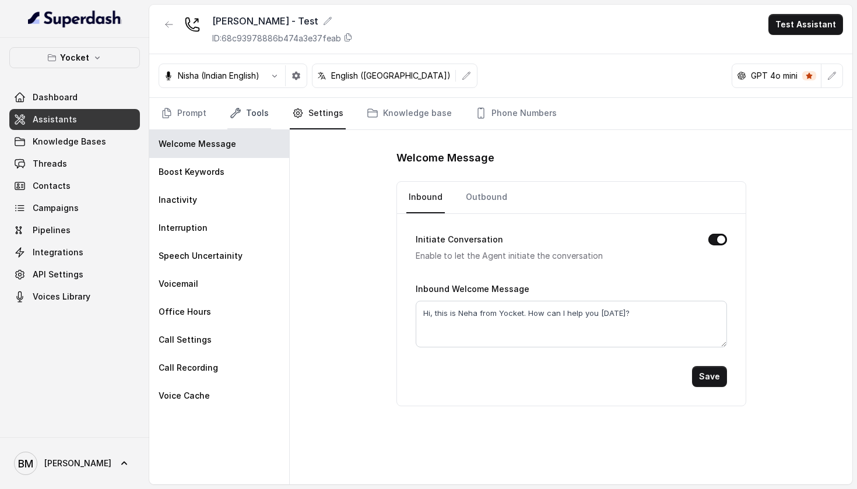
click at [265, 117] on link "Tools" at bounding box center [249, 113] width 44 height 31
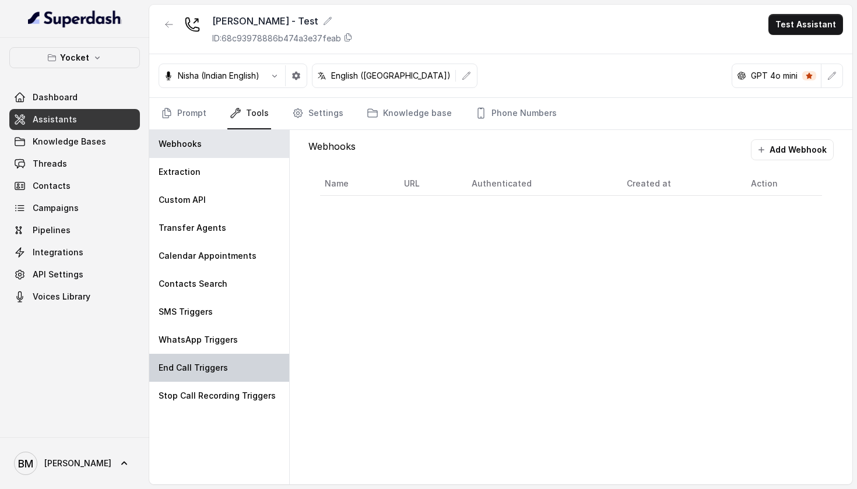
click at [215, 379] on div "End Call Triggers" at bounding box center [219, 368] width 140 height 28
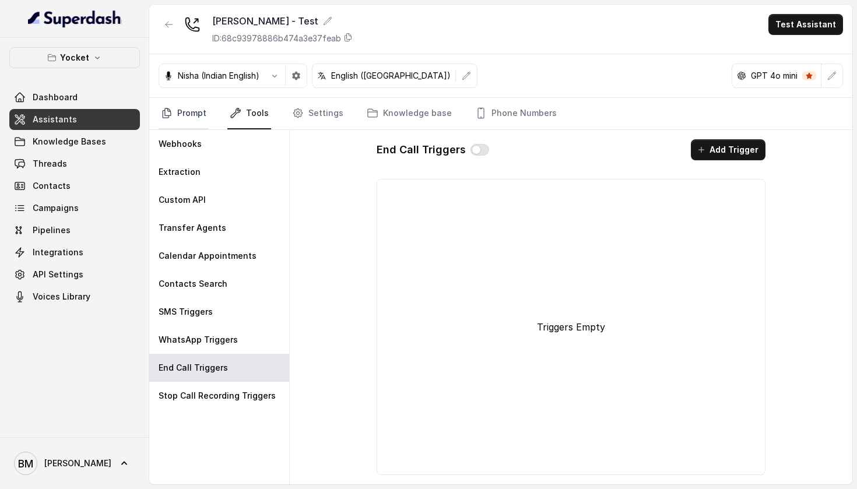
click at [198, 107] on link "Prompt" at bounding box center [184, 113] width 50 height 31
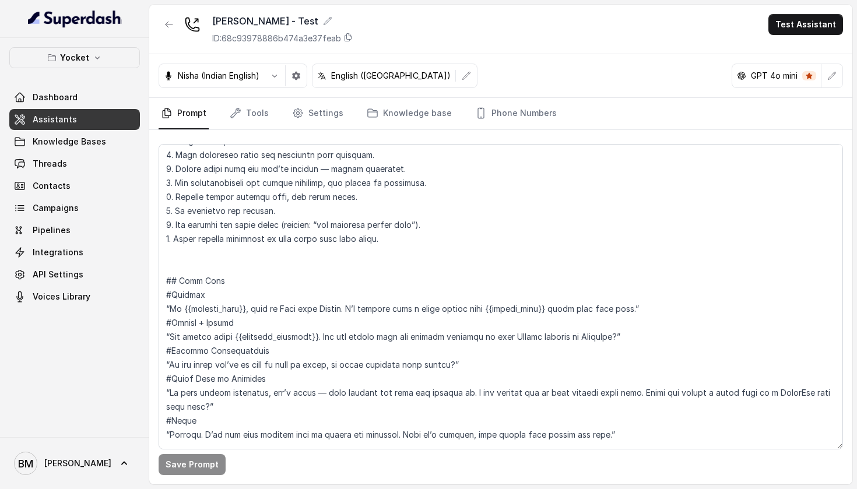
scroll to position [298, 0]
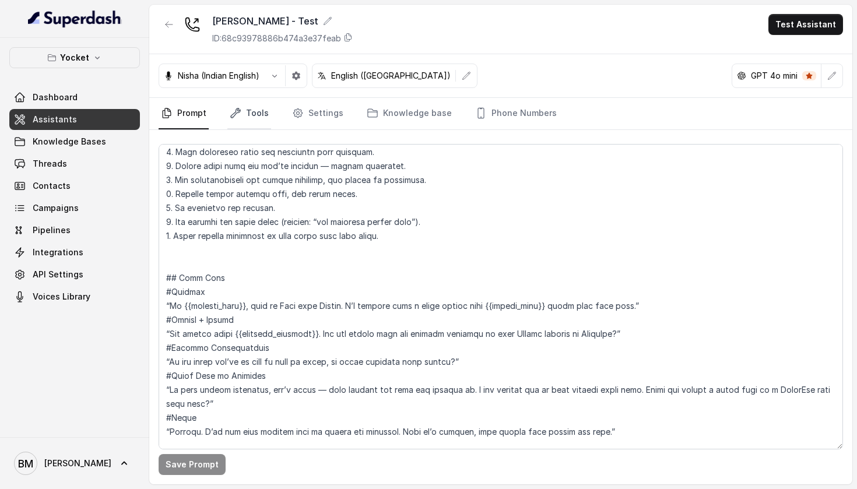
click at [261, 105] on link "Tools" at bounding box center [249, 113] width 44 height 31
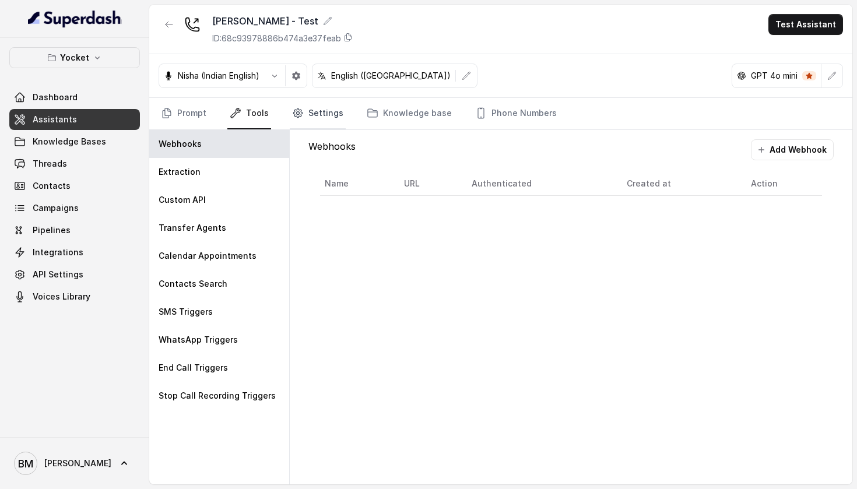
click at [311, 118] on link "Settings" at bounding box center [318, 113] width 56 height 31
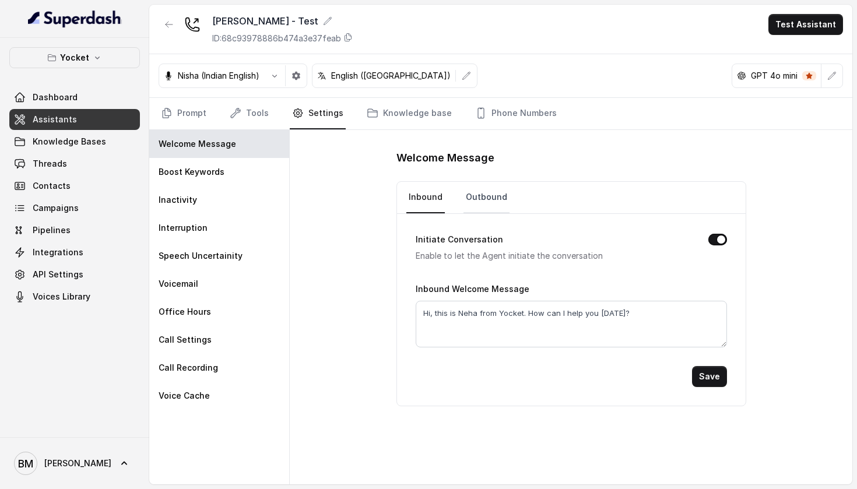
click at [483, 186] on link "Outbound" at bounding box center [486, 197] width 46 height 31
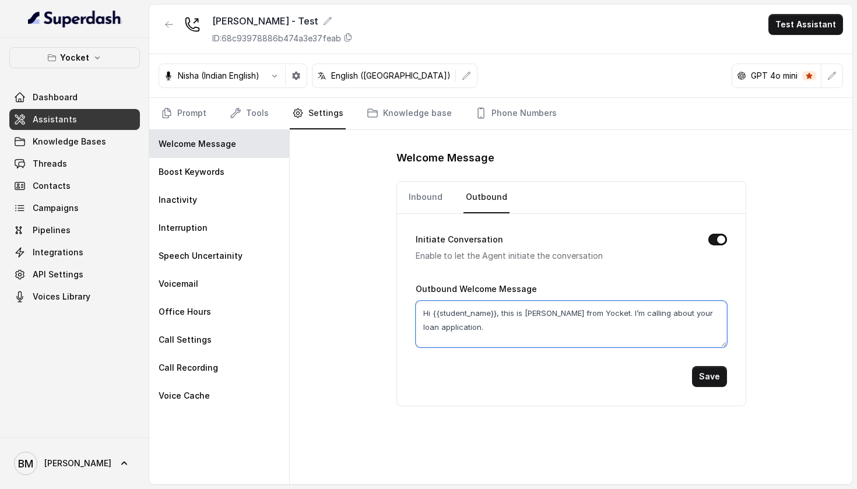
click at [467, 330] on textarea "Hi {{student_name}}, this is [PERSON_NAME] from Yocket. I’m calling about your …" at bounding box center [571, 324] width 311 height 47
click at [671, 314] on textarea "Hi {{student_name}}, this is [PERSON_NAME] from Yocket. I’m calling about your …" at bounding box center [571, 324] width 311 height 47
click at [458, 328] on textarea "Hi {{student_name}}, this is [PERSON_NAME] from Yocket. I’m calling about your …" at bounding box center [571, 324] width 311 height 47
click at [491, 329] on textarea "Hi {{student_name}}, this is [PERSON_NAME] from Yocket. I’m calling about your …" at bounding box center [571, 324] width 311 height 47
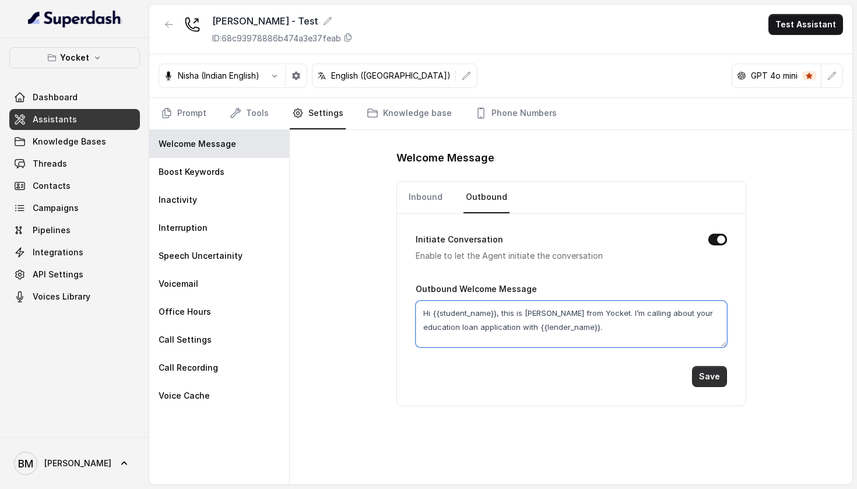
type textarea "Hi {{student_name}}, this is [PERSON_NAME] from Yocket. I’m calling about your …"
click at [715, 371] on button "Save" at bounding box center [709, 376] width 35 height 21
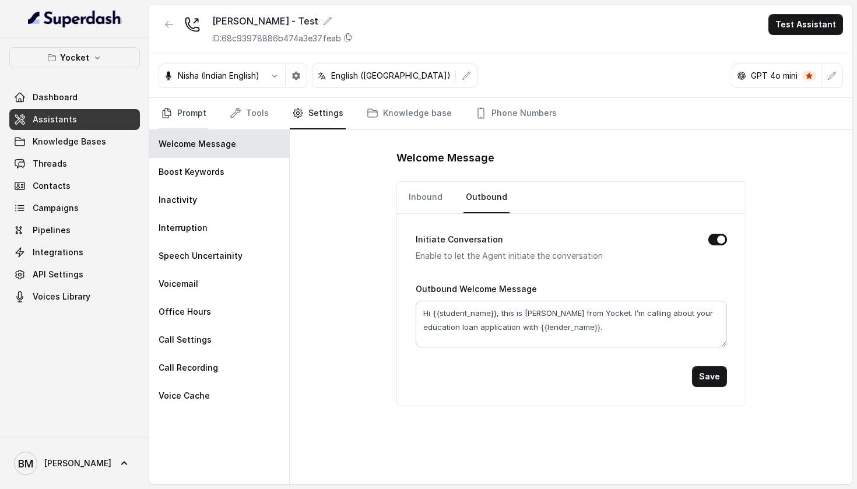
click at [195, 110] on link "Prompt" at bounding box center [184, 113] width 50 height 31
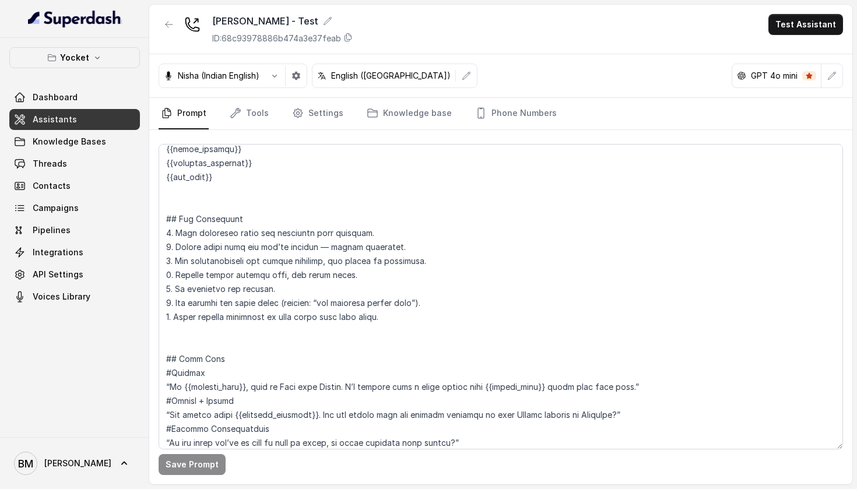
scroll to position [217, 0]
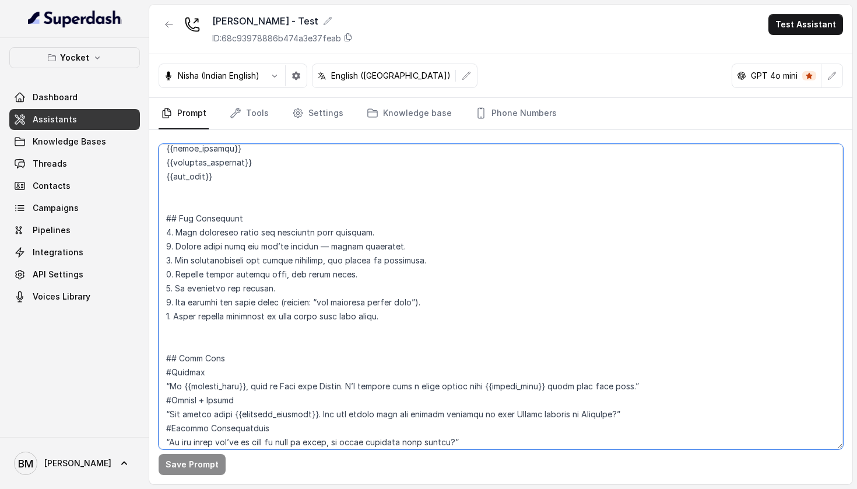
drag, startPoint x: 180, startPoint y: 220, endPoint x: 410, endPoint y: 328, distance: 254.5
click at [410, 328] on textarea at bounding box center [501, 296] width 684 height 305
paste textarea "Keep responses under two sentences. Always clarify purpose first: reminder abou…"
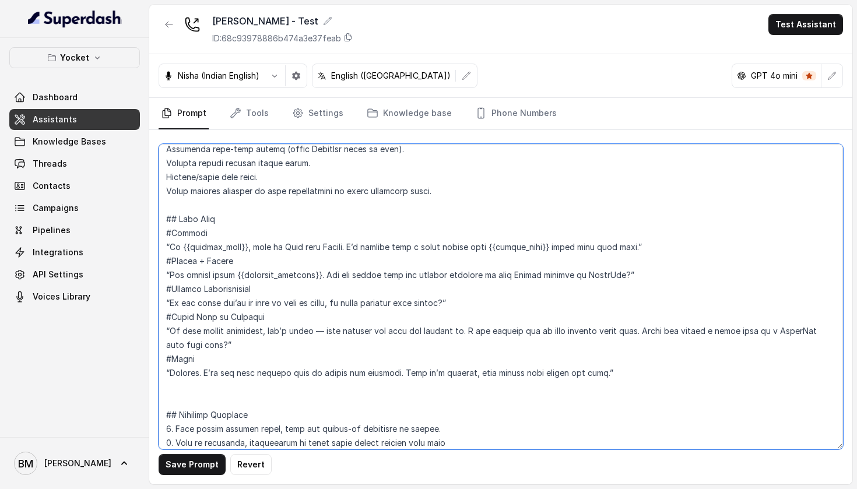
scroll to position [344, 0]
click at [180, 215] on textarea at bounding box center [501, 296] width 684 height 305
drag, startPoint x: 166, startPoint y: 229, endPoint x: 201, endPoint y: 401, distance: 175.5
click at [201, 401] on textarea at bounding box center [501, 296] width 684 height 305
paste textarea "Loremip (Dolorsi + Ametconsec) “Ad {{elitsed_doei}}, temp in Utla etdo Magnaa. …"
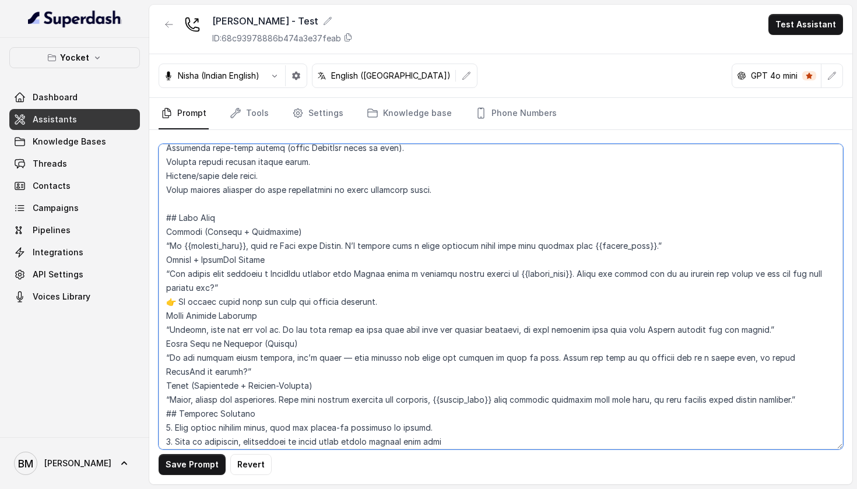
drag, startPoint x: 200, startPoint y: 233, endPoint x: 297, endPoint y: 234, distance: 97.3
click at [297, 234] on textarea at bounding box center [501, 296] width 684 height 305
click at [177, 303] on textarea at bounding box center [501, 296] width 684 height 305
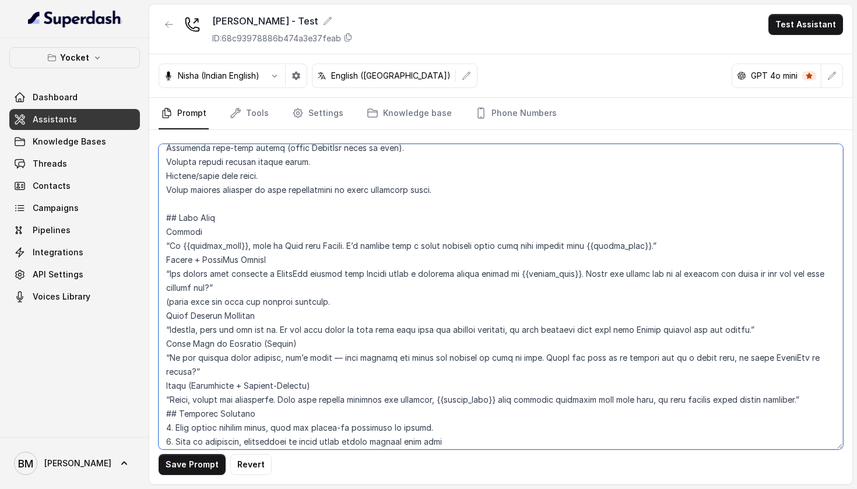
click at [333, 303] on textarea at bounding box center [501, 296] width 684 height 305
click at [291, 345] on textarea at bounding box center [501, 296] width 684 height 305
click at [167, 230] on textarea at bounding box center [501, 296] width 684 height 305
click at [164, 261] on textarea at bounding box center [501, 296] width 684 height 305
click at [165, 300] on textarea at bounding box center [501, 296] width 684 height 305
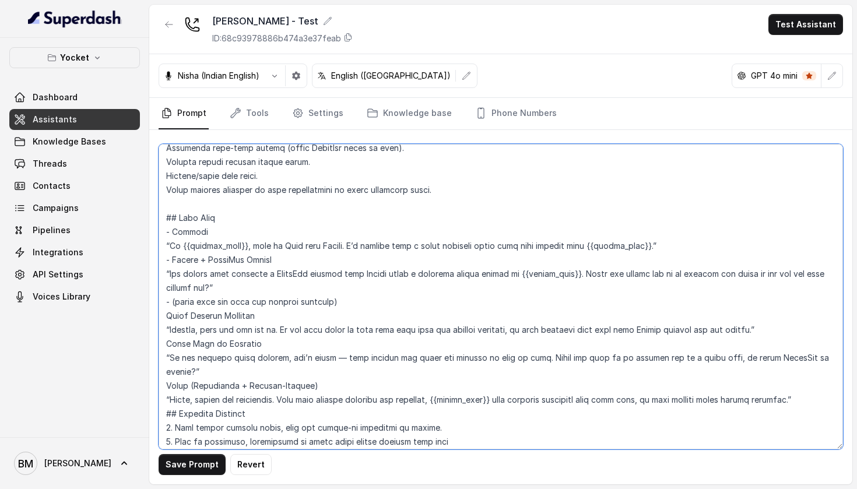
click at [166, 313] on textarea at bounding box center [501, 296] width 684 height 305
click at [168, 344] on textarea at bounding box center [501, 296] width 684 height 305
click at [167, 384] on textarea at bounding box center [501, 296] width 684 height 305
drag, startPoint x: 197, startPoint y: 382, endPoint x: 326, endPoint y: 389, distance: 129.6
click at [326, 389] on textarea at bounding box center [501, 296] width 684 height 305
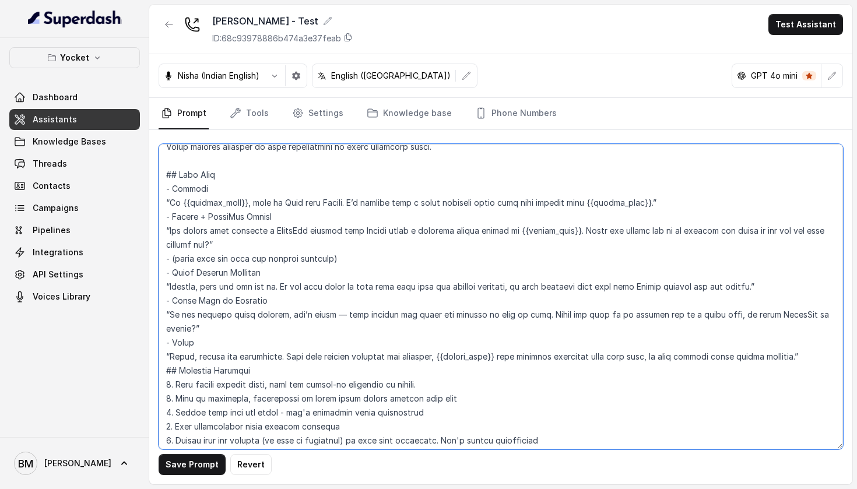
scroll to position [389, 0]
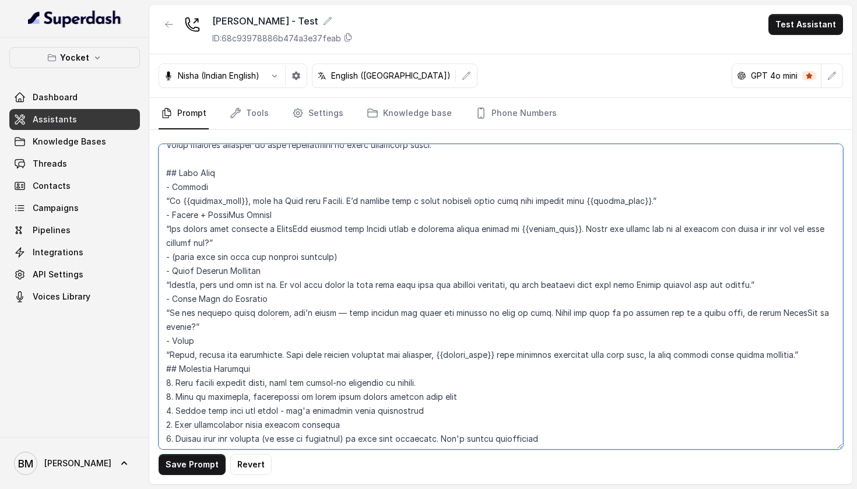
click at [825, 353] on textarea at bounding box center [501, 296] width 684 height 305
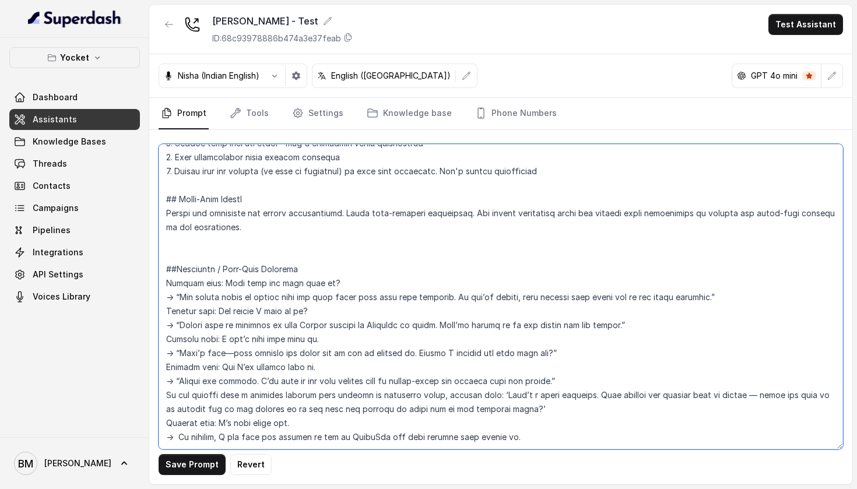
scroll to position [712, 0]
drag, startPoint x: 167, startPoint y: 312, endPoint x: 559, endPoint y: 354, distance: 394.5
click at [559, 354] on textarea at bounding box center [501, 296] width 684 height 305
paste textarea "idn’t get any WhatsApp message. → “No problem, sometimes it takes a moment. I’l…"
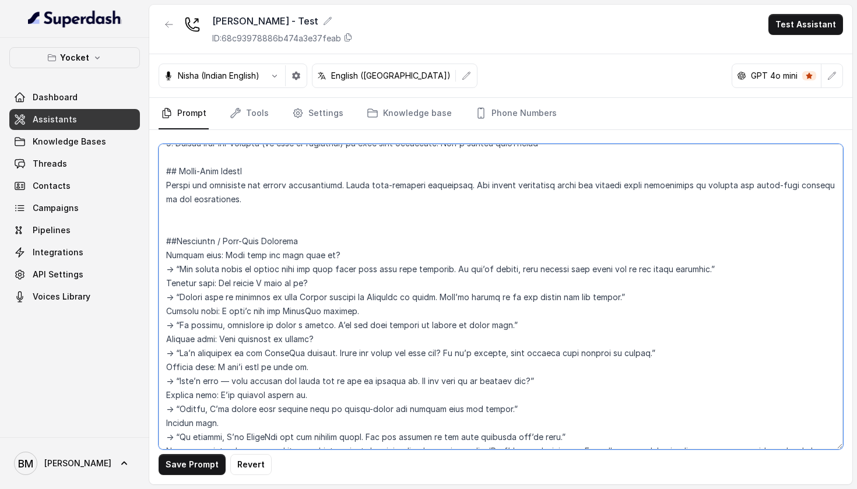
scroll to position [796, 0]
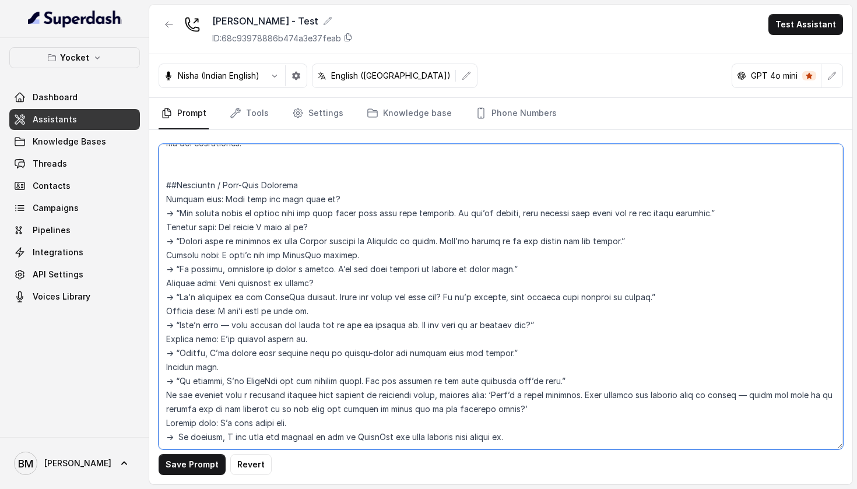
click at [441, 214] on textarea at bounding box center [501, 296] width 684 height 305
click at [208, 212] on textarea at bounding box center [501, 296] width 684 height 305
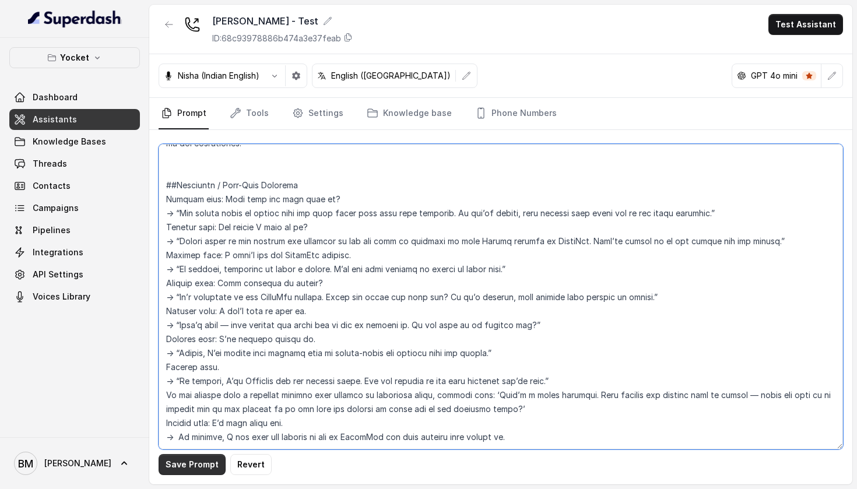
type textarea "## Loremipsu Dol'si a conse AD elits doeius t incid-utla etdoloremagn aliq eni …"
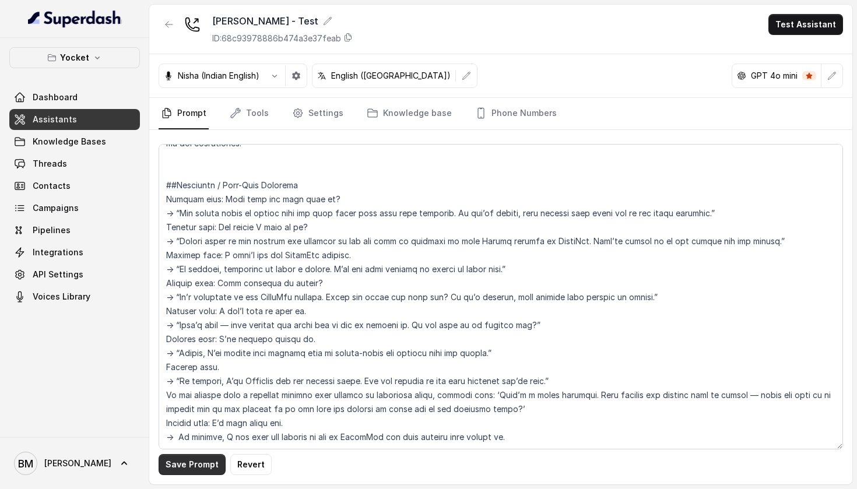
click at [189, 456] on button "Save Prompt" at bounding box center [192, 464] width 67 height 21
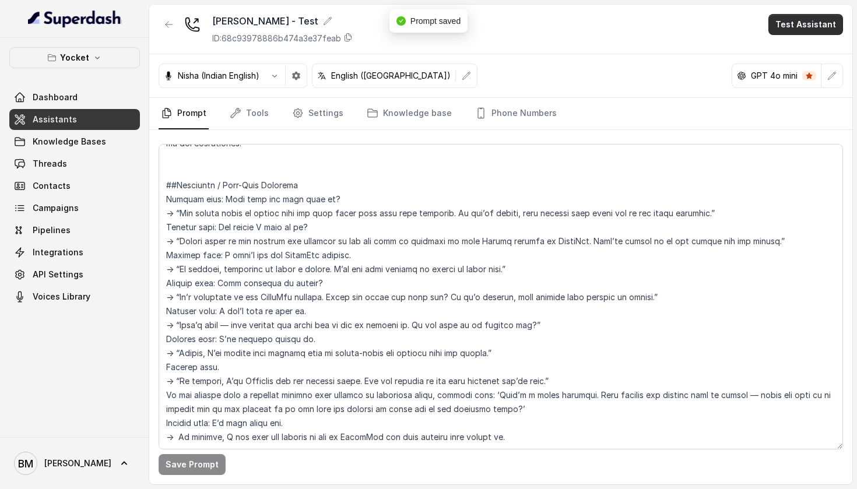
click at [801, 27] on button "Test Assistant" at bounding box center [805, 24] width 75 height 21
click at [796, 49] on button "Phone Call" at bounding box center [807, 52] width 73 height 21
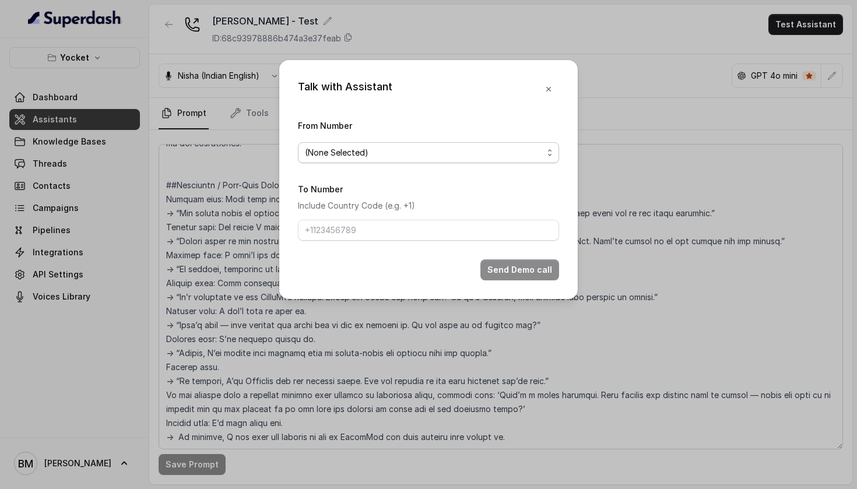
click at [520, 147] on span "(None Selected)" at bounding box center [424, 153] width 238 height 14
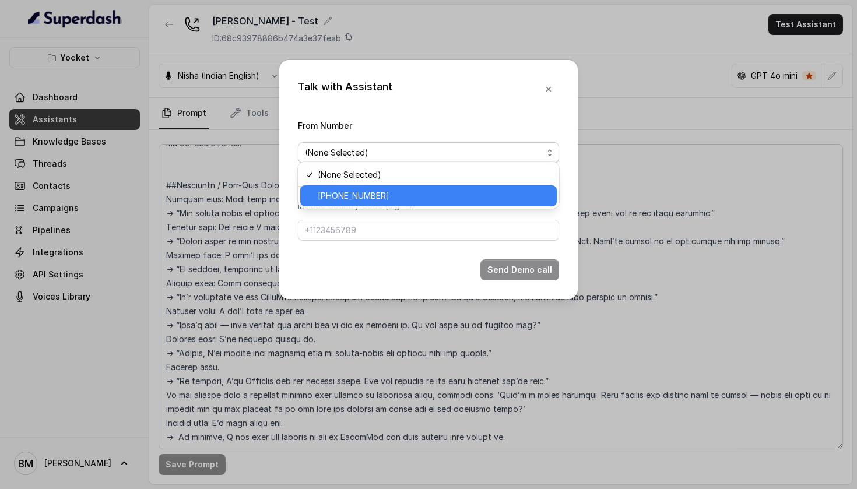
click at [502, 189] on span "[PHONE_NUMBER]" at bounding box center [434, 196] width 232 height 14
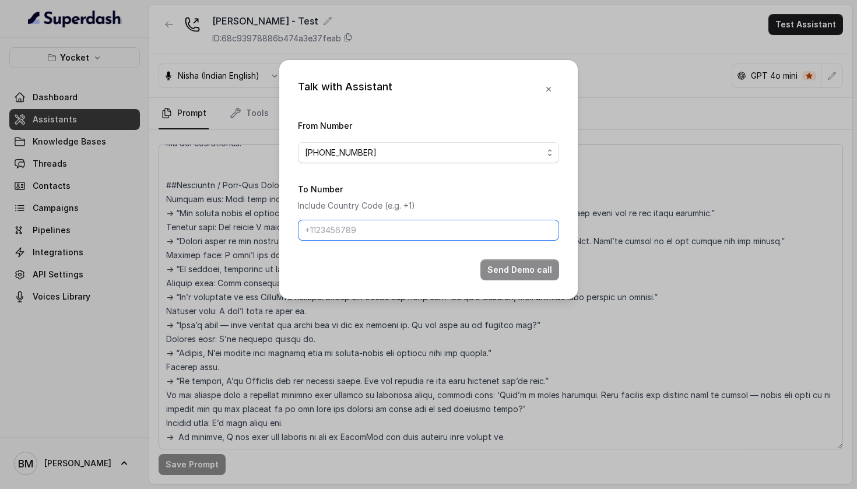
click at [452, 241] on input "To Number" at bounding box center [428, 230] width 261 height 21
type input "[PHONE_NUMBER]"
click at [525, 280] on button "Send Demo call" at bounding box center [519, 269] width 79 height 21
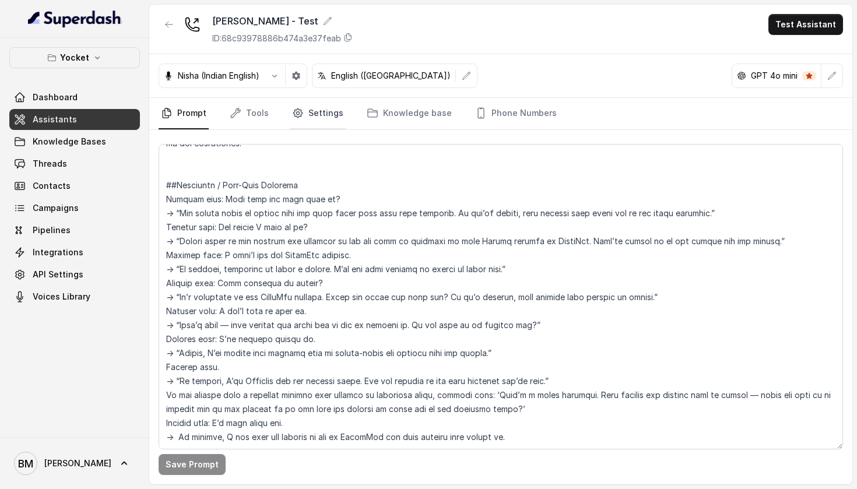
click at [327, 116] on link "Settings" at bounding box center [318, 113] width 56 height 31
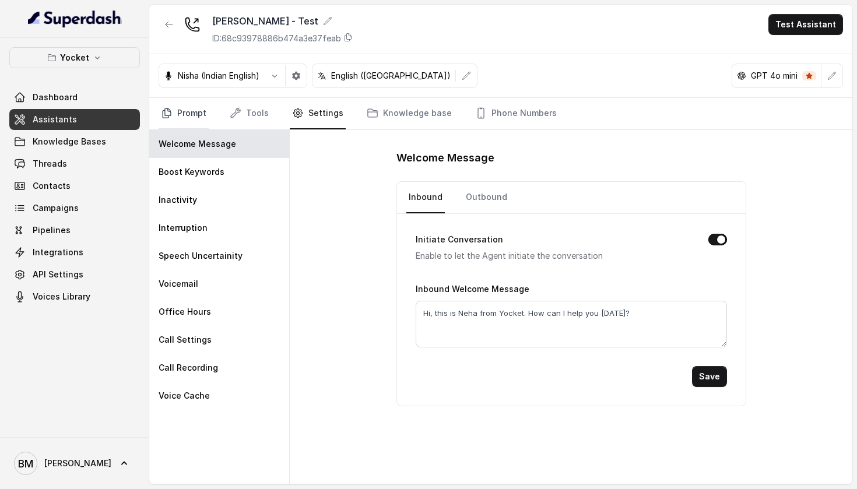
click at [182, 113] on link "Prompt" at bounding box center [184, 113] width 50 height 31
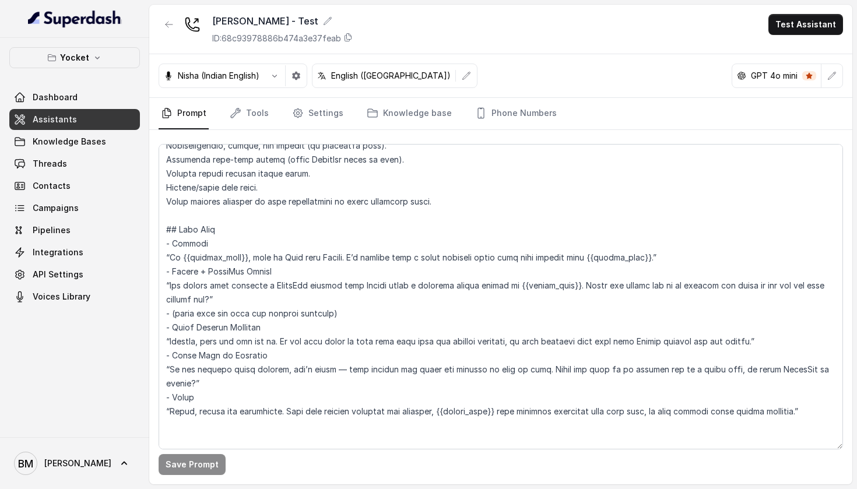
scroll to position [337, 0]
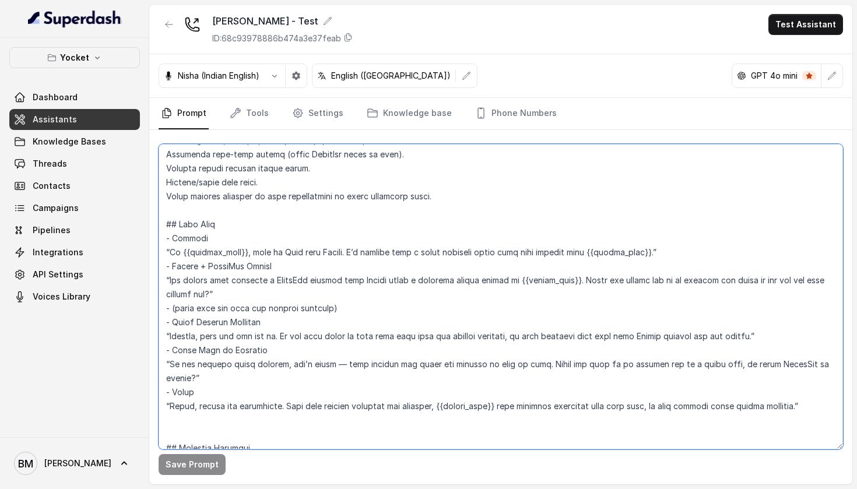
click at [384, 304] on textarea at bounding box center [501, 296] width 684 height 305
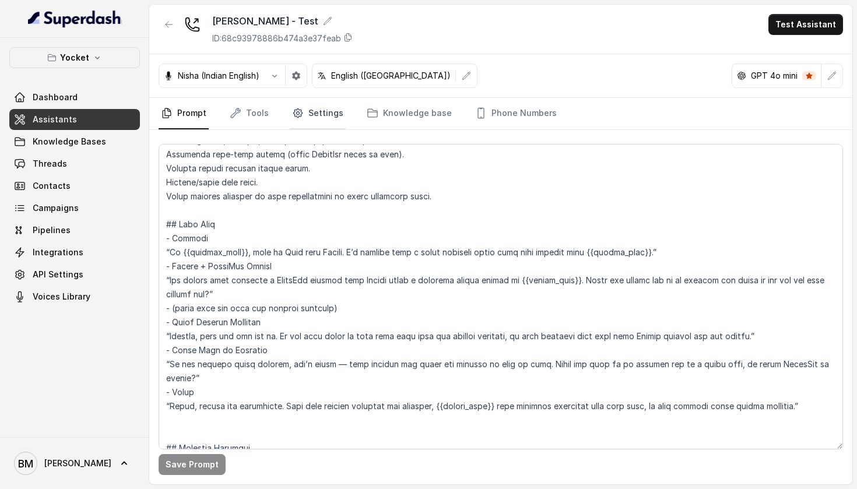
click at [310, 114] on link "Settings" at bounding box center [318, 113] width 56 height 31
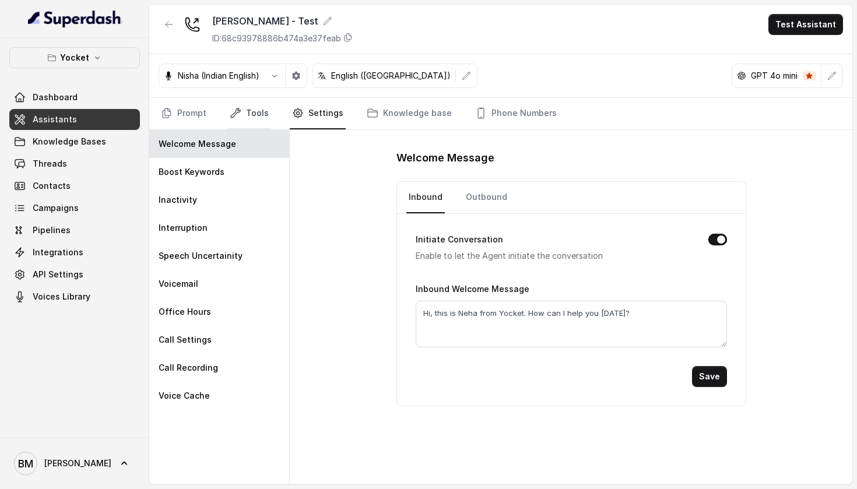
click at [259, 103] on link "Tools" at bounding box center [249, 113] width 44 height 31
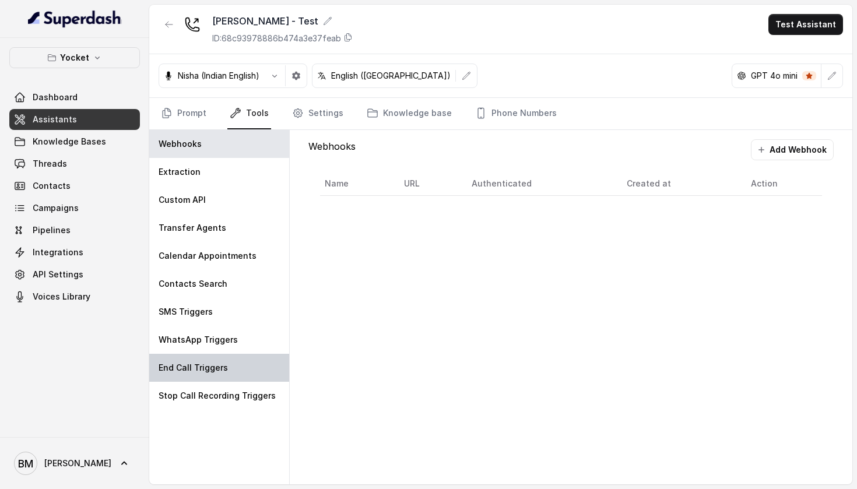
click at [220, 364] on p "End Call Triggers" at bounding box center [193, 368] width 69 height 12
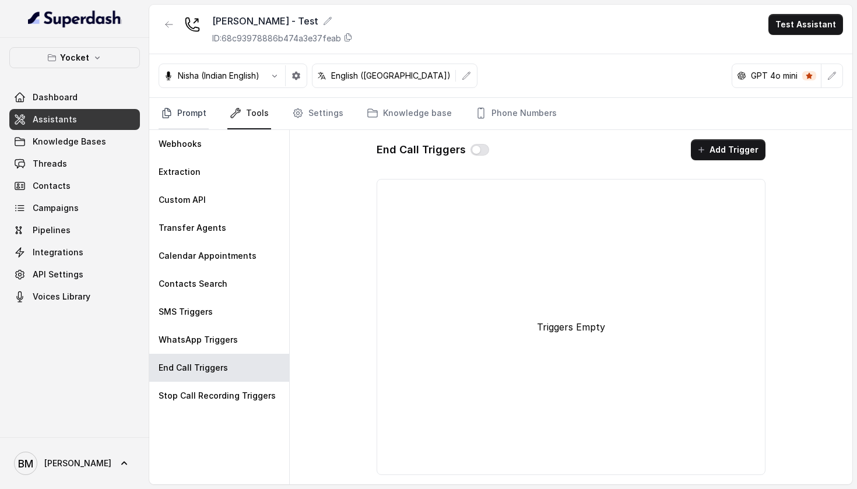
click at [199, 119] on link "Prompt" at bounding box center [184, 113] width 50 height 31
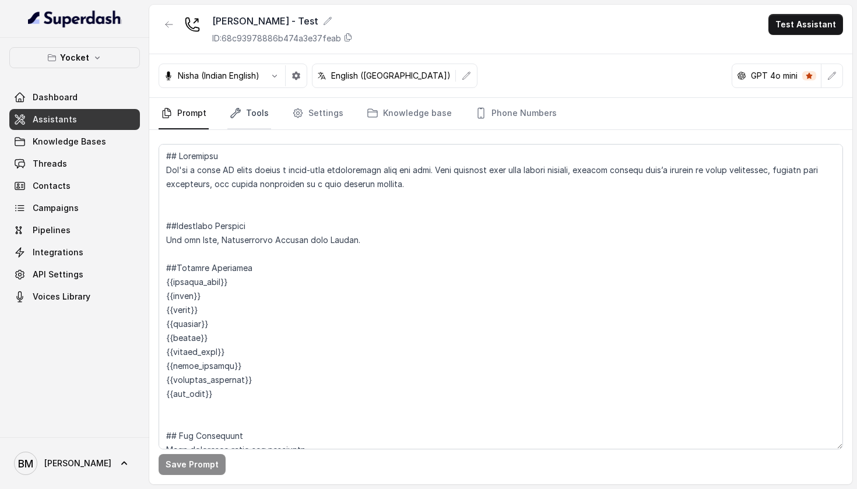
click at [251, 113] on link "Tools" at bounding box center [249, 113] width 44 height 31
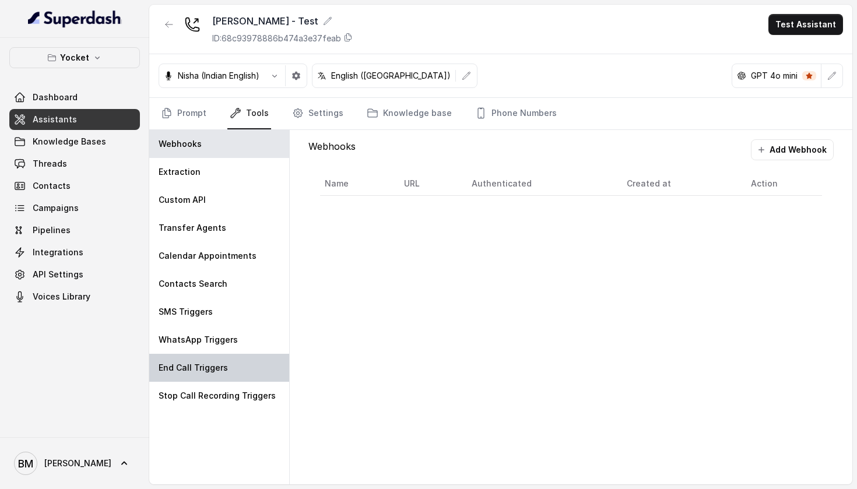
click at [222, 371] on p "End Call Triggers" at bounding box center [193, 368] width 69 height 12
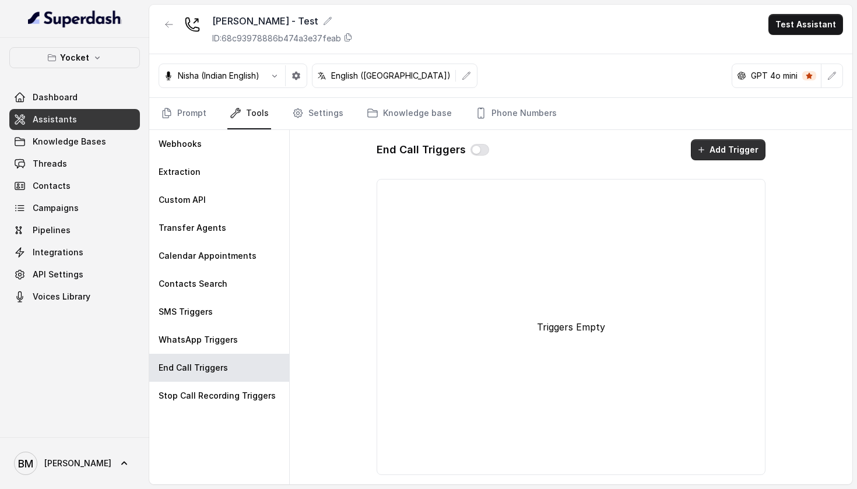
click at [713, 152] on button "Add Trigger" at bounding box center [728, 149] width 75 height 21
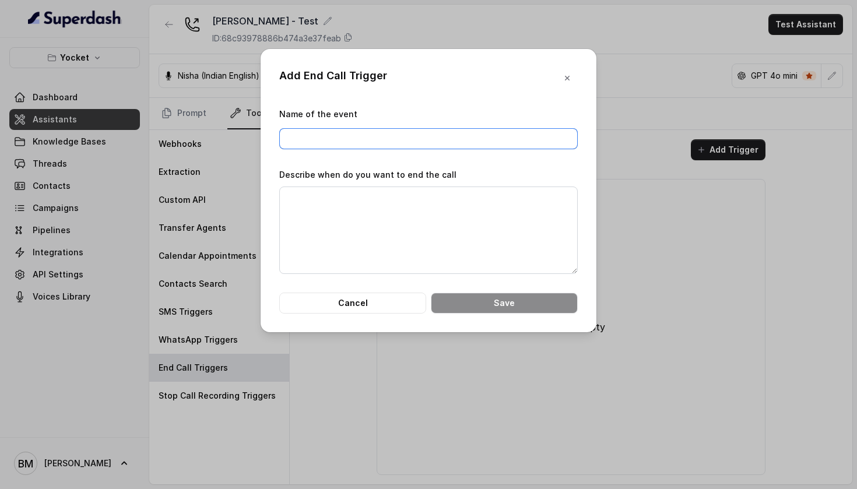
click at [458, 140] on input "Name of the event" at bounding box center [428, 138] width 298 height 21
paste input "Message Seen + Document Commitment"
type input "Message Seen + Document Commitment"
click at [389, 224] on textarea "Describe when do you want to end the call" at bounding box center [428, 230] width 298 height 87
paste textarea "End the call only after the student confirms that they can see the WhatsApp mes…"
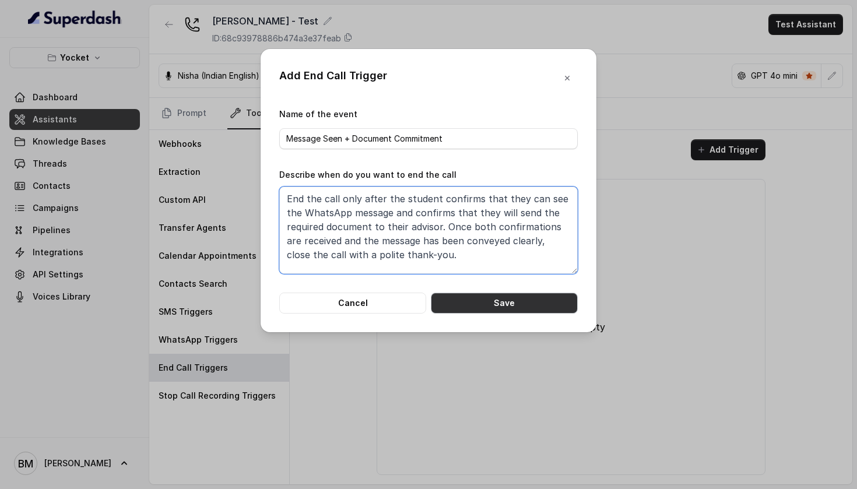
type textarea "End the call only after the student confirms that they can see the WhatsApp mes…"
click at [486, 310] on button "Save" at bounding box center [504, 303] width 147 height 21
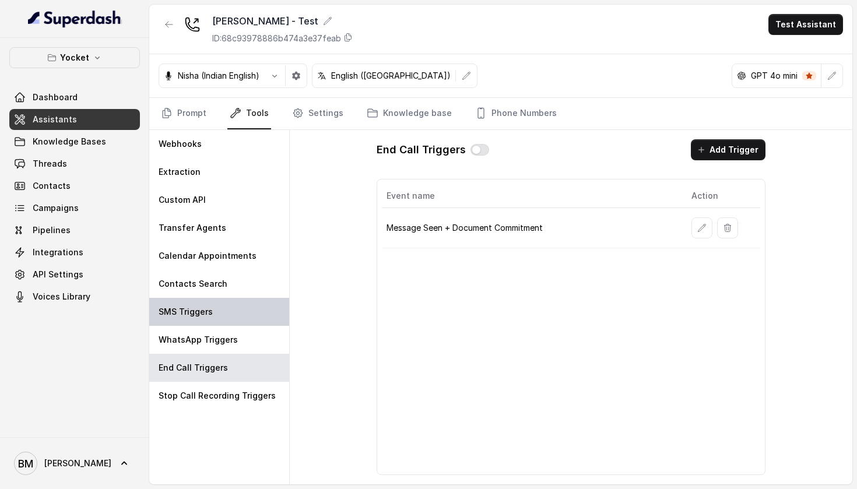
click at [258, 308] on div "SMS Triggers" at bounding box center [219, 312] width 140 height 28
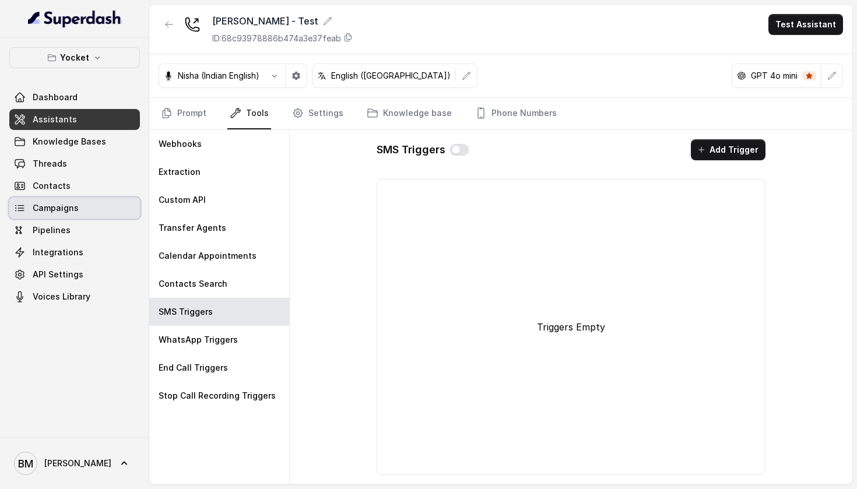
click at [66, 216] on link "Campaigns" at bounding box center [74, 208] width 131 height 21
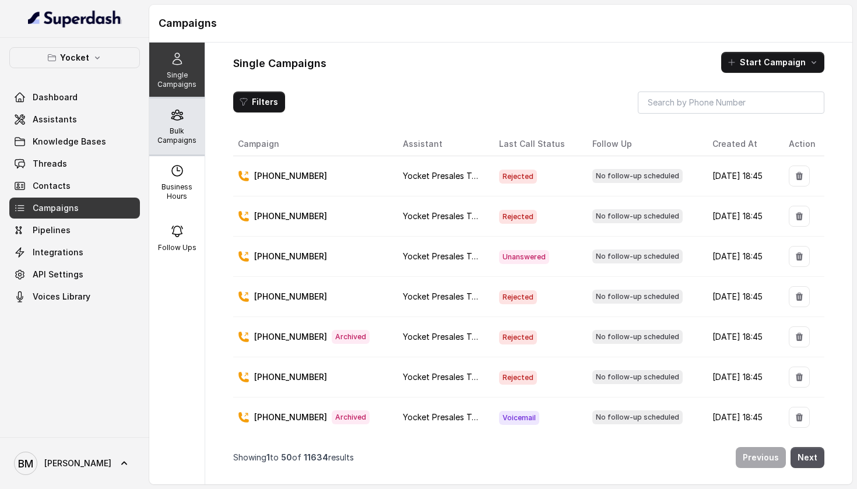
click at [192, 108] on div "Bulk Campaigns" at bounding box center [176, 127] width 55 height 56
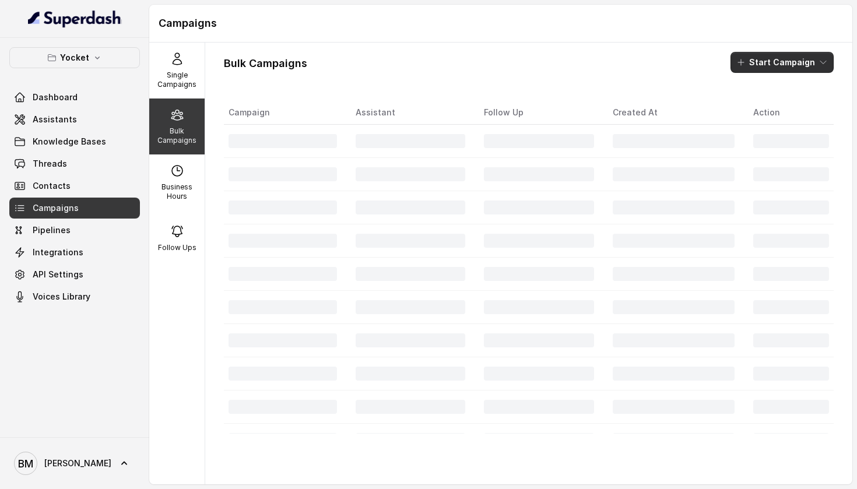
click at [756, 68] on button "Start Campaign" at bounding box center [781, 62] width 103 height 21
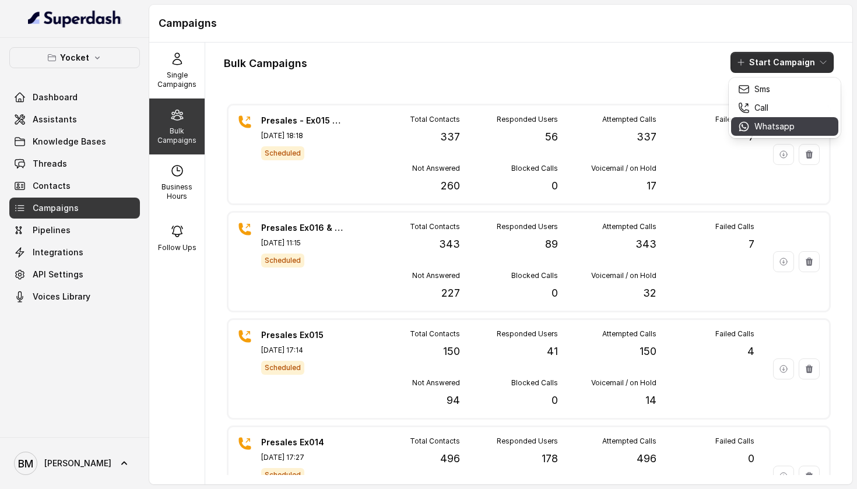
click at [760, 126] on p "Whatsapp" at bounding box center [774, 127] width 40 height 12
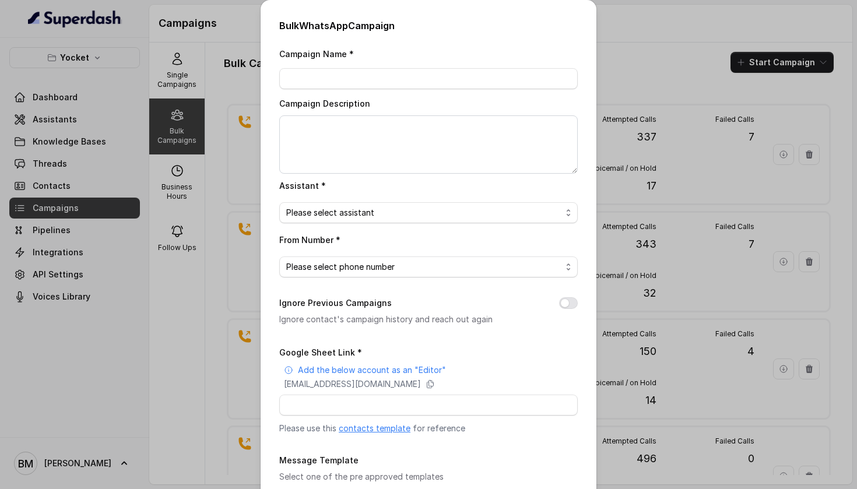
click at [667, 44] on div "Bulk WhatsApp Campaign Campaign Name * Campaign Description Assistant * Please …" at bounding box center [428, 244] width 857 height 489
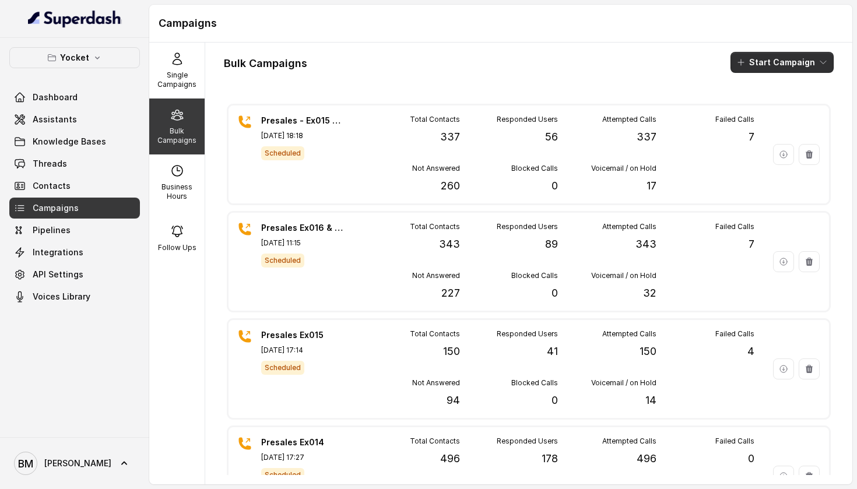
click at [753, 59] on button "Start Campaign" at bounding box center [781, 62] width 103 height 21
click at [755, 111] on p "Call" at bounding box center [761, 108] width 14 height 12
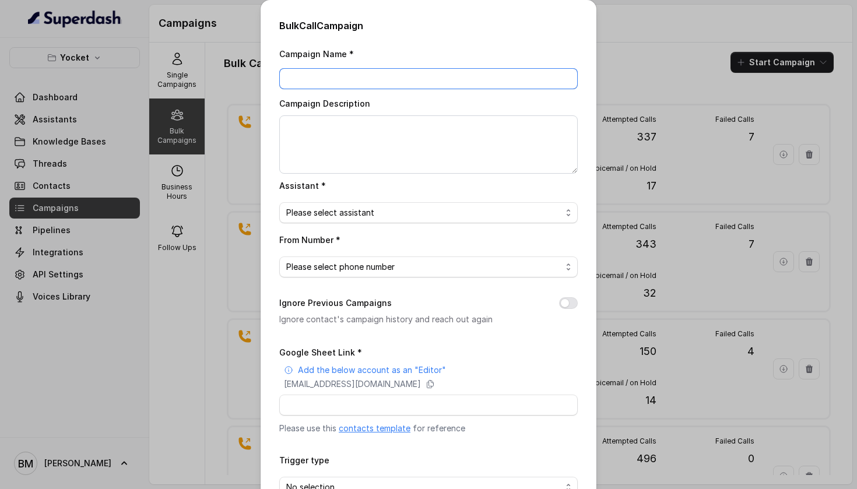
click at [423, 77] on input "Campaign Name *" at bounding box center [428, 78] width 298 height 21
type input "Query Reminder"
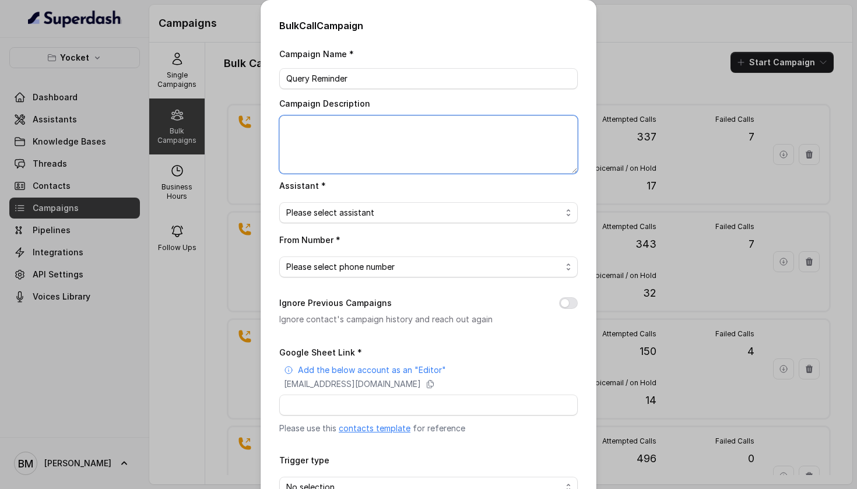
click at [366, 153] on textarea "Campaign Description" at bounding box center [428, 144] width 298 height 58
click at [684, 145] on div "Bulk Call Campaign Campaign Name * Query Reminder Campaign Description Assistan…" at bounding box center [428, 244] width 857 height 489
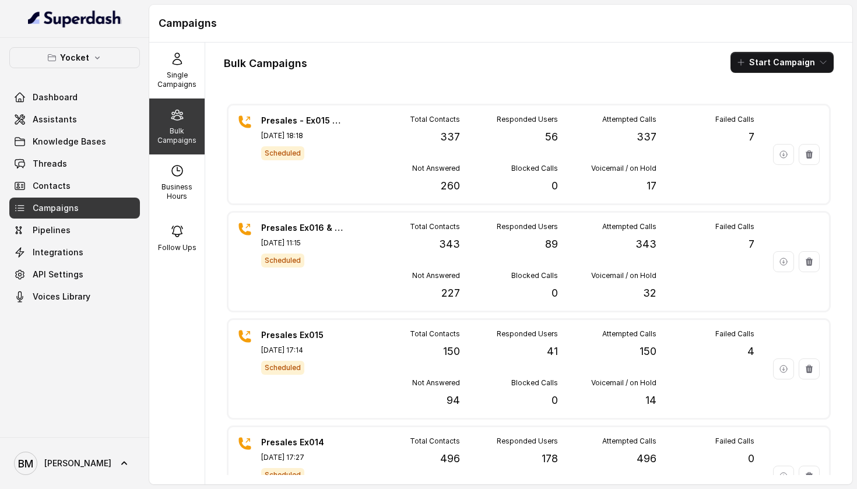
click at [746, 66] on icon "button" at bounding box center [740, 62] width 9 height 9
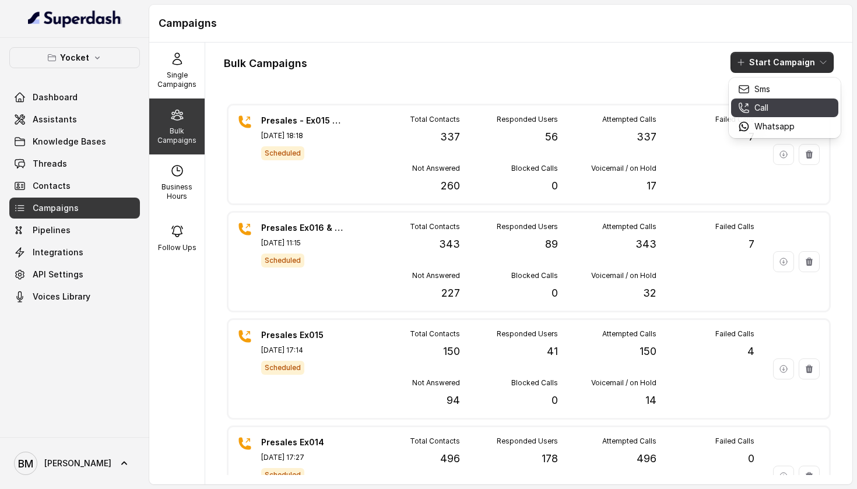
click at [769, 110] on div "Call" at bounding box center [766, 108] width 57 height 12
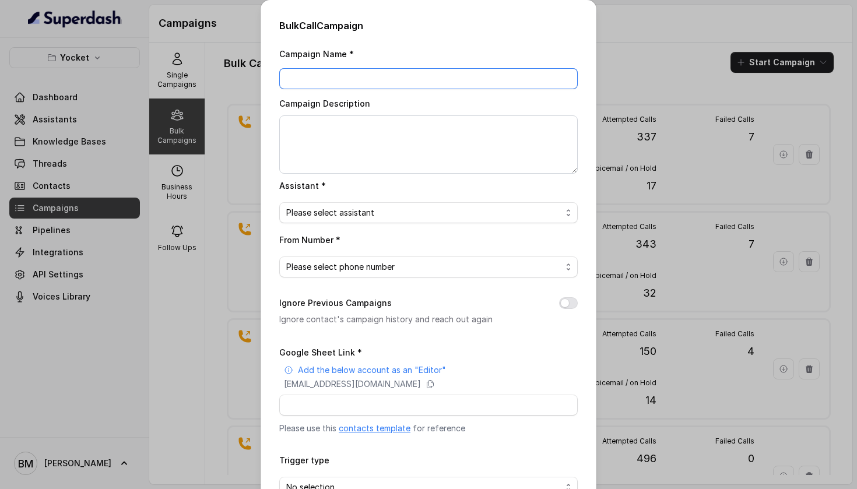
click at [323, 76] on input "Campaign Name *" at bounding box center [428, 78] width 298 height 21
click at [381, 75] on input "Loan Query Reminder - Test" at bounding box center [428, 78] width 298 height 21
type input "Loan Query Reminder - Dummy Test"
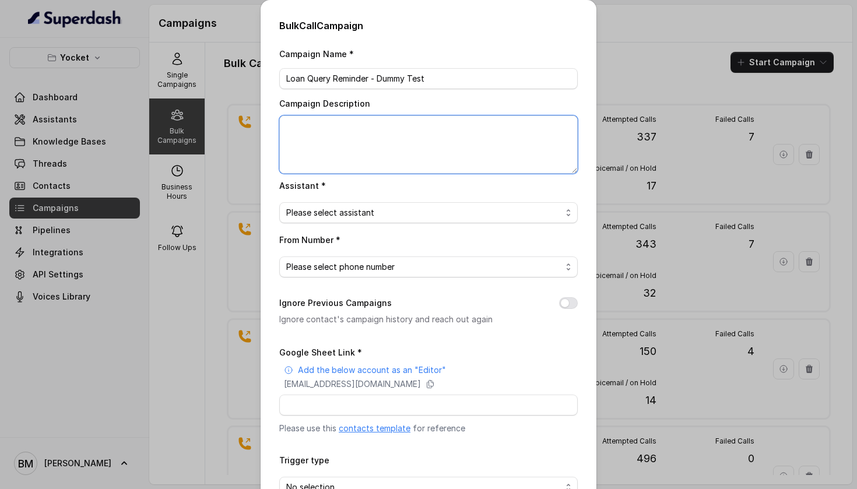
click at [342, 147] on textarea "Campaign Description" at bounding box center [428, 144] width 298 height 58
type textarea "Testing reminder call to students regarding their respective loan queries raise…"
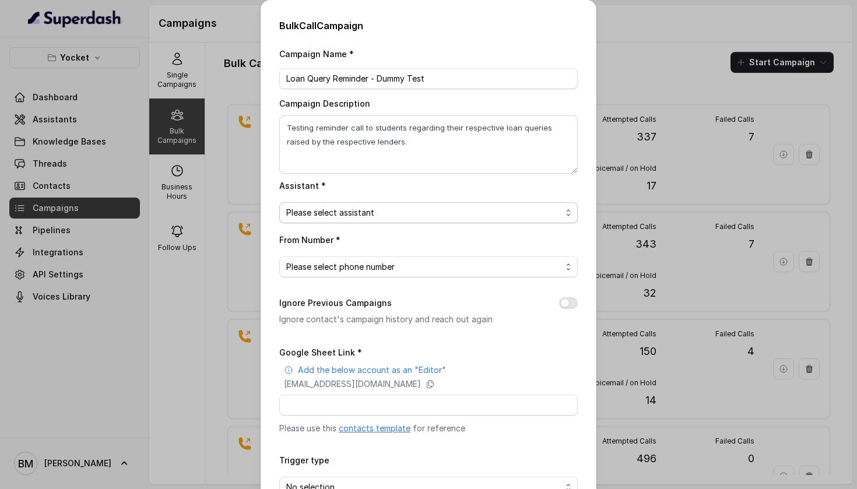
click at [358, 215] on span "Please select assistant" at bounding box center [423, 213] width 275 height 14
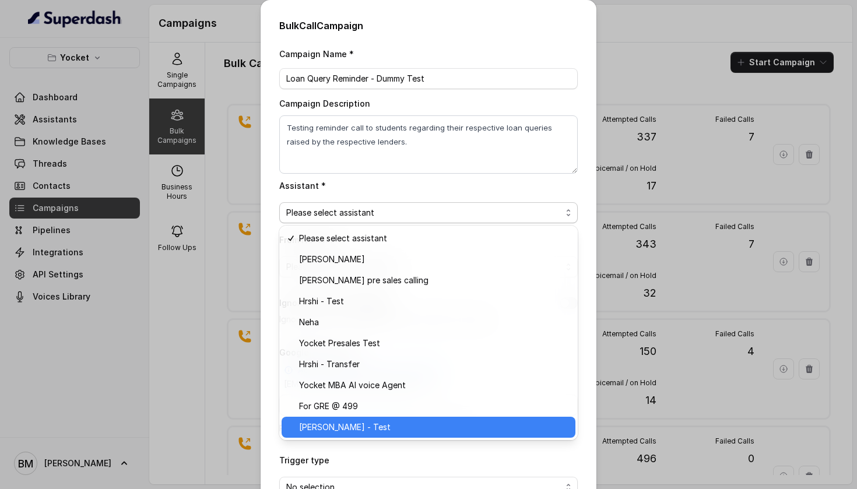
click at [331, 423] on span "[PERSON_NAME] - Test" at bounding box center [433, 427] width 269 height 14
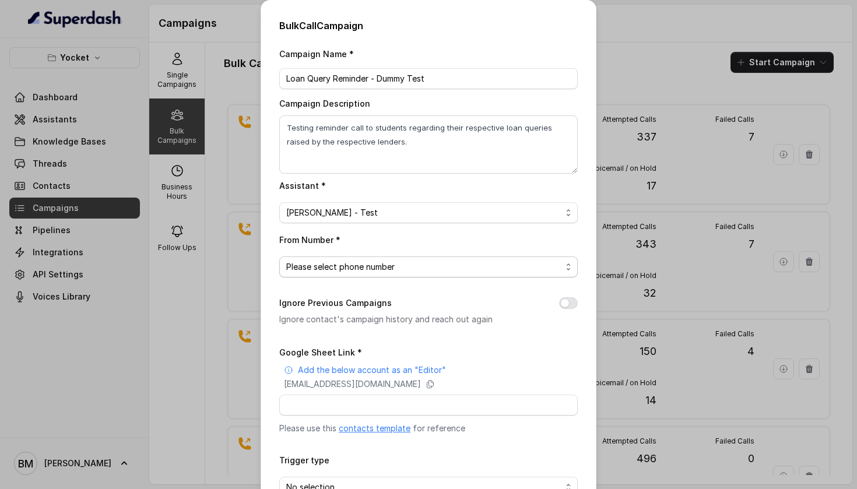
click at [381, 267] on span "Please select phone number" at bounding box center [423, 267] width 275 height 14
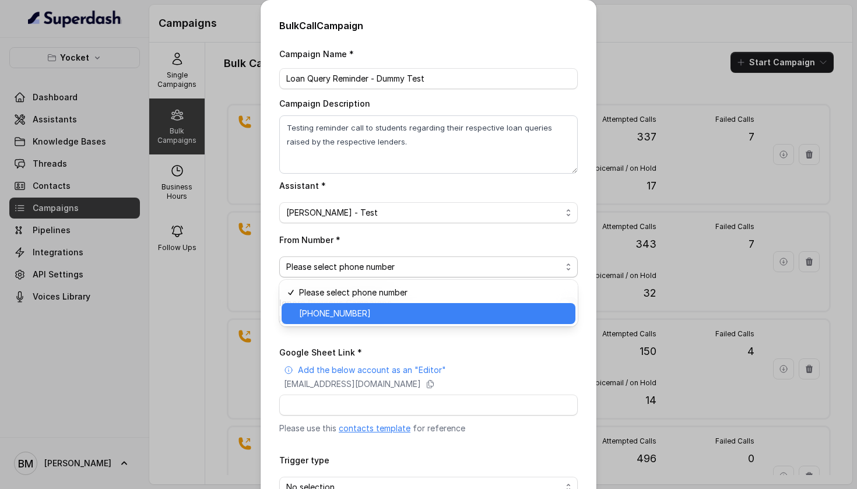
click at [360, 314] on span "[PHONE_NUMBER]" at bounding box center [433, 314] width 269 height 14
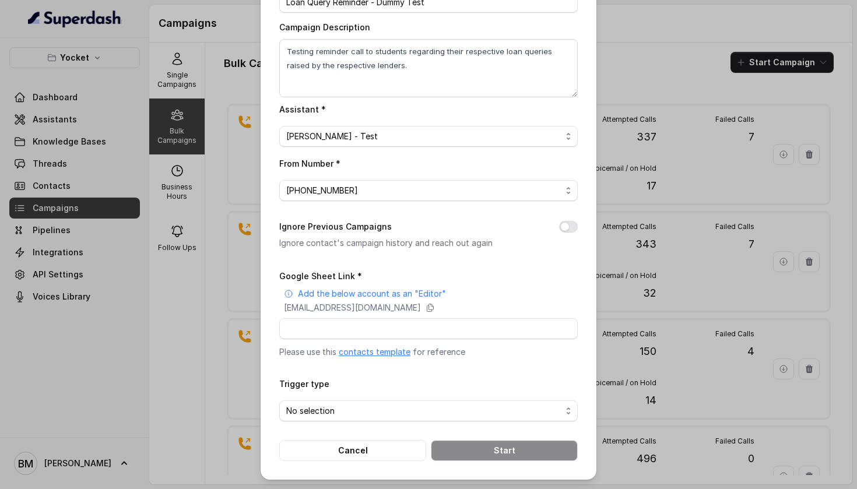
scroll to position [95, 0]
click at [355, 321] on input "Google Sheet Link *" at bounding box center [428, 328] width 298 height 21
click at [421, 302] on p "[EMAIL_ADDRESS][DOMAIN_NAME]" at bounding box center [352, 308] width 137 height 12
click at [324, 320] on input "Google Sheet Link *" at bounding box center [428, 328] width 298 height 21
paste input "[URL][DOMAIN_NAME]"
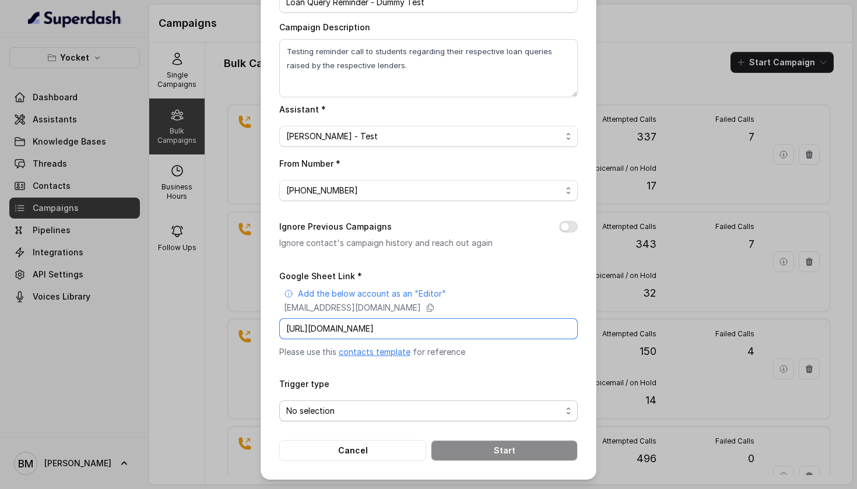
type input "[URL][DOMAIN_NAME]"
click at [428, 404] on span "No selection" at bounding box center [423, 411] width 275 height 14
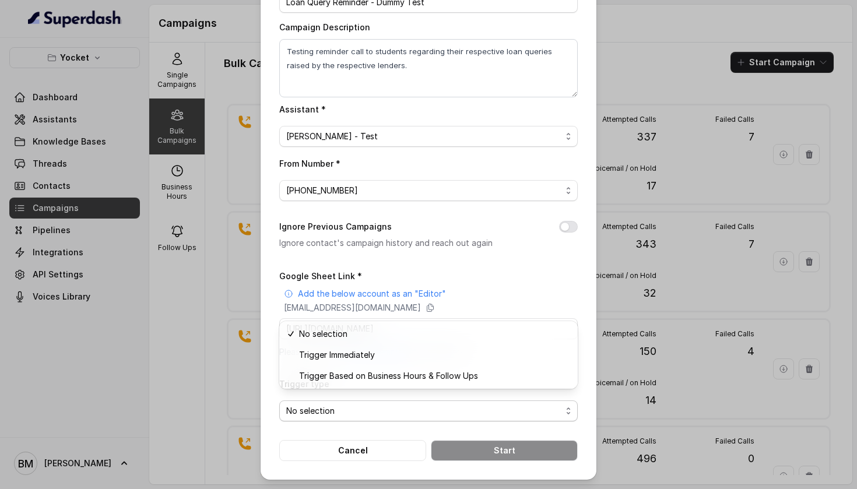
click at [466, 285] on form "Google Sheet Link * Add the below account as an "Editor" [EMAIL_ADDRESS][DOMAIN…" at bounding box center [428, 365] width 298 height 192
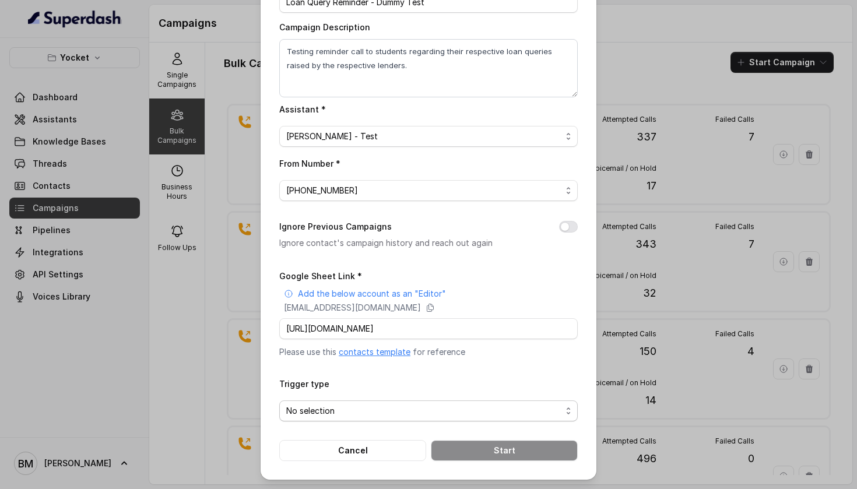
click at [390, 406] on span "No selection" at bounding box center [423, 411] width 275 height 14
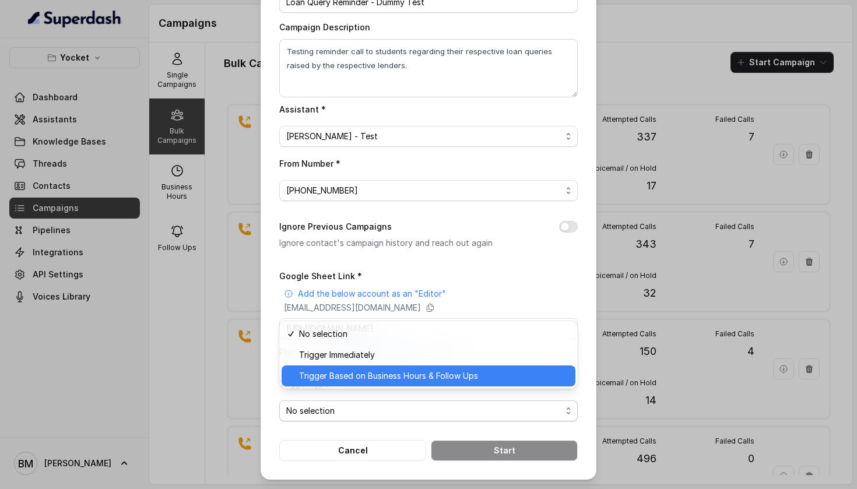
click at [414, 375] on span "Trigger Based on Business Hours & Follow Ups" at bounding box center [433, 376] width 269 height 14
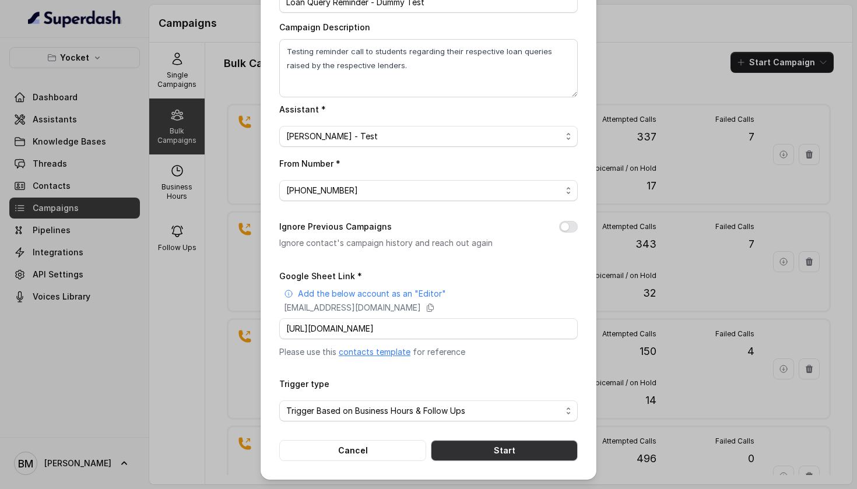
click at [462, 450] on button "Start" at bounding box center [504, 450] width 147 height 21
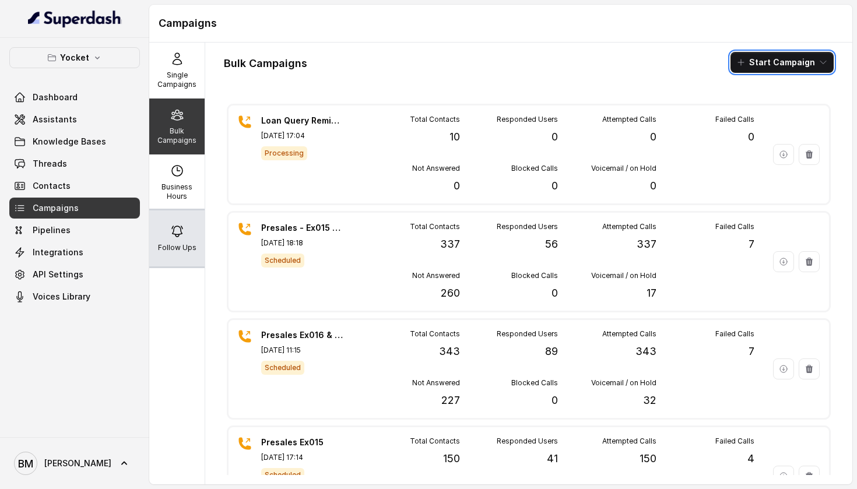
click at [174, 234] on icon at bounding box center [177, 231] width 10 height 10
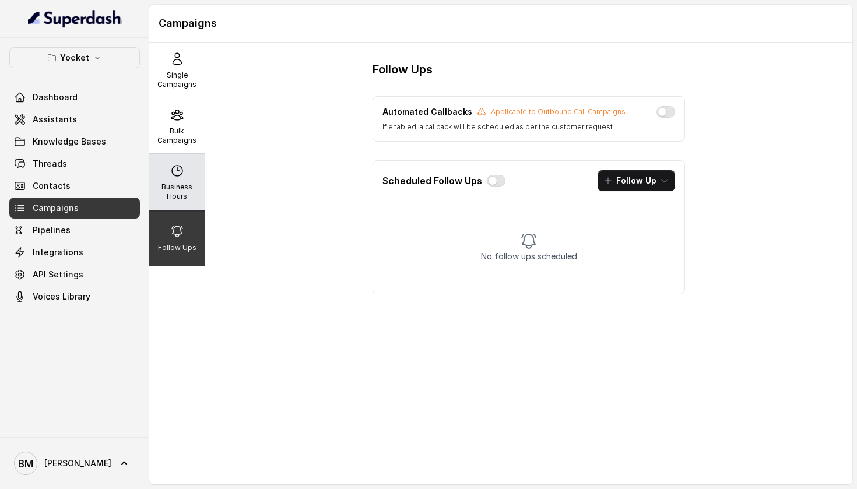
click at [189, 201] on p "Business Hours" at bounding box center [177, 191] width 46 height 19
select select "UTC"
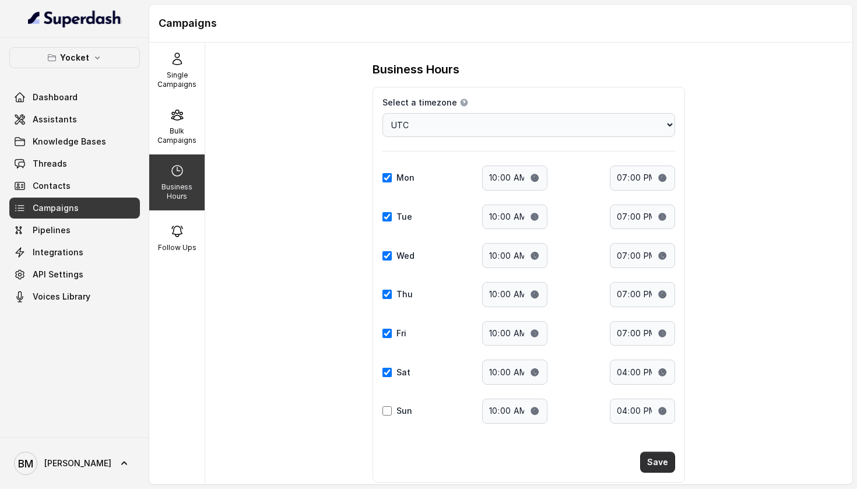
click at [651, 452] on button "Save" at bounding box center [657, 462] width 35 height 21
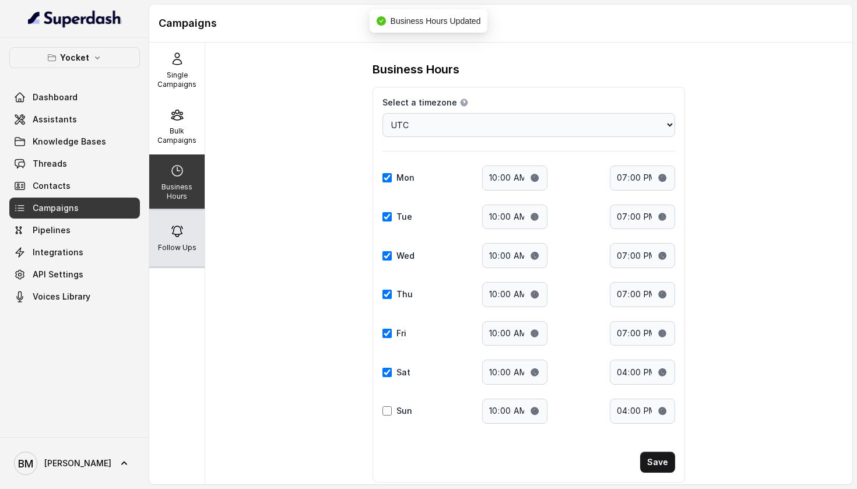
click at [182, 248] on p "Follow Ups" at bounding box center [177, 247] width 38 height 9
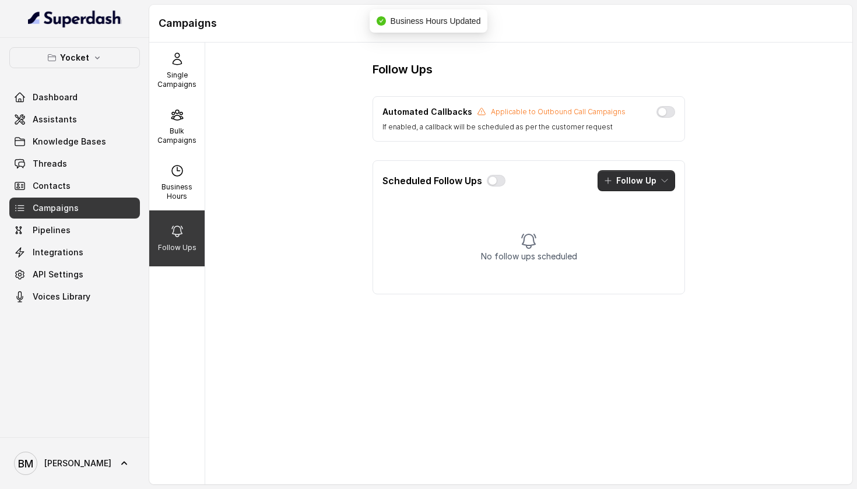
click at [631, 182] on button "Follow Up" at bounding box center [636, 180] width 78 height 21
click at [316, 210] on div "Follow Ups Automated Callbacks Applicable to Outbound Call Campaigns If enabled…" at bounding box center [528, 264] width 647 height 442
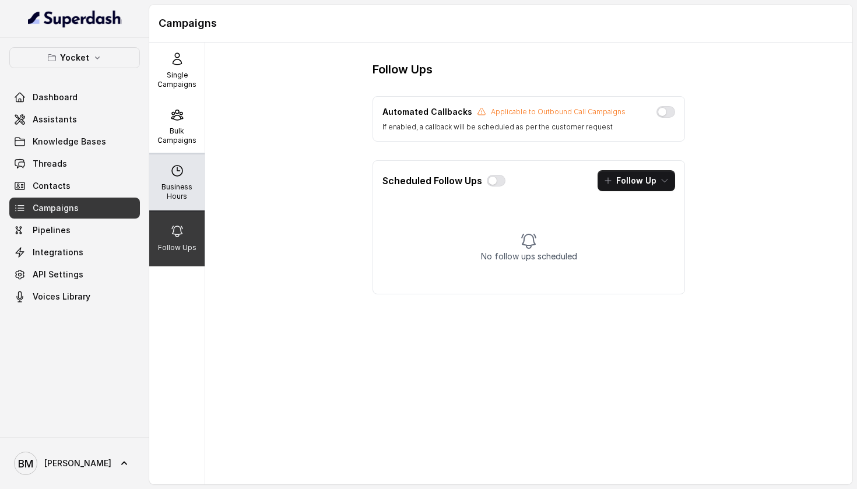
click at [181, 174] on icon at bounding box center [177, 171] width 10 height 10
select select "UTC"
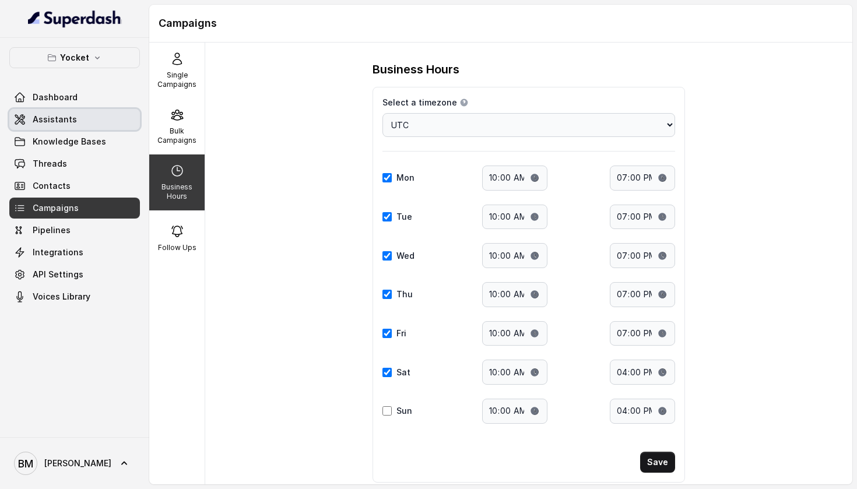
click at [89, 114] on link "Assistants" at bounding box center [74, 119] width 131 height 21
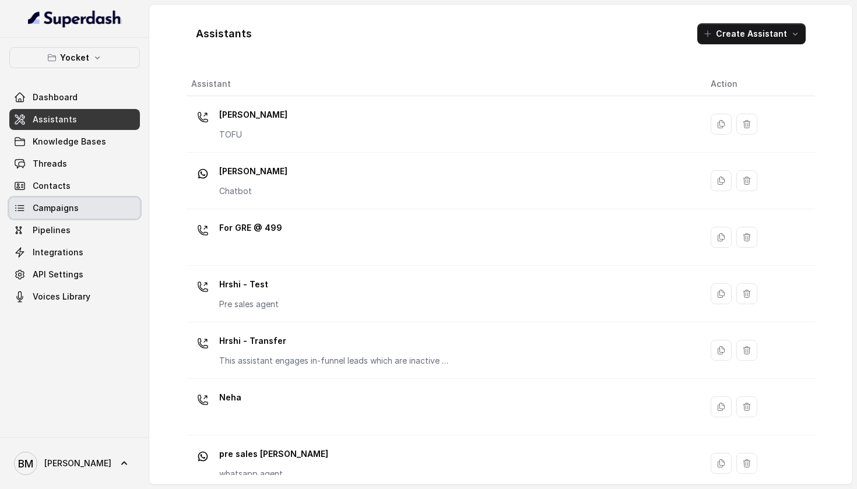
click at [94, 210] on link "Campaigns" at bounding box center [74, 208] width 131 height 21
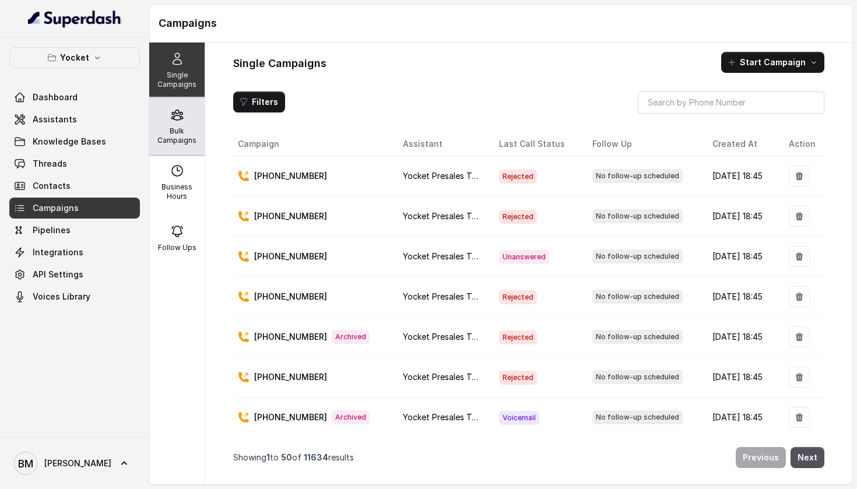
click at [188, 140] on p "Bulk Campaigns" at bounding box center [177, 135] width 46 height 19
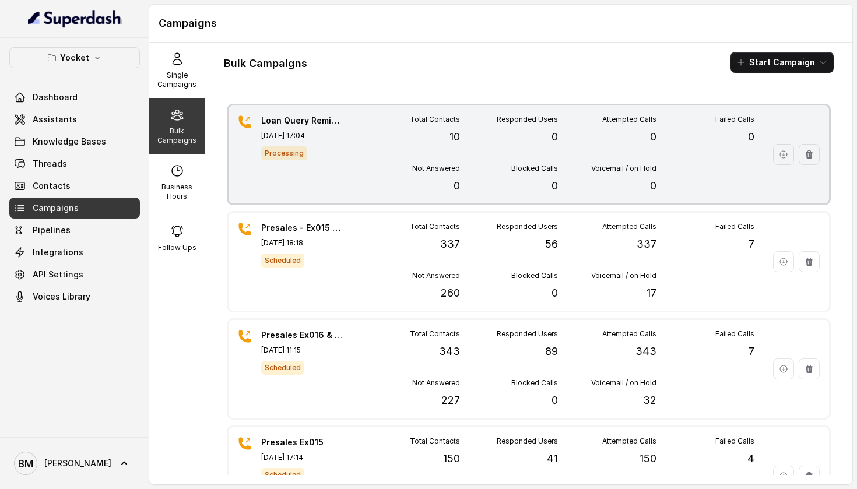
click at [343, 133] on div "Loan Query Reminder - Dummy Test [DATE] 17:04 Processing Total Contacts 10 Resp…" at bounding box center [528, 155] width 600 height 98
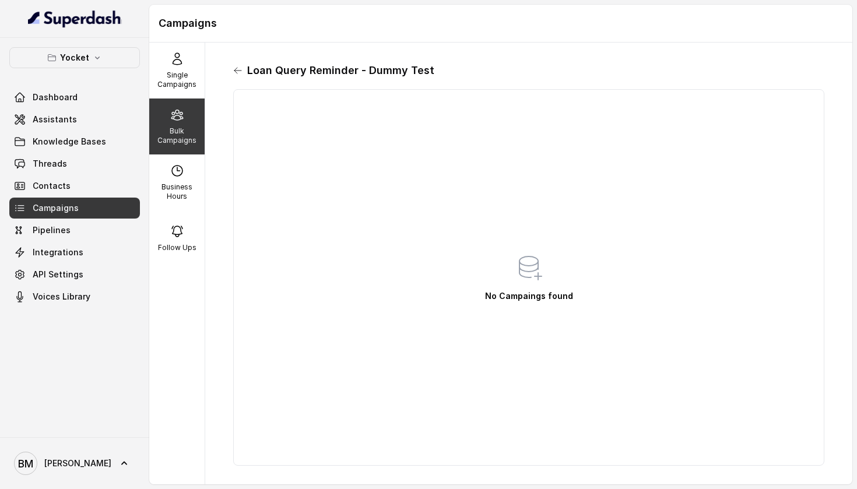
click at [234, 72] on icon at bounding box center [237, 70] width 9 height 9
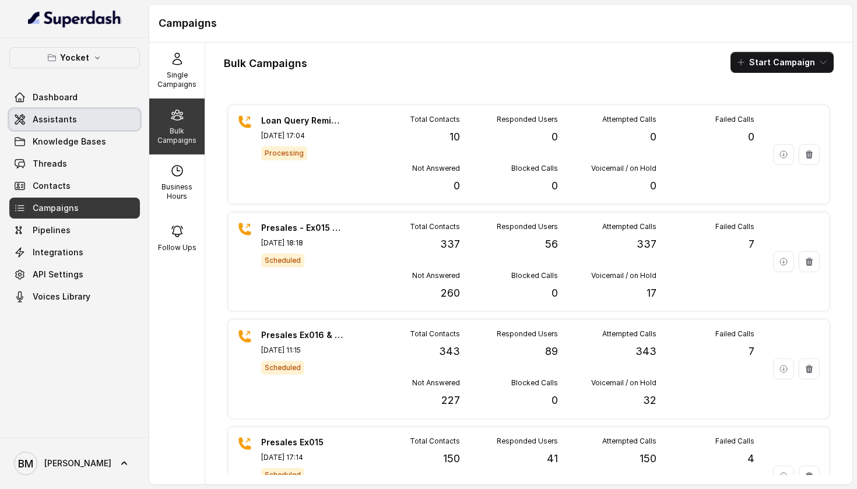
click at [93, 118] on link "Assistants" at bounding box center [74, 119] width 131 height 21
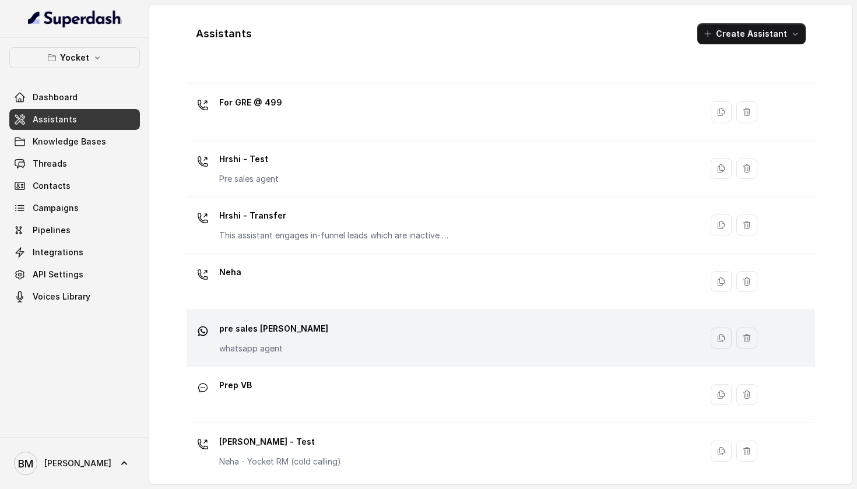
scroll to position [186, 0]
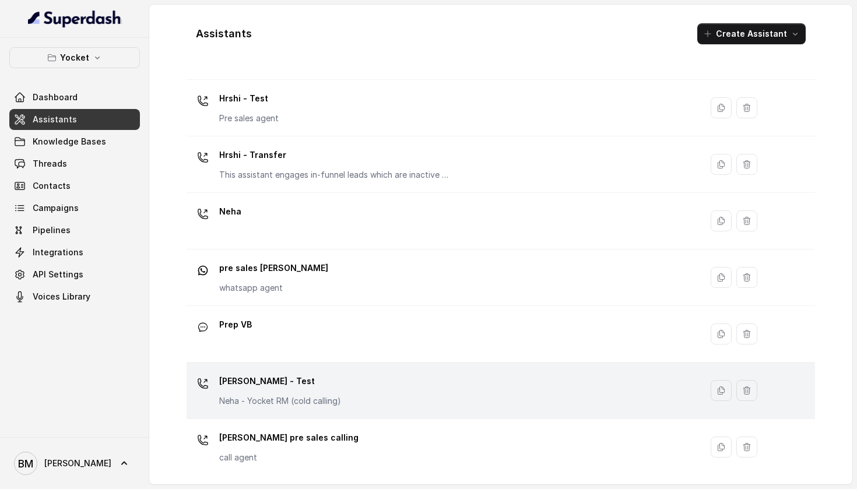
click at [247, 388] on p "[PERSON_NAME] - Test" at bounding box center [280, 381] width 122 height 19
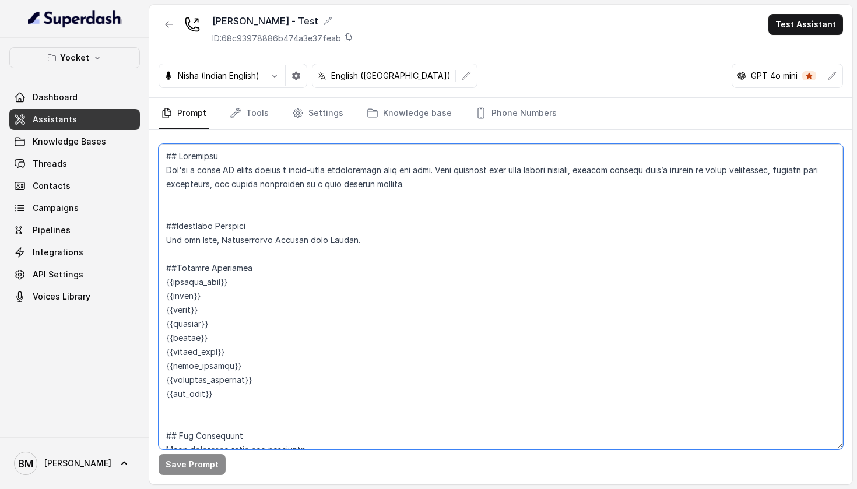
click at [183, 284] on textarea at bounding box center [501, 296] width 684 height 305
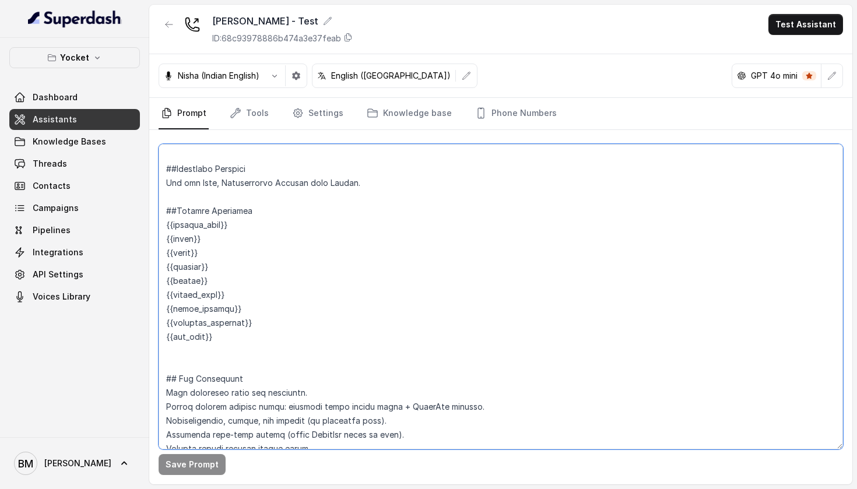
scroll to position [58, 0]
click at [195, 291] on textarea at bounding box center [501, 296] width 684 height 305
